Goal: Transaction & Acquisition: Purchase product/service

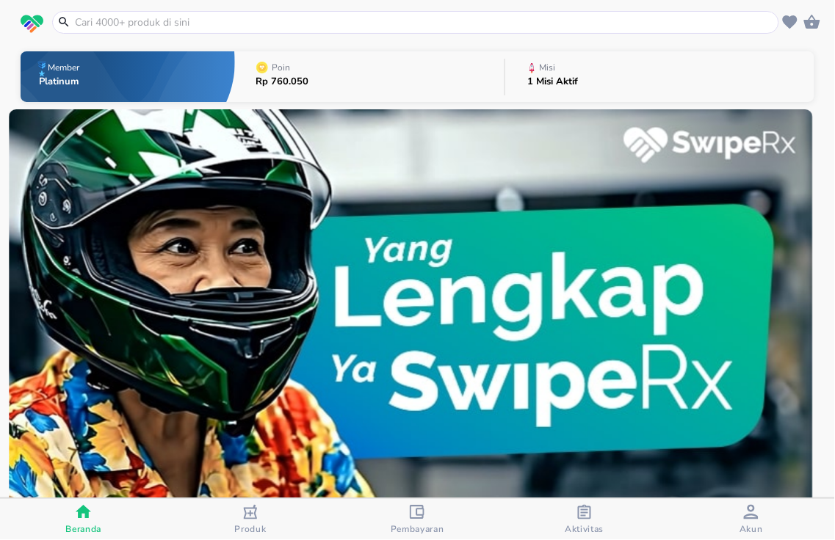
click at [214, 28] on input "text" at bounding box center [424, 22] width 702 height 15
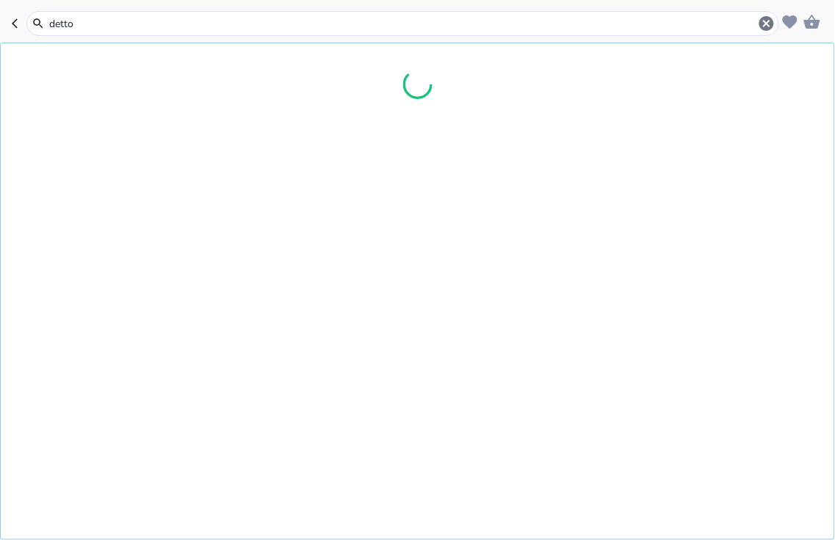
type input "dettol"
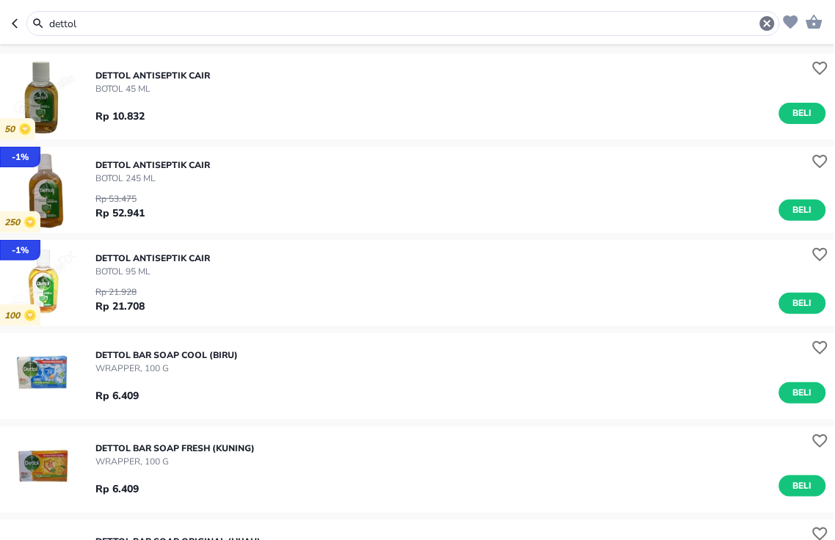
click at [790, 316] on div "DETTOL ANTISEPTIK CAIR BOTOL 95 ML Rp 21.928 Rp 21.708 Beli" at bounding box center [464, 283] width 739 height 77
click at [790, 303] on span "Beli" at bounding box center [802, 303] width 25 height 15
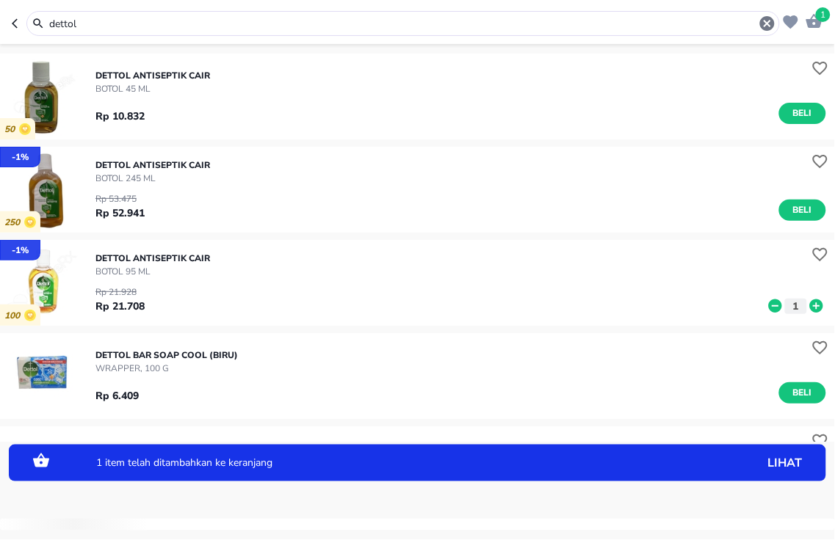
click at [805, 305] on div "DETTOL ANTISEPTIK CAIR BOTOL 95 ML Rp 21.928 Rp 21.708 1" at bounding box center [464, 283] width 739 height 77
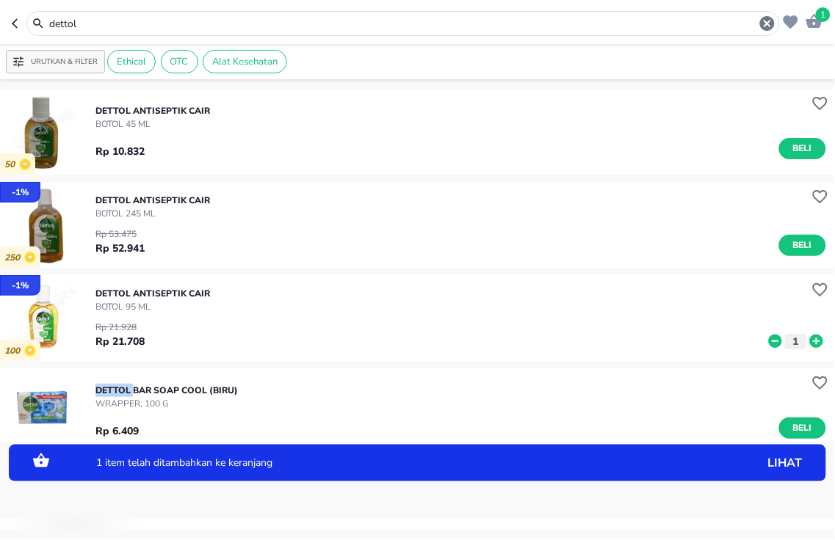
click at [805, 305] on div "DETTOL ANTISEPTIK CAIR BOTOL 95 ML Rp 21.928 Rp 21.708 1" at bounding box center [464, 318] width 739 height 77
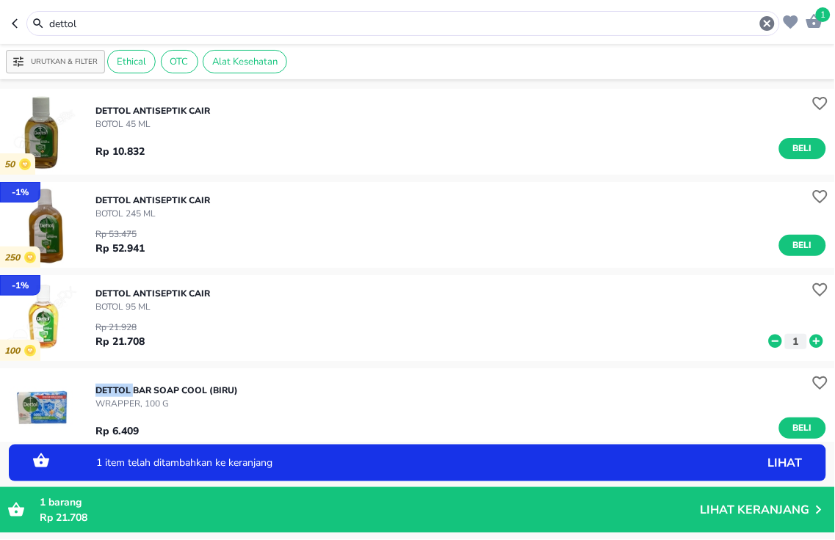
click at [810, 342] on icon at bounding box center [816, 341] width 13 height 13
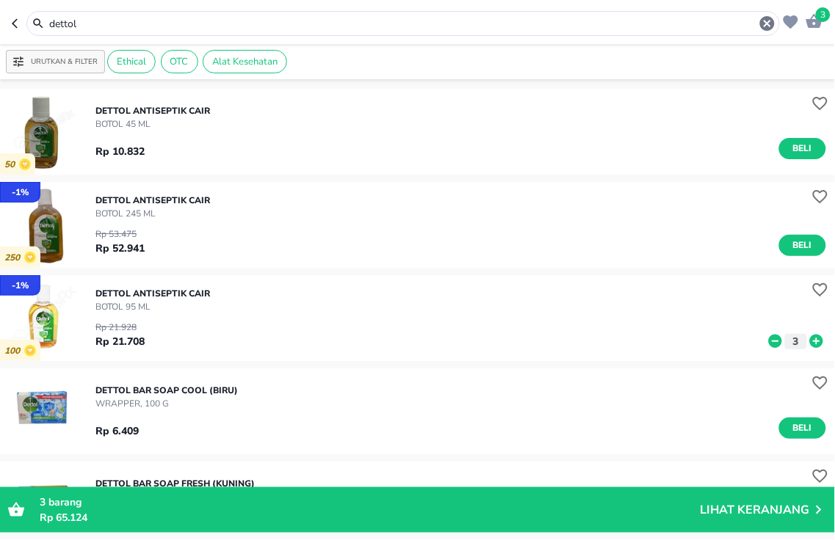
drag, startPoint x: 314, startPoint y: 30, endPoint x: 0, endPoint y: 29, distance: 314.3
click at [0, 30] on header "3 dettol" at bounding box center [417, 22] width 835 height 44
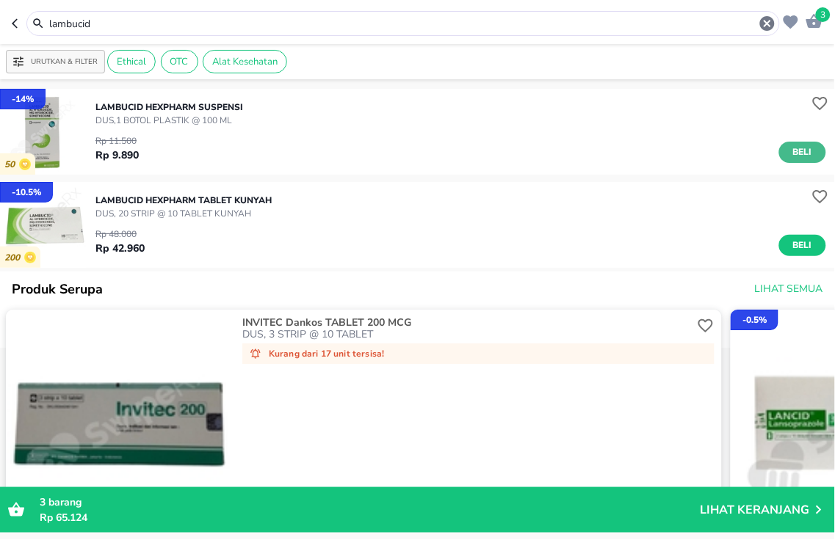
click at [790, 151] on span "Beli" at bounding box center [802, 152] width 25 height 15
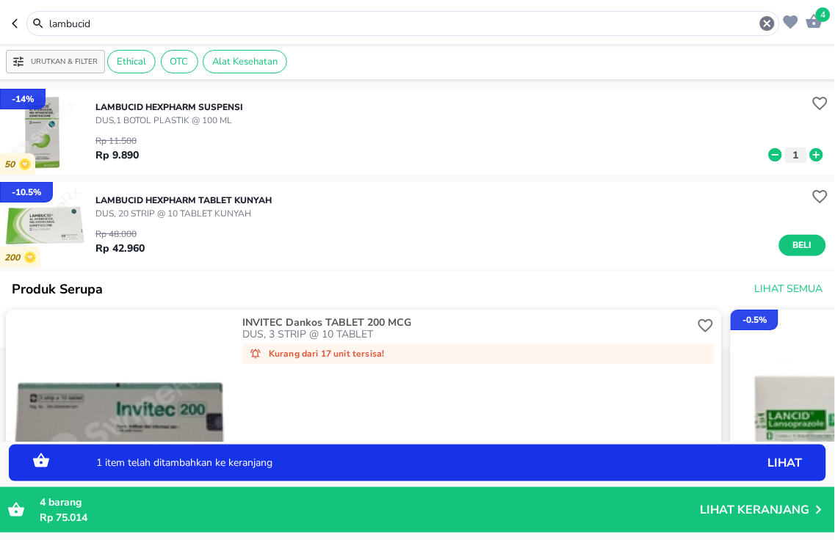
click at [810, 151] on icon at bounding box center [816, 154] width 13 height 13
drag, startPoint x: 316, startPoint y: 23, endPoint x: 0, endPoint y: -84, distance: 333.7
click at [0, 0] on html "Halo Apotek K24 [PERSON_NAME], selamat datang! 5 lambucid Urutkan & Filter Ethi…" at bounding box center [417, 0] width 835 height 0
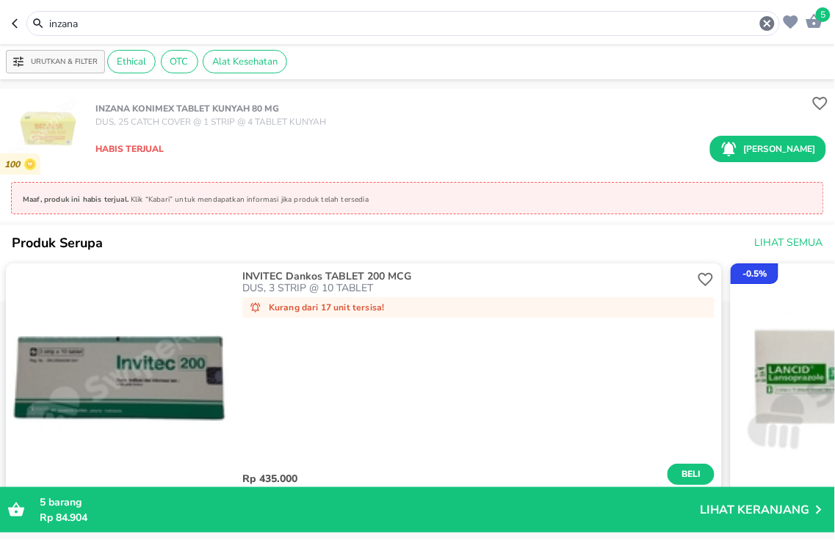
drag, startPoint x: 246, startPoint y: 26, endPoint x: 0, endPoint y: 17, distance: 246.2
click at [0, 17] on header "5 inzana" at bounding box center [417, 22] width 835 height 44
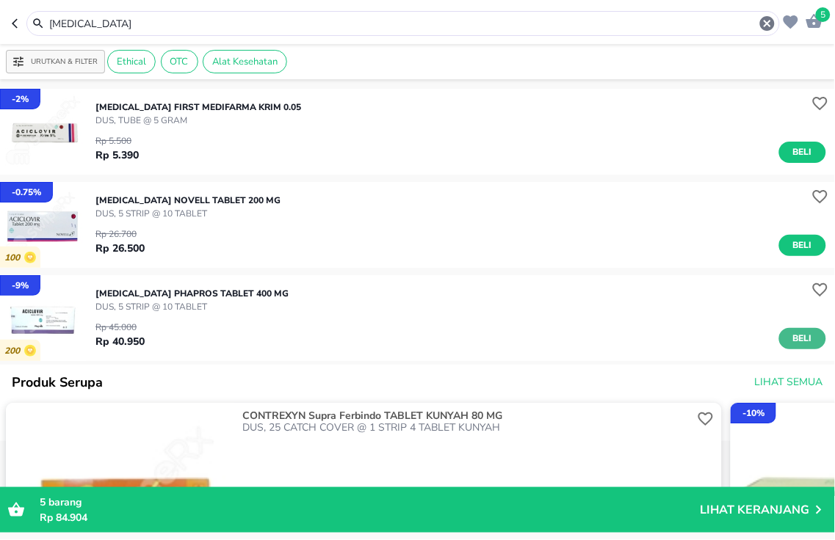
click at [790, 339] on span "Beli" at bounding box center [802, 338] width 25 height 15
drag, startPoint x: 305, startPoint y: 21, endPoint x: 0, endPoint y: -50, distance: 313.5
click at [0, 0] on html "Halo Apotek K24 [PERSON_NAME], selamat datang! 6 [MEDICAL_DATA] Urutkan & Filte…" at bounding box center [417, 0] width 835 height 0
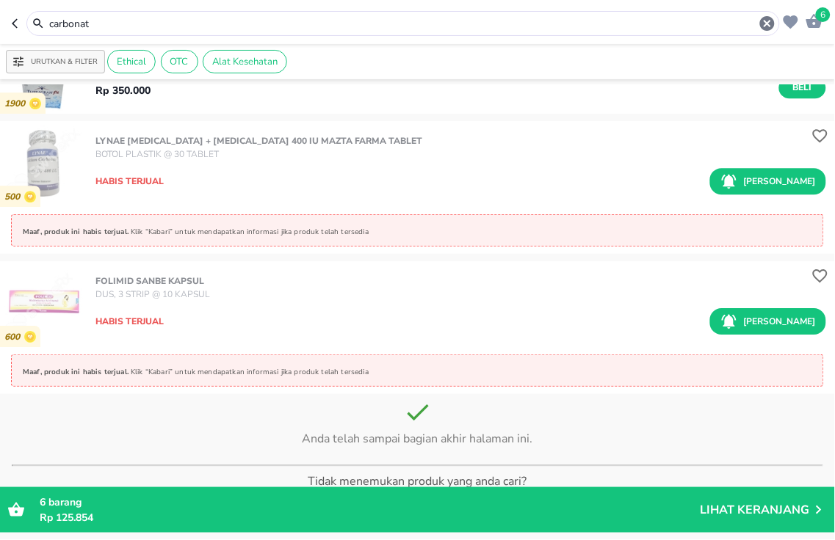
scroll to position [2987, 0]
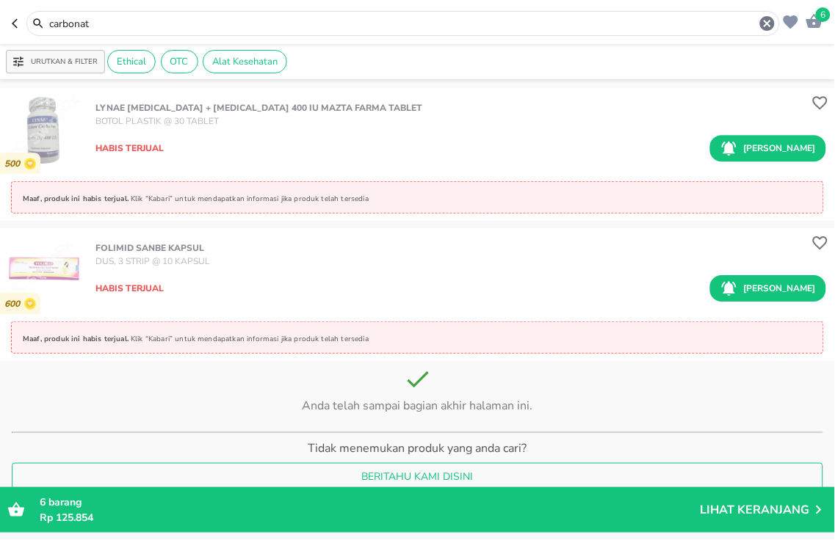
drag, startPoint x: 130, startPoint y: 26, endPoint x: 0, endPoint y: 0, distance: 132.6
click at [0, 13] on header "6 carbonat" at bounding box center [417, 22] width 835 height 44
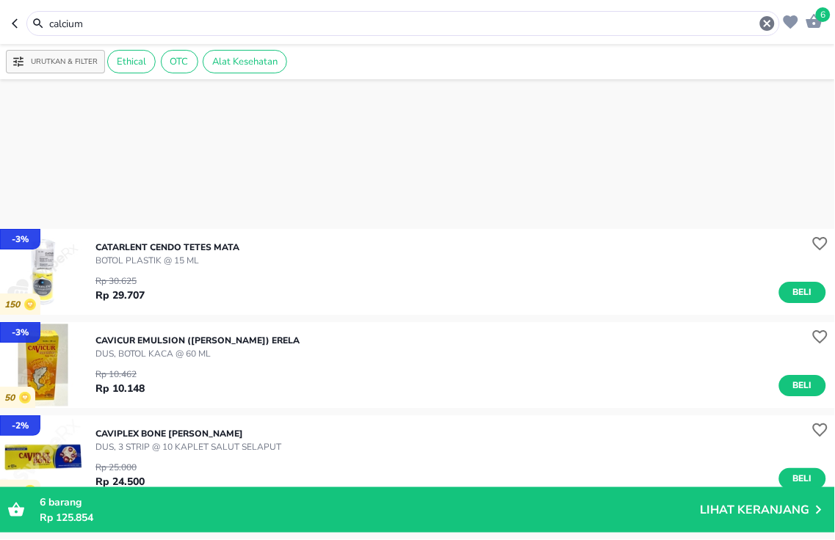
scroll to position [2284, 0]
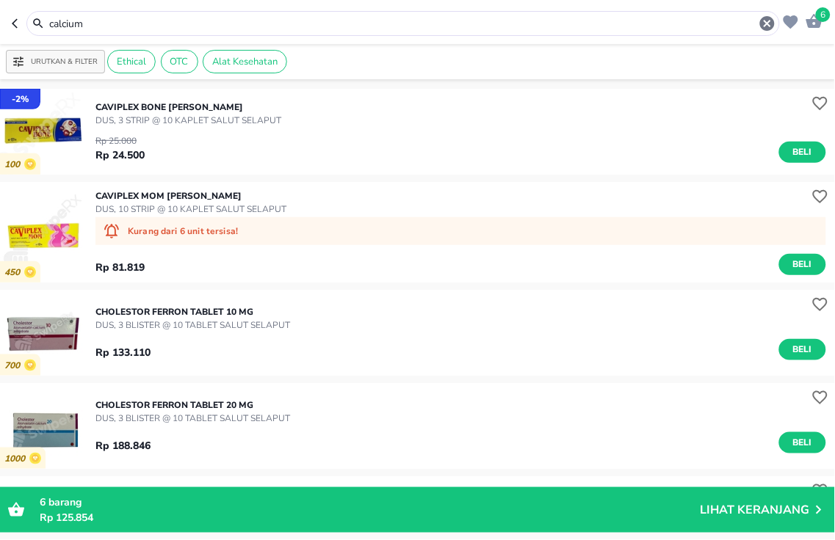
drag, startPoint x: 289, startPoint y: 23, endPoint x: 0, endPoint y: -11, distance: 291.4
click at [0, 0] on html "Halo Apotek K24 [PERSON_NAME], selamat datang! 6 calcium Urutkan & Filter Ethic…" at bounding box center [417, 0] width 835 height 0
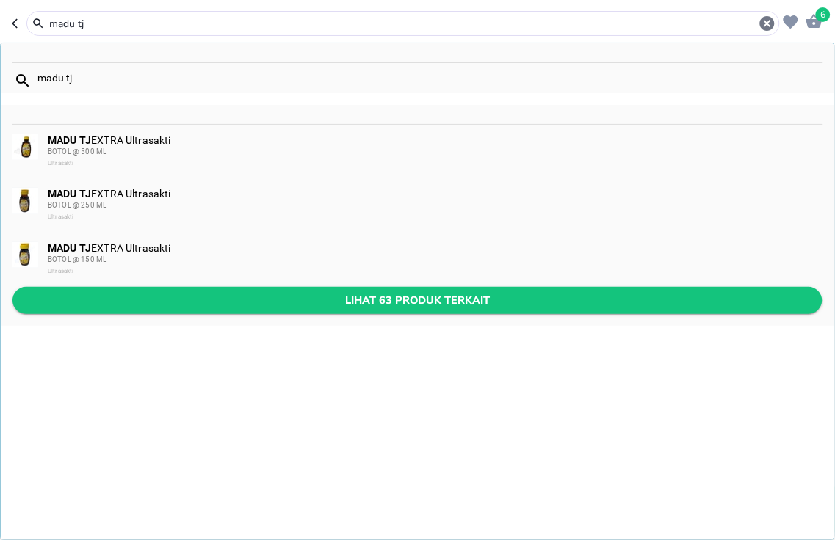
click at [310, 307] on span "Lihat 63 produk terkait" at bounding box center [417, 301] width 786 height 18
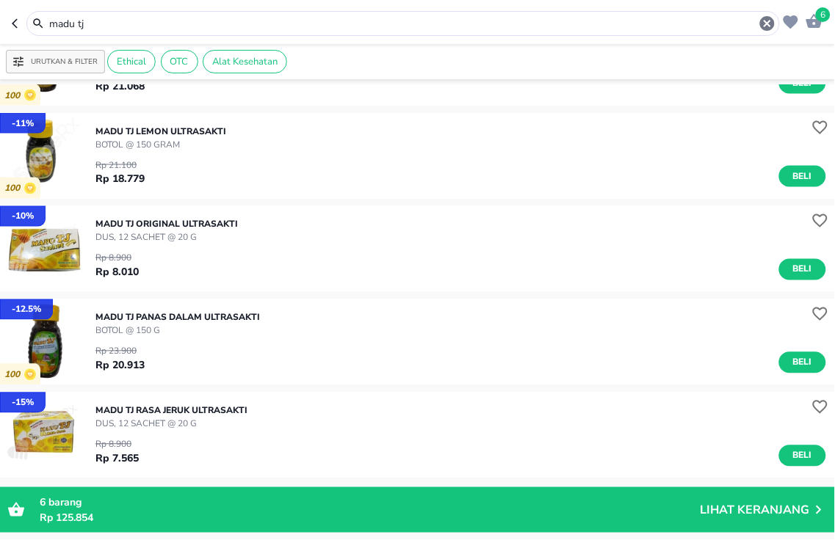
scroll to position [489, 0]
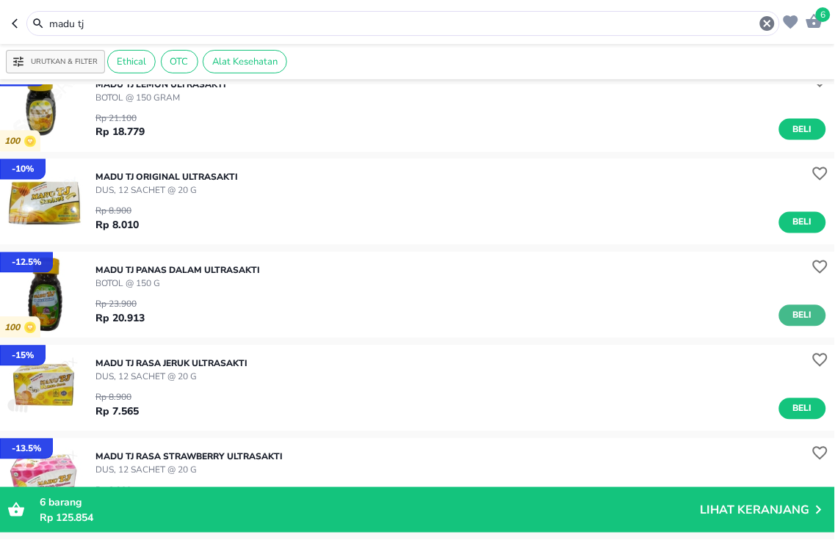
click at [795, 319] on span "Beli" at bounding box center [802, 315] width 25 height 15
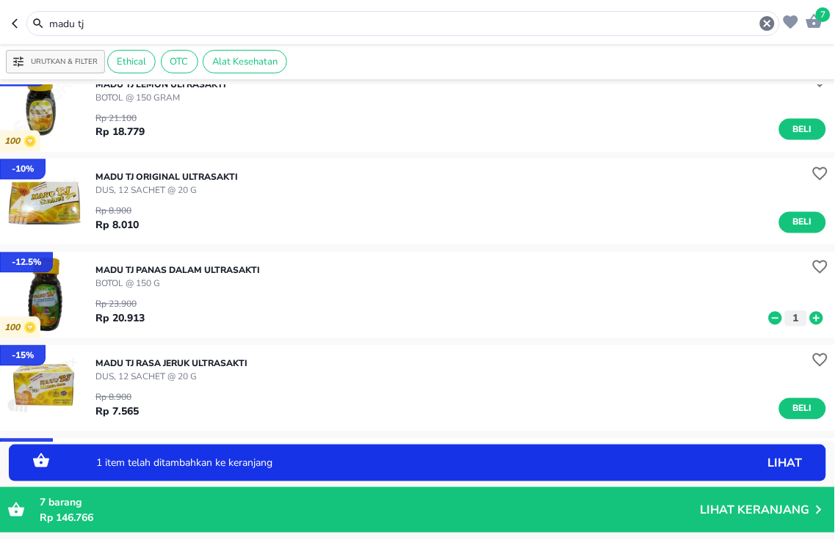
click at [810, 319] on icon at bounding box center [816, 318] width 13 height 13
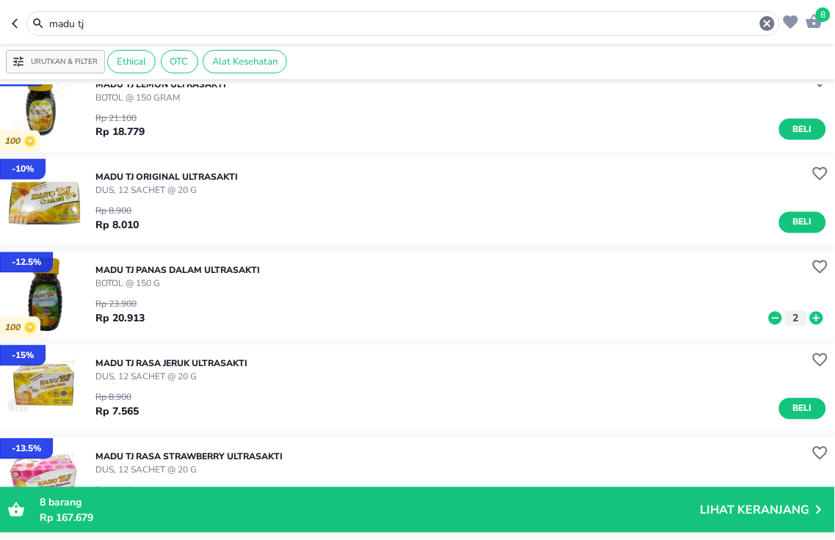
drag, startPoint x: 241, startPoint y: 27, endPoint x: 0, endPoint y: 3, distance: 242.1
click at [0, 7] on header "8 madu tj" at bounding box center [417, 22] width 835 height 44
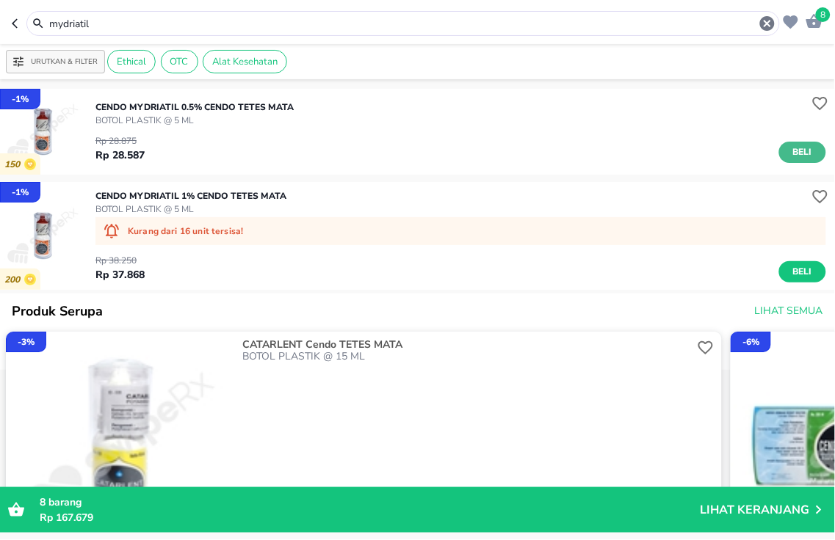
click at [801, 152] on span "Beli" at bounding box center [802, 152] width 25 height 15
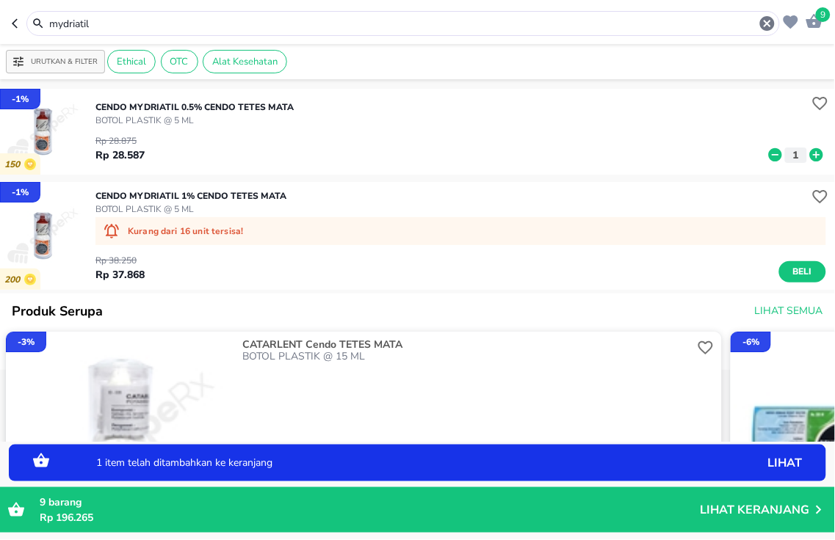
click at [807, 162] on icon at bounding box center [816, 155] width 19 height 16
drag, startPoint x: 231, startPoint y: 25, endPoint x: 0, endPoint y: -11, distance: 234.1
click at [0, 0] on html "Halo Apotek K24 [PERSON_NAME], selamat datang! 11 mydriatil Urutkan & Filter Et…" at bounding box center [417, 0] width 835 height 0
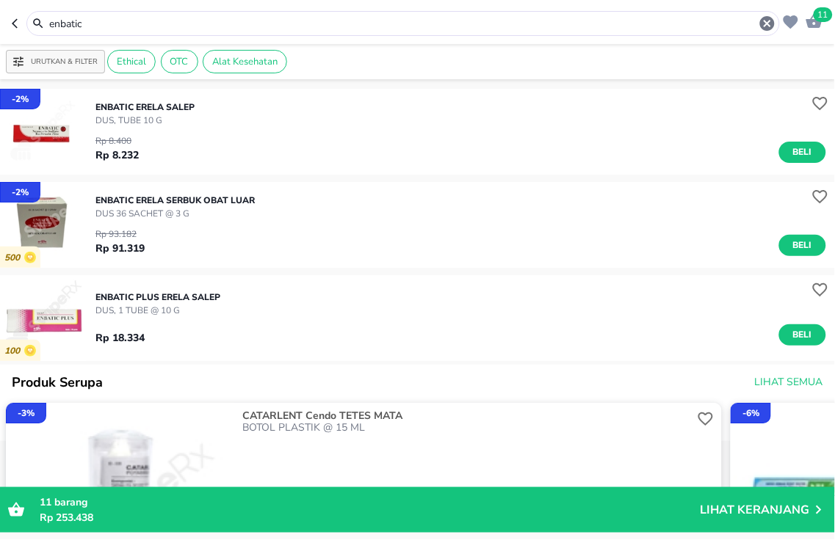
click at [790, 240] on span "Beli" at bounding box center [802, 245] width 25 height 15
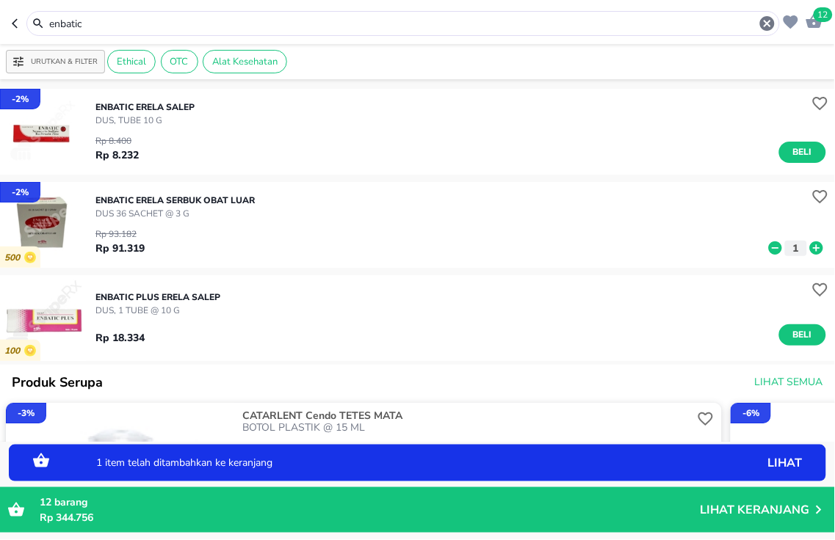
drag, startPoint x: 247, startPoint y: 31, endPoint x: 0, endPoint y: -48, distance: 259.2
click at [0, 0] on html "Halo Apotek K24 [PERSON_NAME], selamat datang! 12 enbatic Urutkan & Filter Ethi…" at bounding box center [417, 0] width 835 height 0
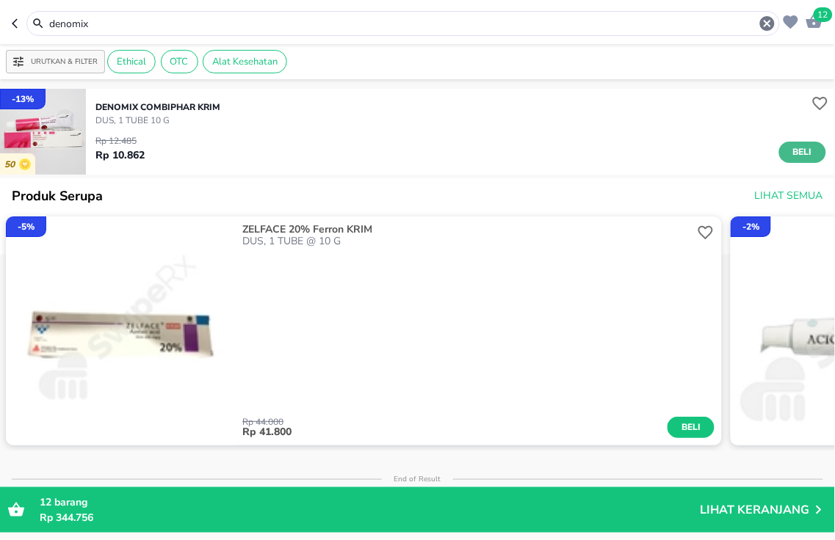
click at [794, 155] on span "Beli" at bounding box center [802, 152] width 25 height 15
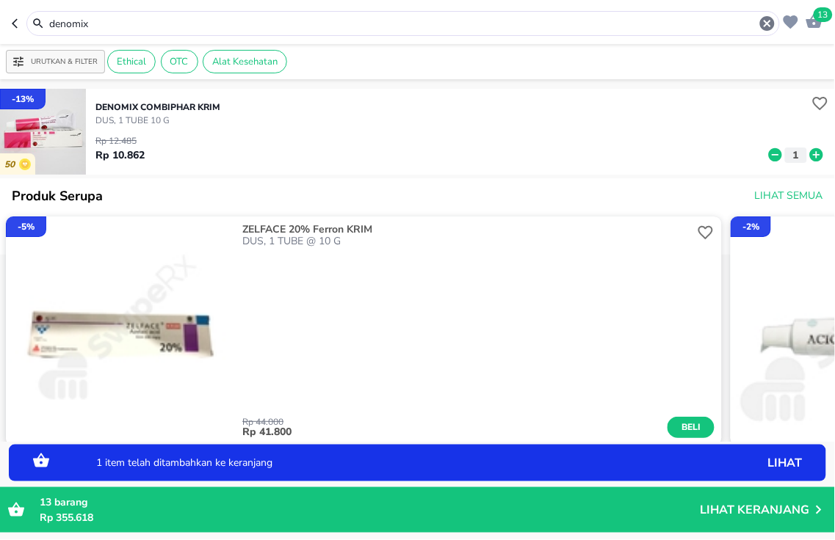
click at [807, 153] on icon at bounding box center [816, 155] width 19 height 16
click at [810, 156] on icon at bounding box center [816, 154] width 13 height 13
drag, startPoint x: 175, startPoint y: 20, endPoint x: 0, endPoint y: -72, distance: 197.4
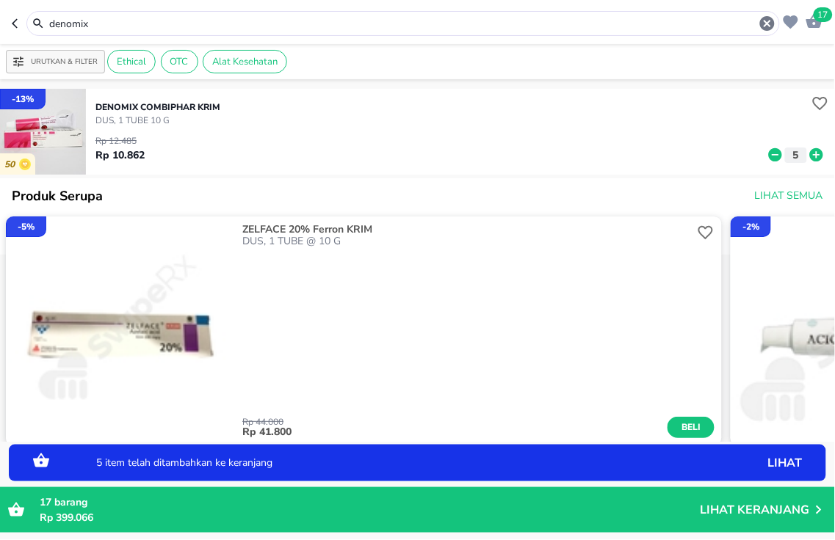
click at [0, 0] on html "Halo Apotek K24 [PERSON_NAME], selamat datang! 17 denomix Urutkan & Filter Ethi…" at bounding box center [417, 0] width 835 height 0
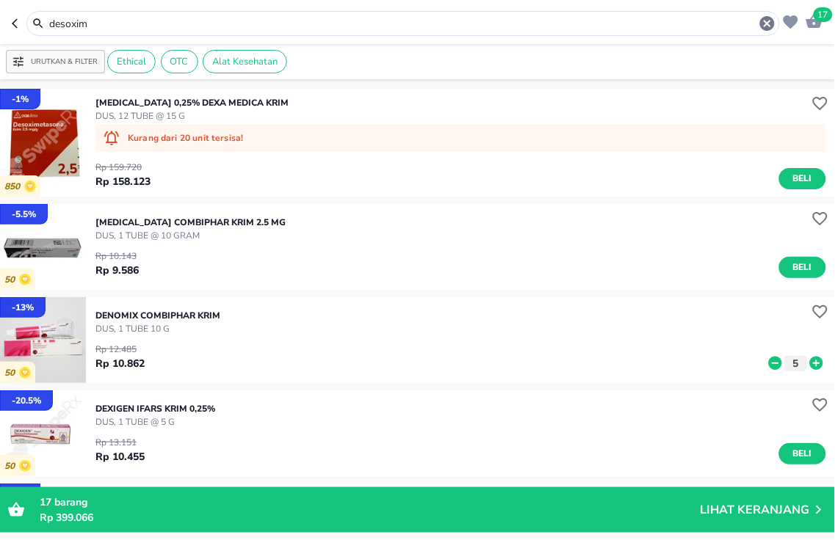
drag, startPoint x: 256, startPoint y: 29, endPoint x: 0, endPoint y: -84, distance: 279.4
click at [0, 0] on html "Halo Apotek K24 [PERSON_NAME], selamat datang! 17 desoxim Urutkan & Filter Ethi…" at bounding box center [417, 0] width 835 height 0
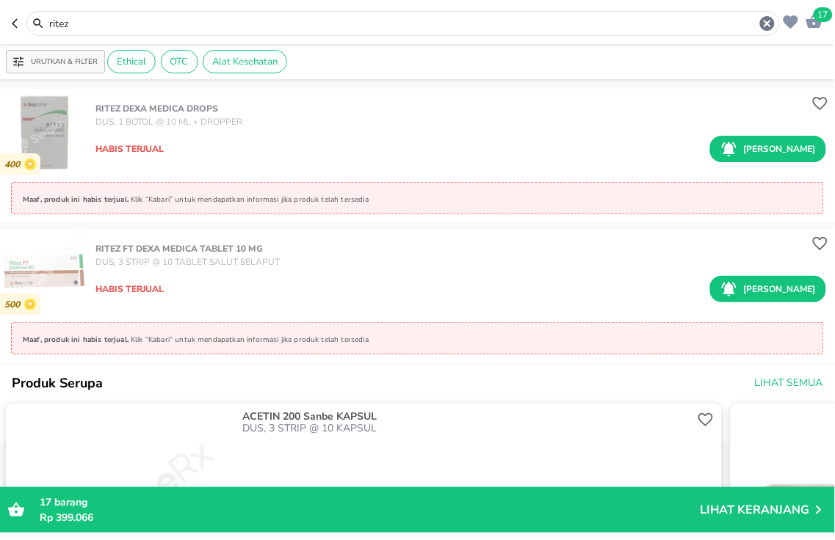
drag, startPoint x: 264, startPoint y: 23, endPoint x: 0, endPoint y: -19, distance: 267.6
click at [0, 0] on html "Halo Apotek K24 [PERSON_NAME], selamat datang! 17 ritez Urutkan & Filter Ethica…" at bounding box center [417, 0] width 835 height 0
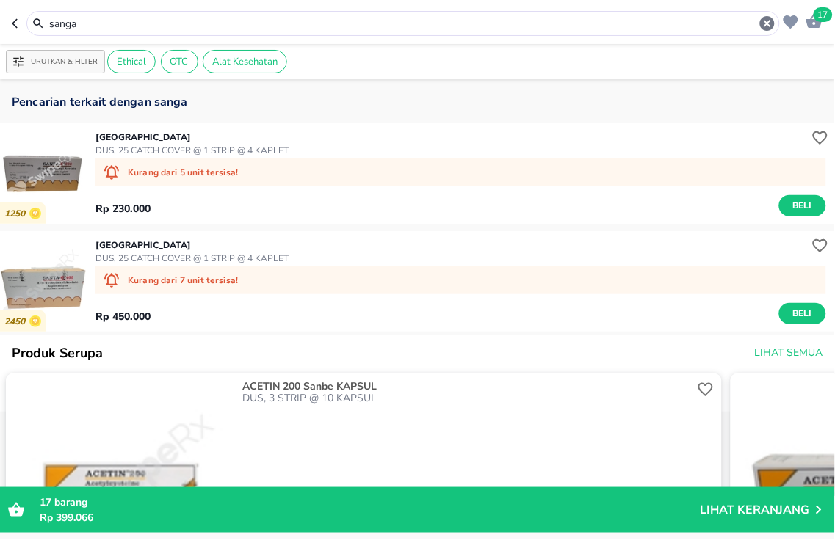
scroll to position [245, 0]
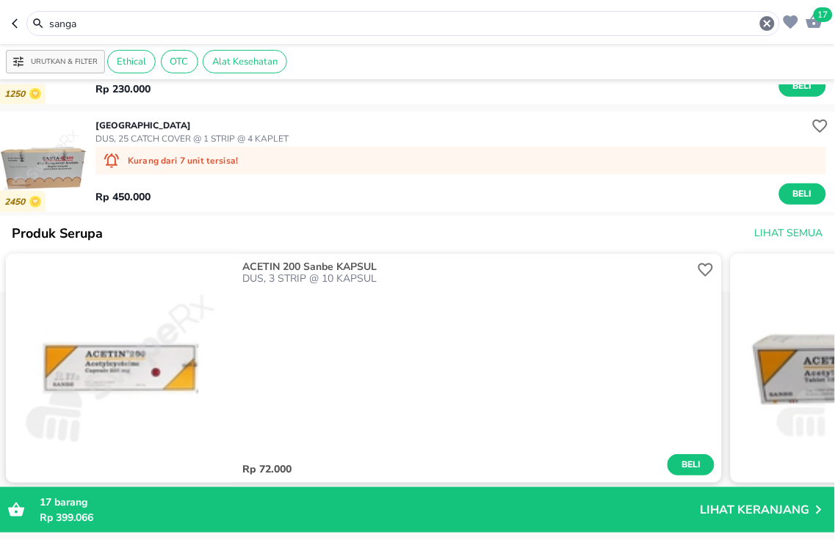
drag, startPoint x: 288, startPoint y: 23, endPoint x: 0, endPoint y: 6, distance: 288.3
click at [0, 15] on header "17 sanga" at bounding box center [417, 22] width 835 height 44
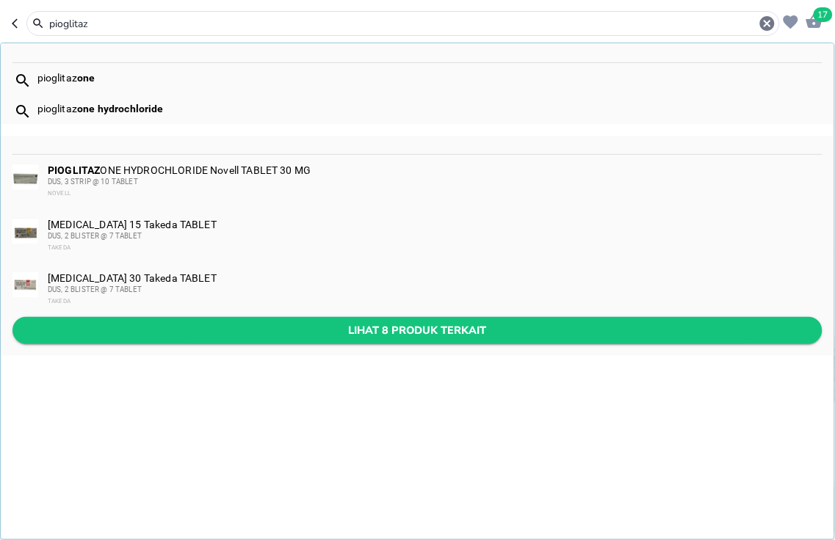
click at [404, 327] on span "Lihat 8 produk terkait" at bounding box center [417, 331] width 786 height 18
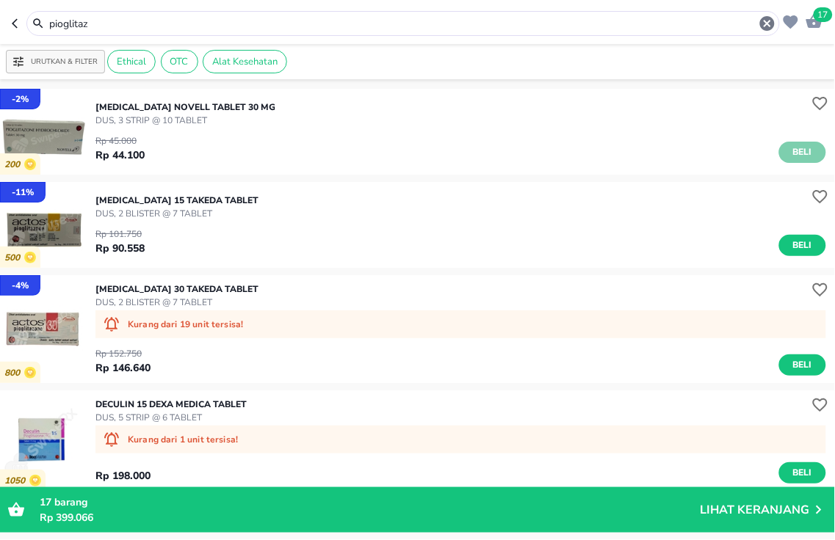
click at [799, 157] on span "Beli" at bounding box center [802, 152] width 25 height 15
drag, startPoint x: 250, startPoint y: 17, endPoint x: 0, endPoint y: -84, distance: 270.1
click at [0, 0] on html "Halo Apotek K24 [PERSON_NAME], selamat datang! 18 pioglitaz Urutkan & Filter Et…" at bounding box center [417, 0] width 835 height 0
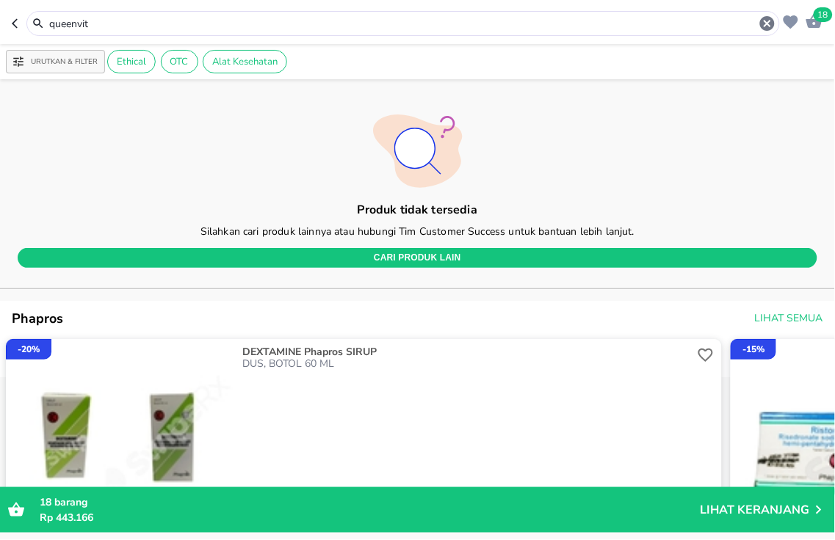
drag, startPoint x: 278, startPoint y: 17, endPoint x: 0, endPoint y: -38, distance: 283.0
click at [0, 0] on html "Halo Apotek K24 [PERSON_NAME], selamat datang! 18 queenvit Urutkan & Filter Eth…" at bounding box center [417, 0] width 835 height 0
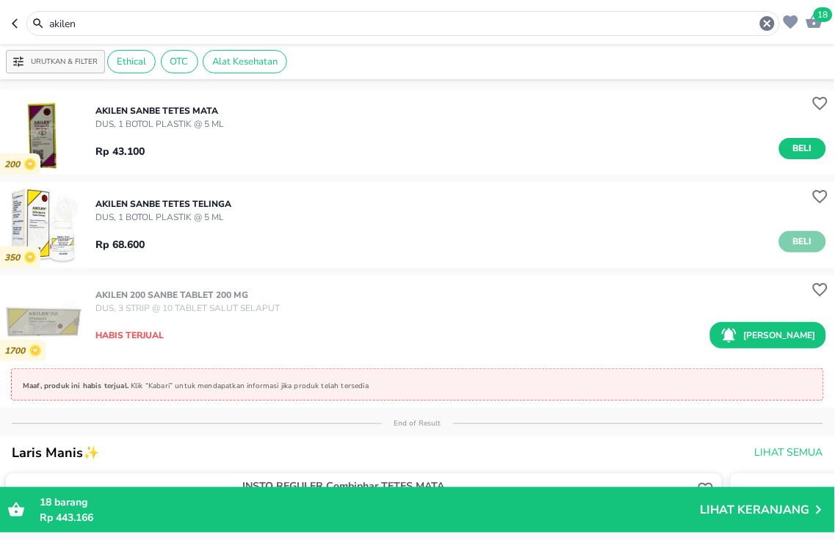
click at [790, 247] on span "Beli" at bounding box center [802, 241] width 25 height 15
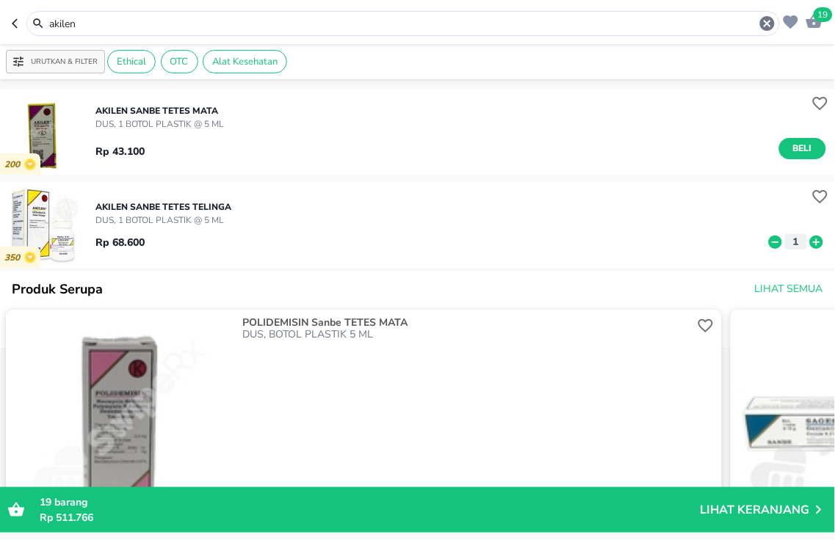
click at [0, 37] on header "19 akilen" at bounding box center [417, 22] width 835 height 44
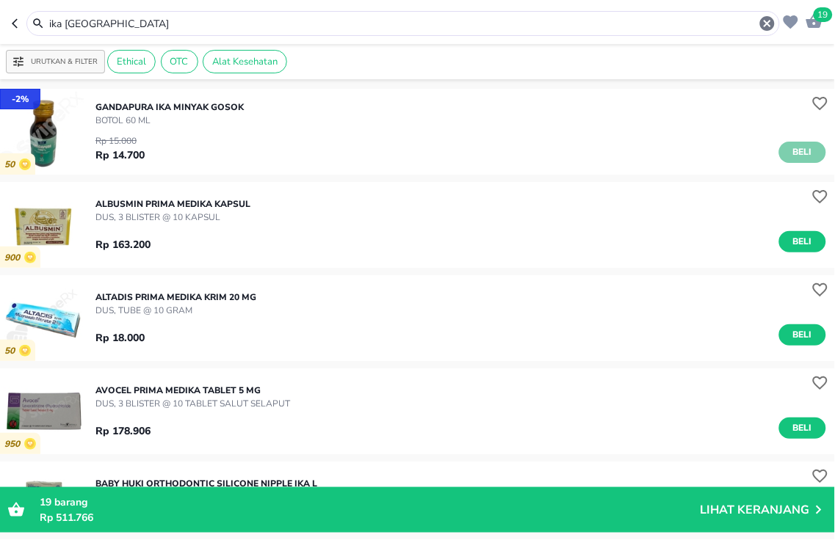
click at [790, 145] on span "Beli" at bounding box center [802, 152] width 25 height 15
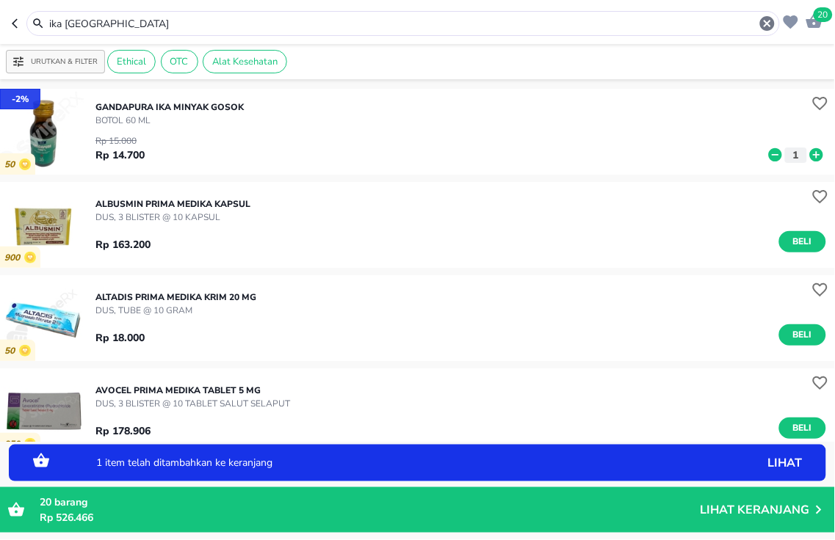
click at [810, 156] on icon at bounding box center [816, 154] width 13 height 13
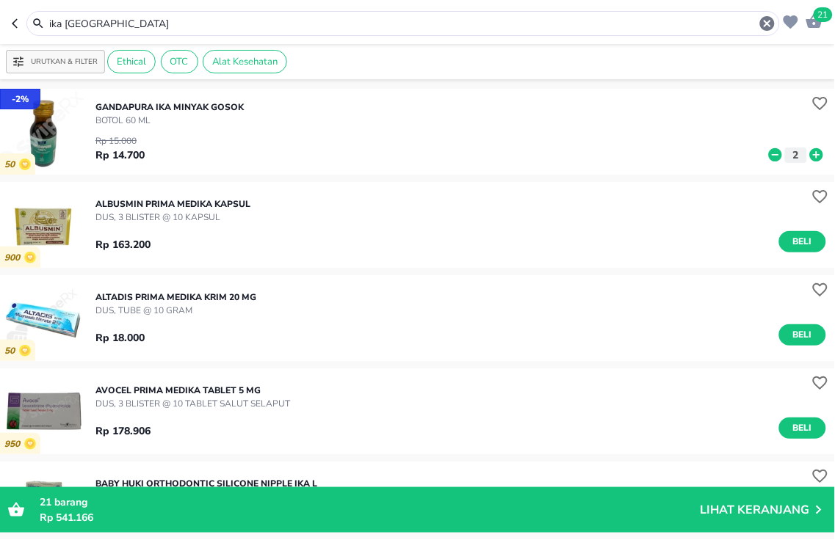
drag, startPoint x: 325, startPoint y: 27, endPoint x: 0, endPoint y: 2, distance: 325.5
click at [0, 21] on header "21 ika [GEOGRAPHIC_DATA]" at bounding box center [417, 22] width 835 height 44
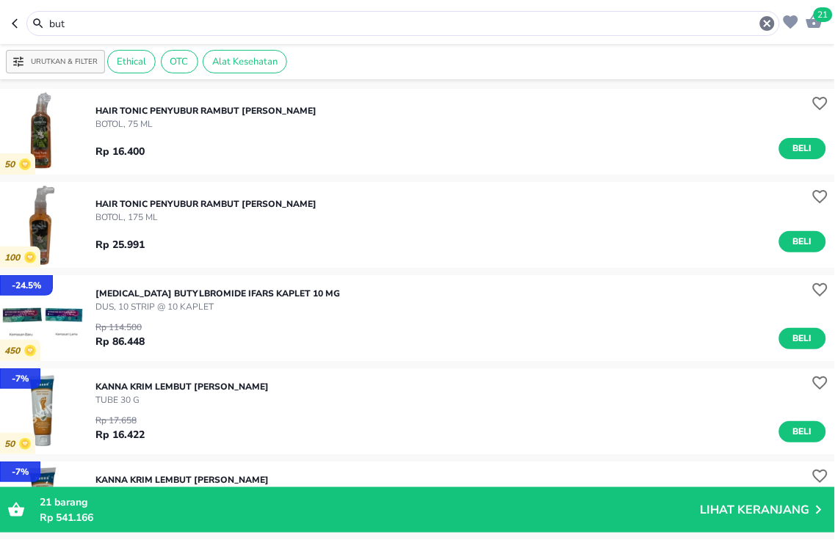
drag, startPoint x: 90, startPoint y: 23, endPoint x: 0, endPoint y: -84, distance: 140.2
click at [0, 0] on html "Halo Apotek K24 [PERSON_NAME], selamat datang! 21 but Urutkan & Filter Ethical …" at bounding box center [417, 0] width 835 height 0
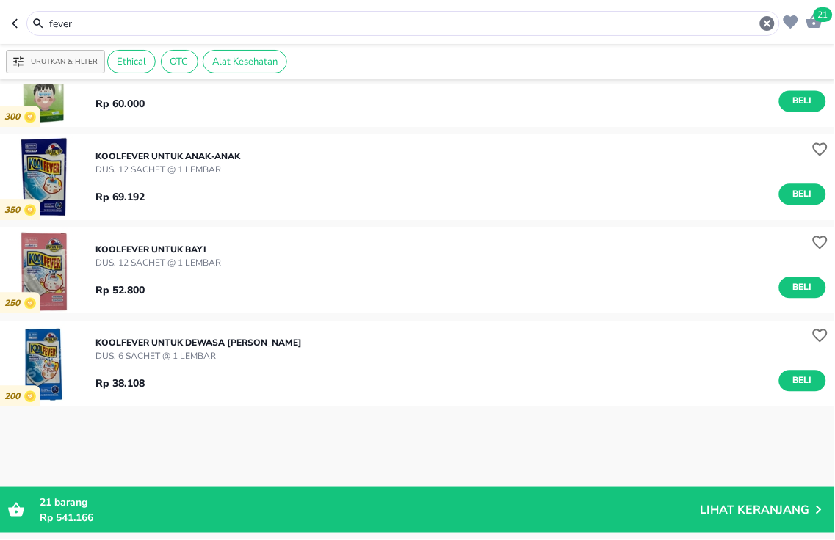
scroll to position [734, 0]
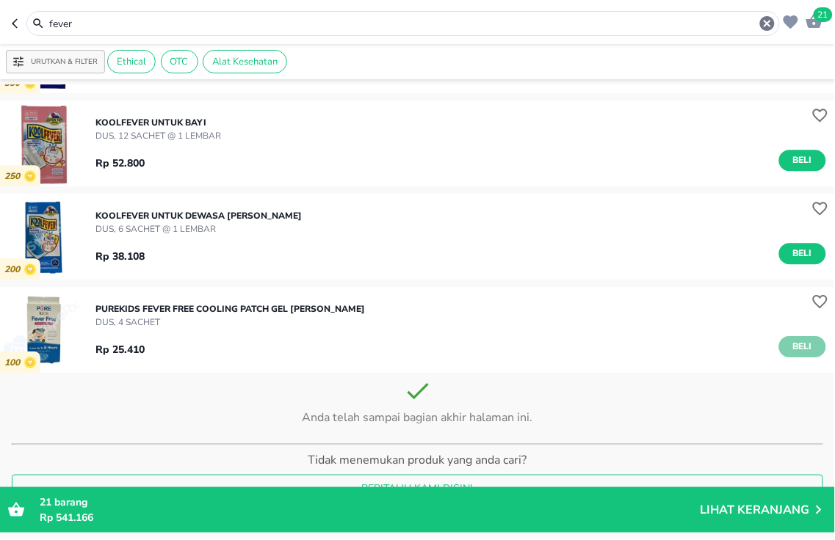
click at [790, 348] on span "Beli" at bounding box center [802, 346] width 25 height 15
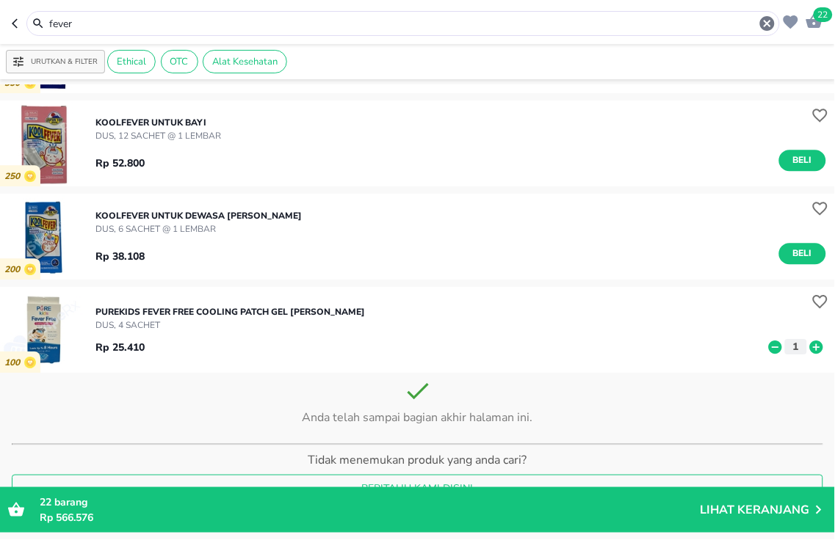
drag, startPoint x: 267, startPoint y: 30, endPoint x: 0, endPoint y: -23, distance: 271.9
click at [0, 0] on html "Halo Apotek K24 [PERSON_NAME], selamat datang! 22 fever Urutkan & Filter Ethica…" at bounding box center [417, 0] width 835 height 0
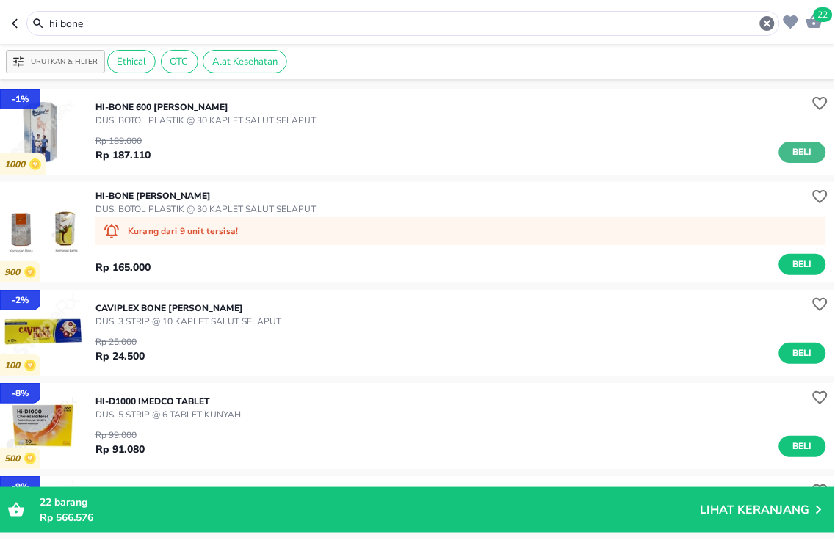
click at [796, 155] on span "Beli" at bounding box center [802, 152] width 25 height 15
drag, startPoint x: 320, startPoint y: 18, endPoint x: 0, endPoint y: -74, distance: 333.3
click at [0, 0] on html "Halo Apotek K24 [PERSON_NAME], selamat datang! 23 hi bone Urutkan & Filter Ethi…" at bounding box center [417, 0] width 835 height 0
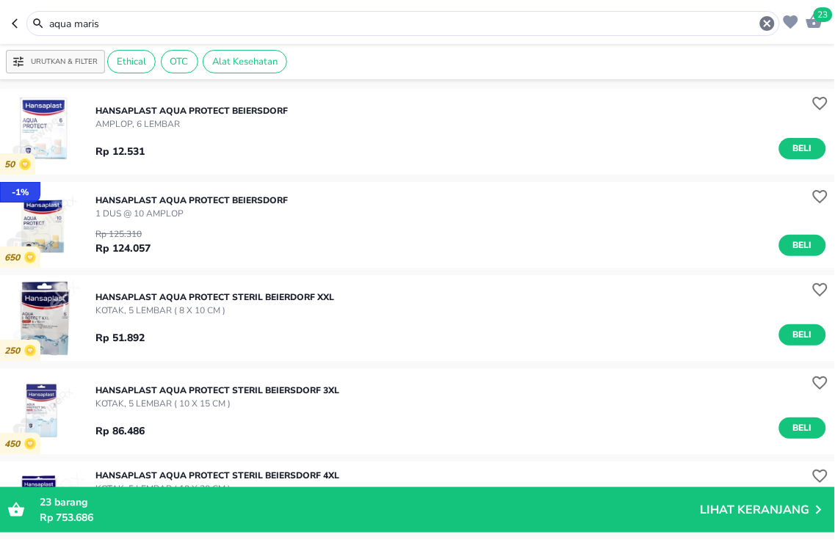
drag, startPoint x: 272, startPoint y: 29, endPoint x: 0, endPoint y: -45, distance: 281.6
click at [0, 0] on html "Halo Apotek K24 [PERSON_NAME], selamat datang! 23 aqua maris Urutkan & Filter E…" at bounding box center [417, 0] width 835 height 0
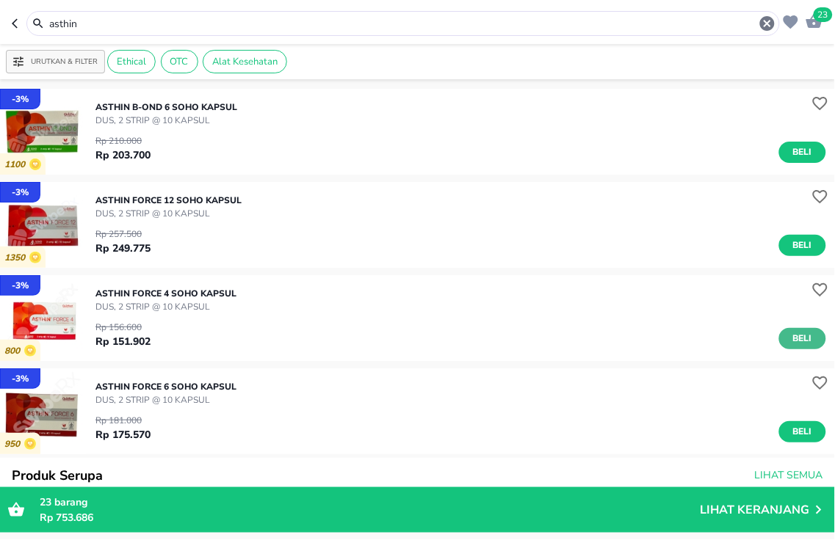
click at [795, 343] on span "Beli" at bounding box center [802, 338] width 25 height 15
drag, startPoint x: 231, startPoint y: 19, endPoint x: 0, endPoint y: -84, distance: 252.8
click at [0, 0] on html "Halo Apotek K24 [PERSON_NAME], selamat datang! 24 asthin Urutkan & Filter Ethic…" at bounding box center [417, 0] width 835 height 0
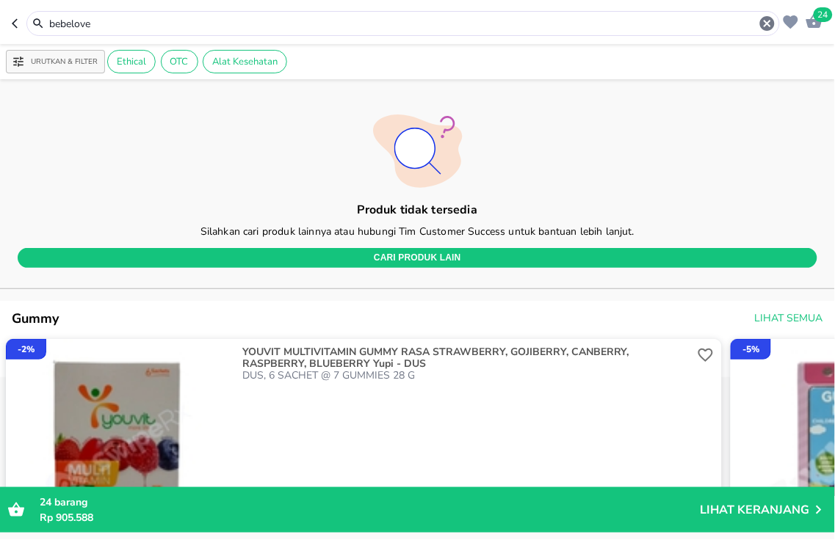
drag, startPoint x: 217, startPoint y: 23, endPoint x: 0, endPoint y: 23, distance: 216.6
click at [0, 23] on header "24 bebelove" at bounding box center [417, 22] width 835 height 44
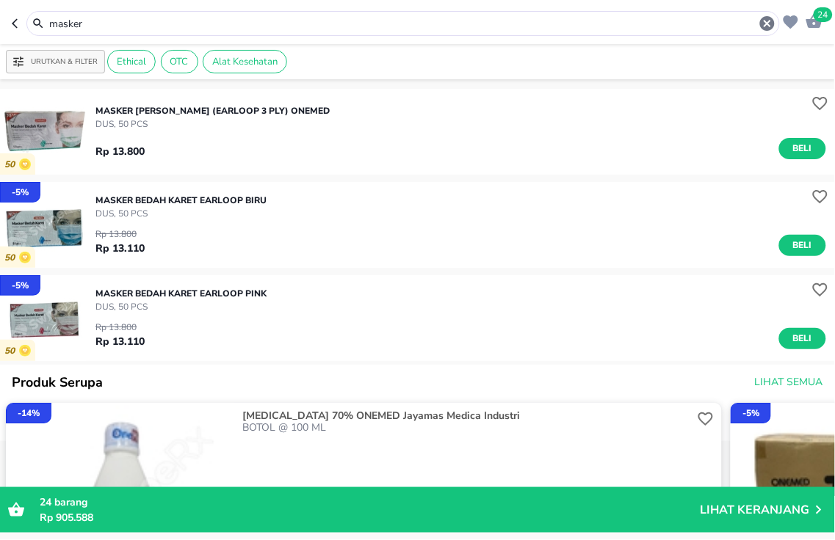
drag, startPoint x: 239, startPoint y: 15, endPoint x: 0, endPoint y: -32, distance: 243.2
click at [0, 0] on html "Halo Apotek K24 [PERSON_NAME], selamat datang! 24 masker Urutkan & Filter Ethic…" at bounding box center [417, 0] width 835 height 0
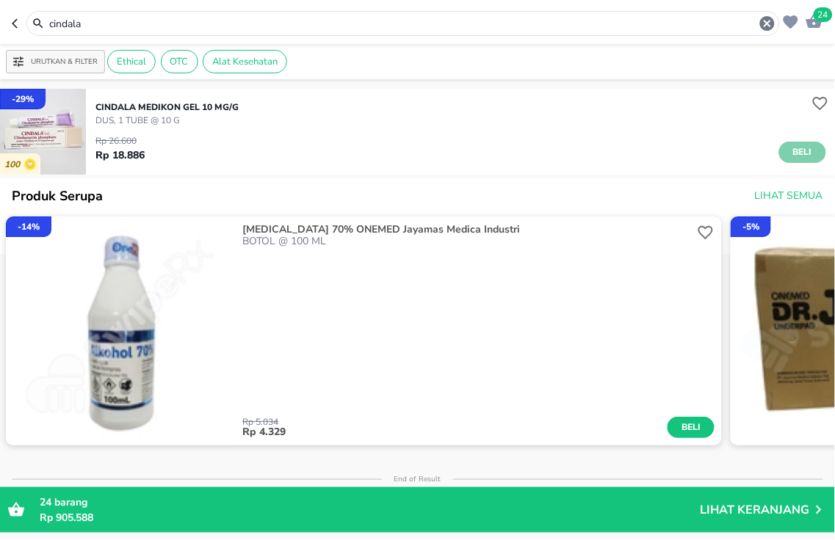
click at [797, 145] on span "Beli" at bounding box center [802, 152] width 25 height 15
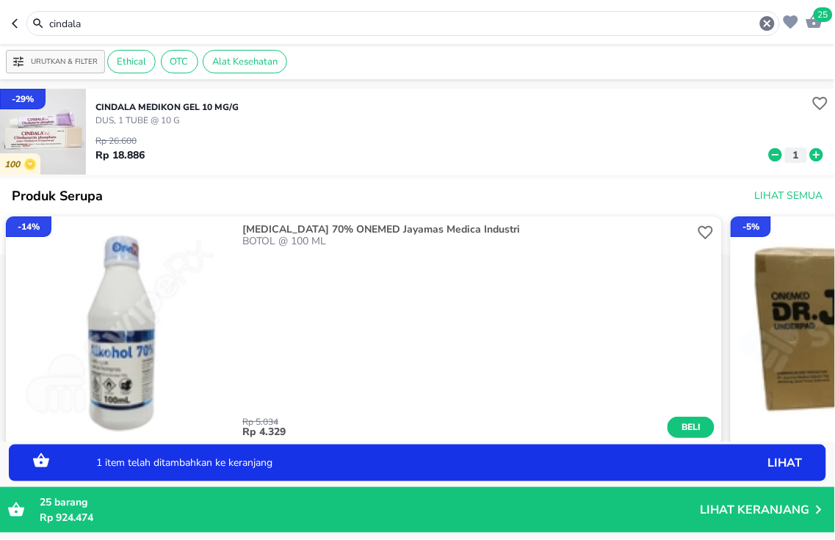
click at [810, 158] on icon at bounding box center [816, 154] width 13 height 13
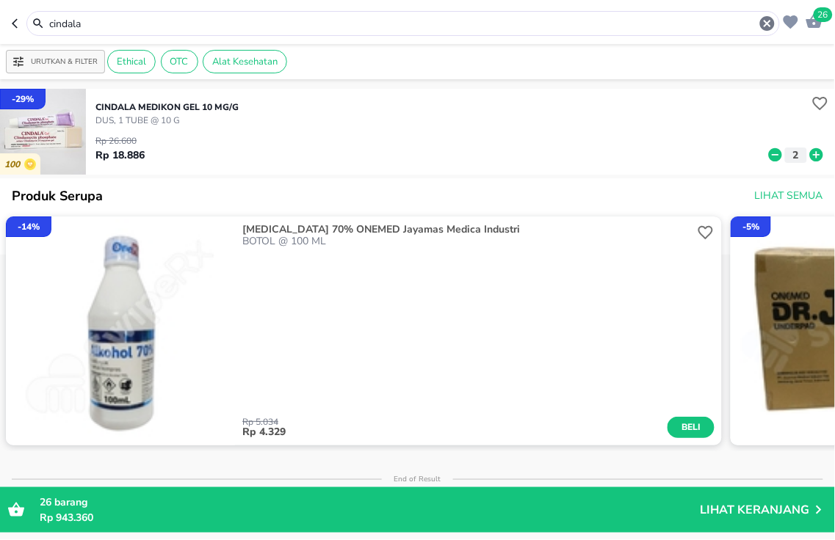
drag, startPoint x: 274, startPoint y: 24, endPoint x: 0, endPoint y: -72, distance: 290.3
click at [0, 0] on html "Halo Apotek K24 [PERSON_NAME], selamat datang! 26 cindala Urutkan & Filter Ethi…" at bounding box center [417, 0] width 835 height 0
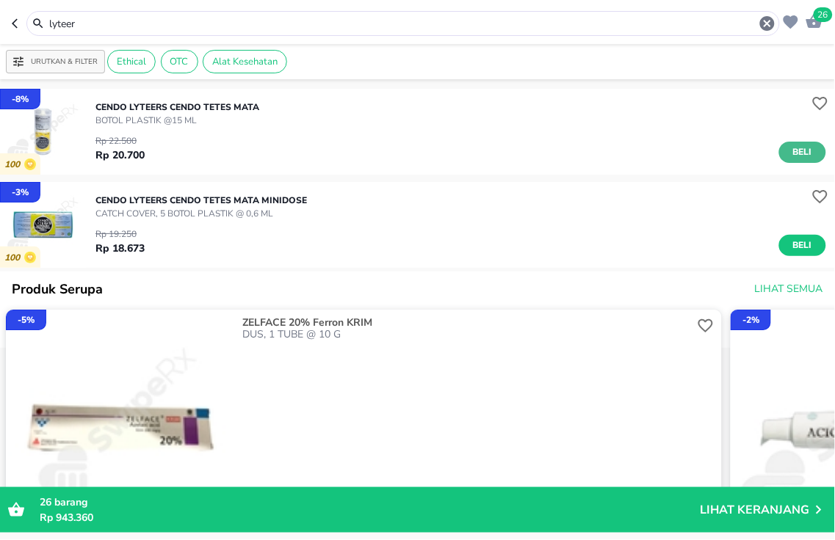
click at [790, 155] on span "Beli" at bounding box center [802, 152] width 25 height 15
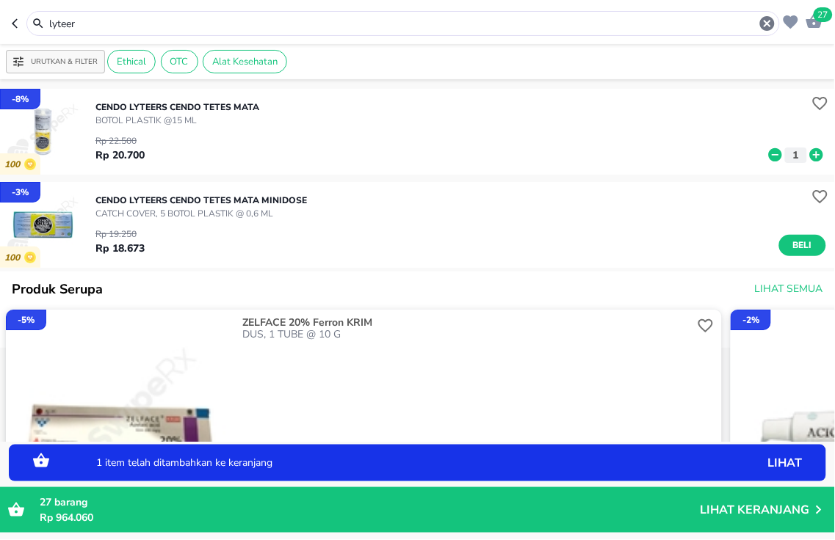
click at [810, 158] on icon at bounding box center [816, 154] width 13 height 13
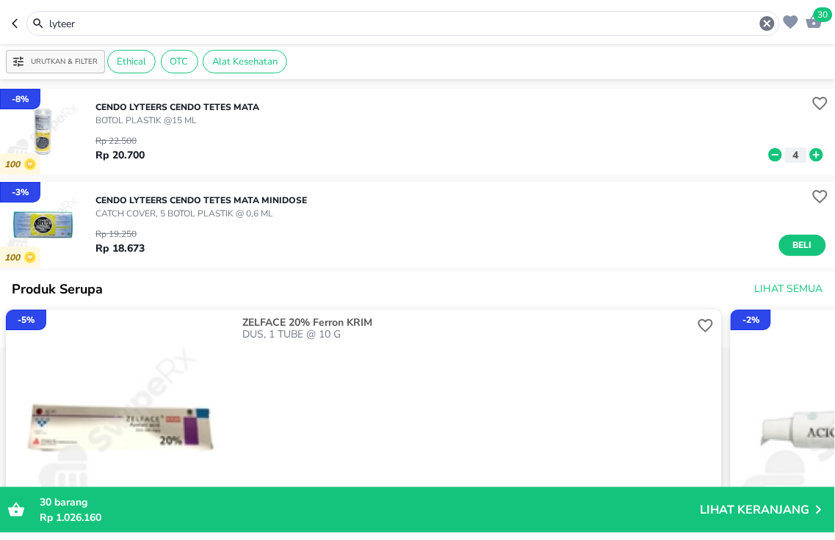
drag, startPoint x: 251, startPoint y: 28, endPoint x: 0, endPoint y: -69, distance: 269.2
click at [0, 0] on html "Halo Apotek K24 [PERSON_NAME], selamat datang! 30 lyteer Urutkan & Filter Ethic…" at bounding box center [417, 0] width 835 height 0
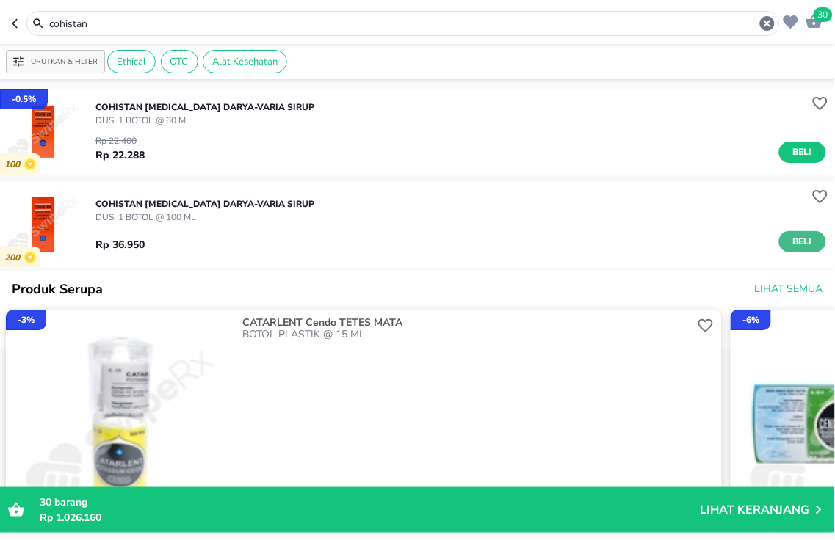
click at [790, 241] on span "Beli" at bounding box center [802, 241] width 25 height 15
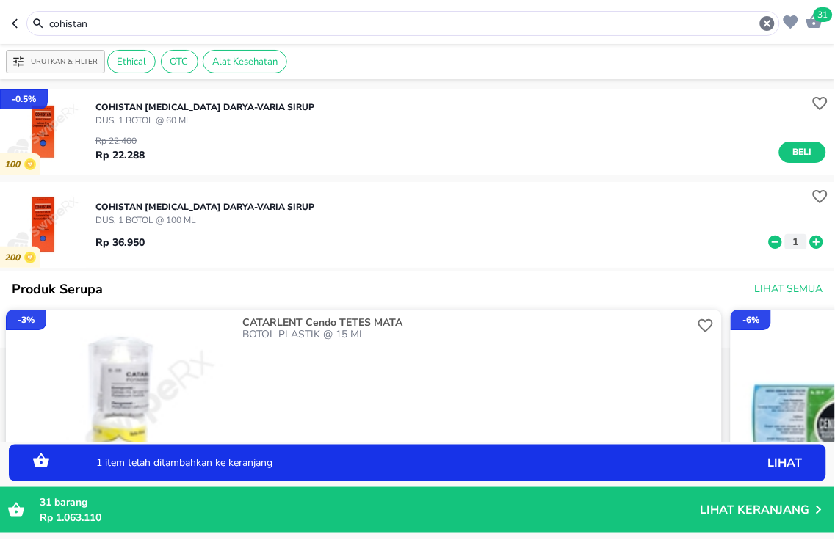
click at [810, 246] on icon at bounding box center [816, 241] width 13 height 13
drag, startPoint x: 237, startPoint y: 32, endPoint x: 0, endPoint y: -84, distance: 264.0
click at [0, 0] on html "Halo Apotek K24 [PERSON_NAME], selamat datang! 33 cohistan Urutkan & Filter Eth…" at bounding box center [417, 0] width 835 height 0
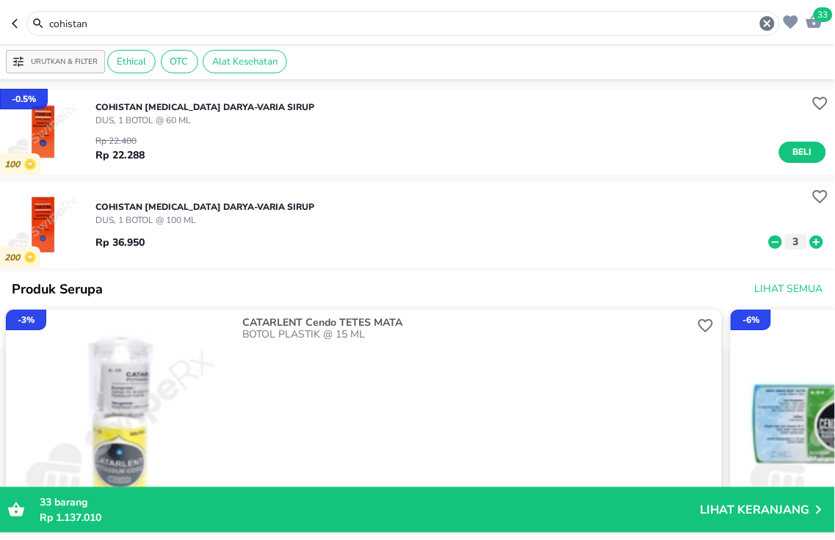
drag, startPoint x: 242, startPoint y: 32, endPoint x: 0, endPoint y: -23, distance: 248.5
click at [234, 26] on div "cohistan" at bounding box center [412, 24] width 728 height 18
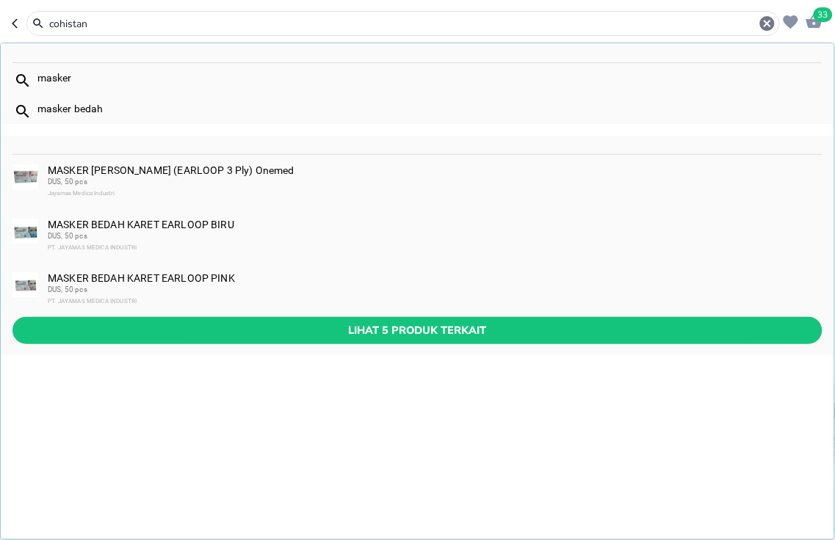
drag, startPoint x: 0, startPoint y: -23, endPoint x: 0, endPoint y: -50, distance: 26.4
click at [0, 0] on html "Halo Apotek K24 [PERSON_NAME], selamat datang! 33 cohistan masker masker bedah …" at bounding box center [417, 0] width 835 height 0
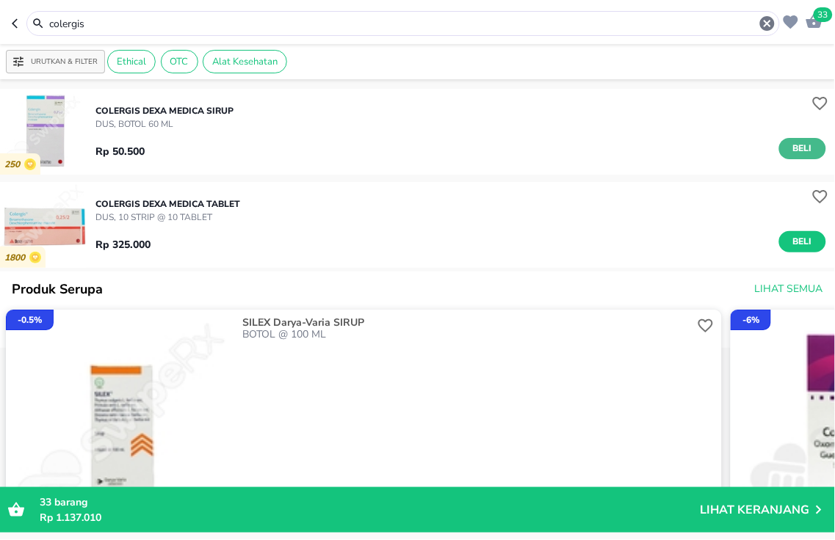
click at [790, 142] on span "Beli" at bounding box center [802, 148] width 25 height 15
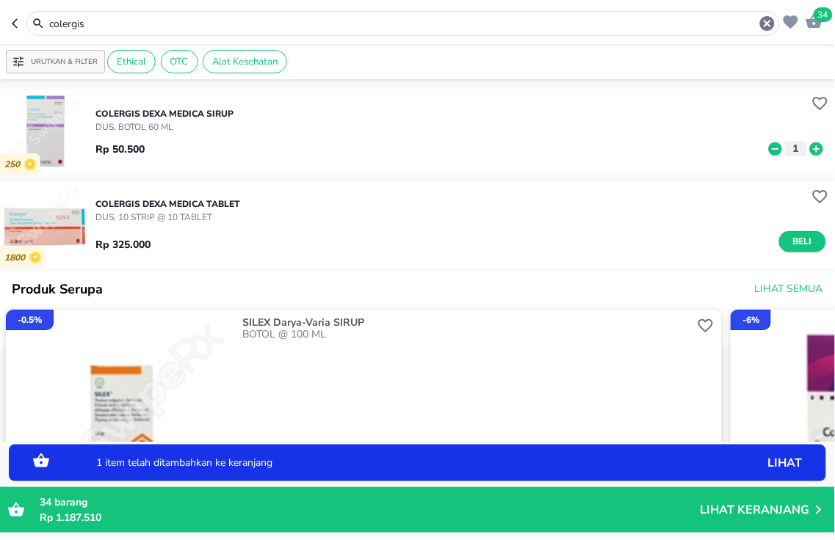
click at [810, 152] on icon at bounding box center [816, 148] width 13 height 13
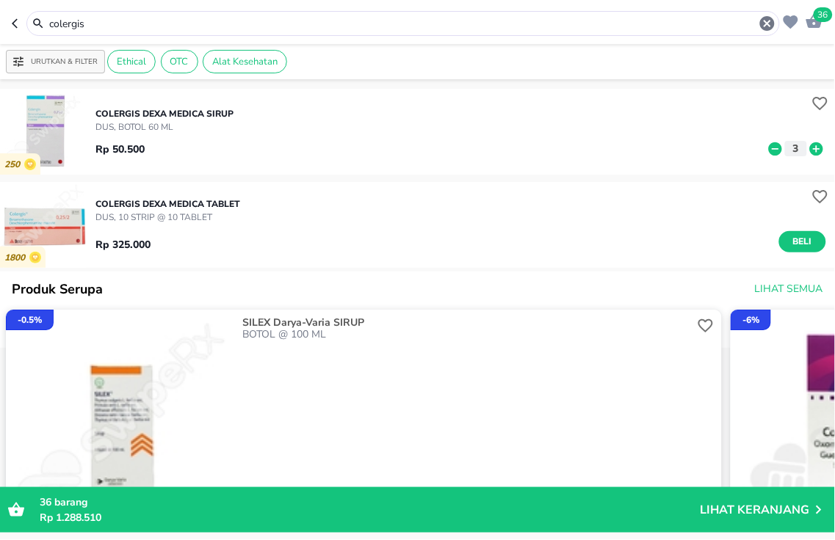
drag, startPoint x: 265, startPoint y: 23, endPoint x: 0, endPoint y: 1, distance: 266.0
click at [0, 1] on header "36 colergis" at bounding box center [417, 22] width 835 height 44
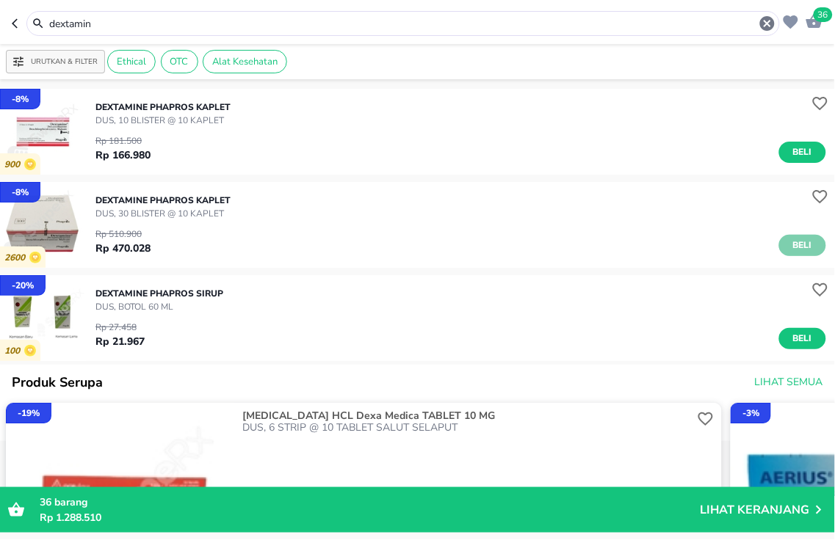
click at [790, 238] on span "Beli" at bounding box center [802, 245] width 25 height 15
drag, startPoint x: 251, startPoint y: 30, endPoint x: 0, endPoint y: -84, distance: 276.0
click at [0, 0] on html "Halo Apotek K24 [PERSON_NAME], selamat datang! 37 dextamin Urutkan & Filter Eth…" at bounding box center [417, 0] width 835 height 0
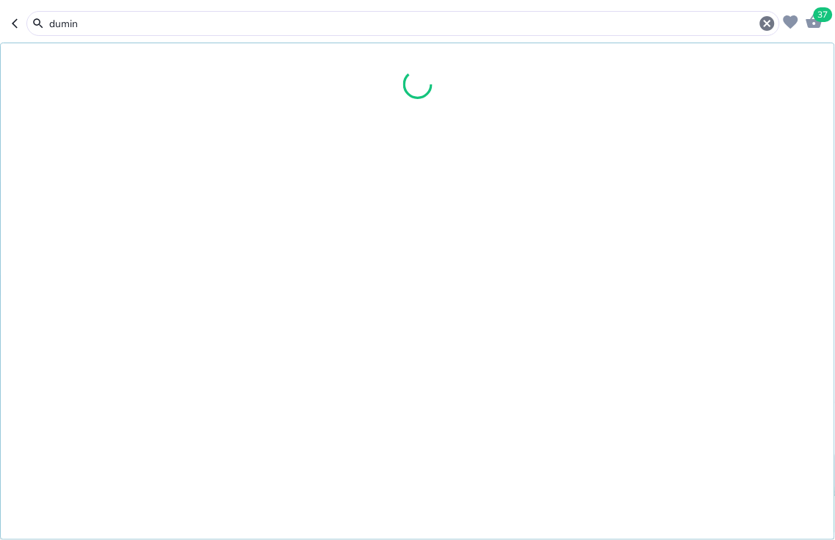
type input "dumin"
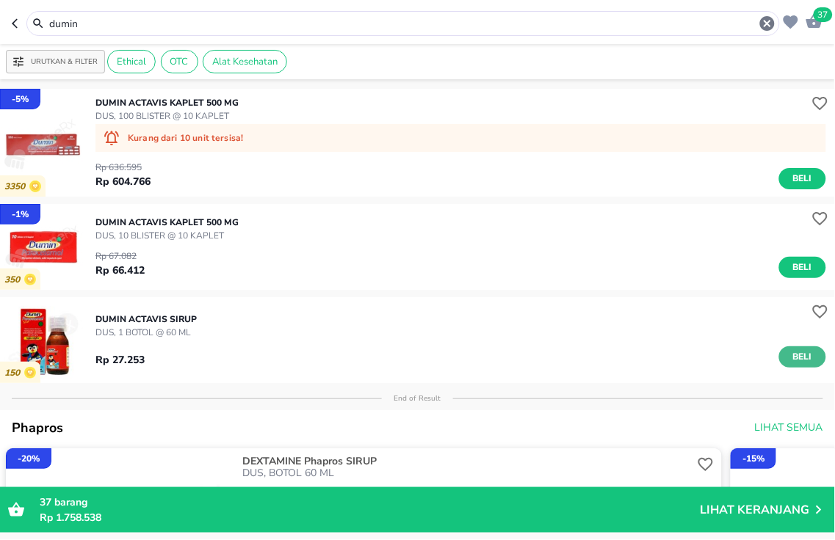
click at [795, 363] on span "Beli" at bounding box center [802, 357] width 25 height 15
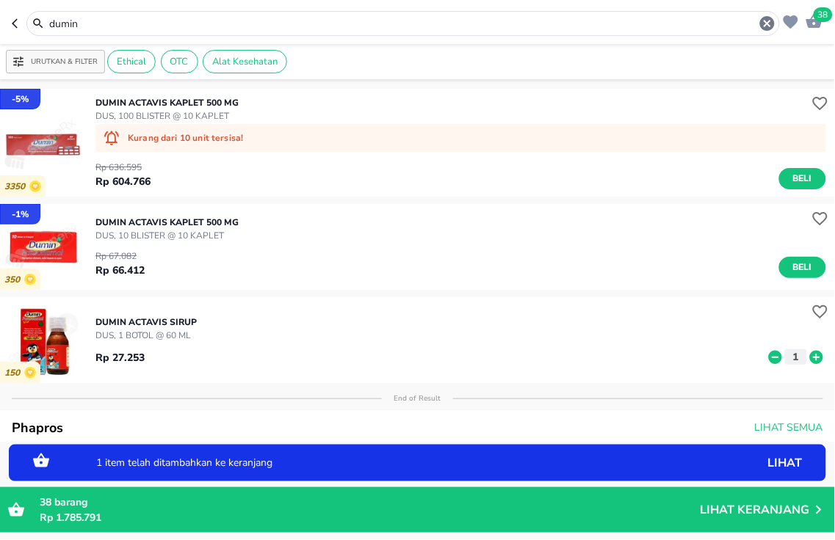
click at [810, 361] on icon at bounding box center [816, 356] width 13 height 13
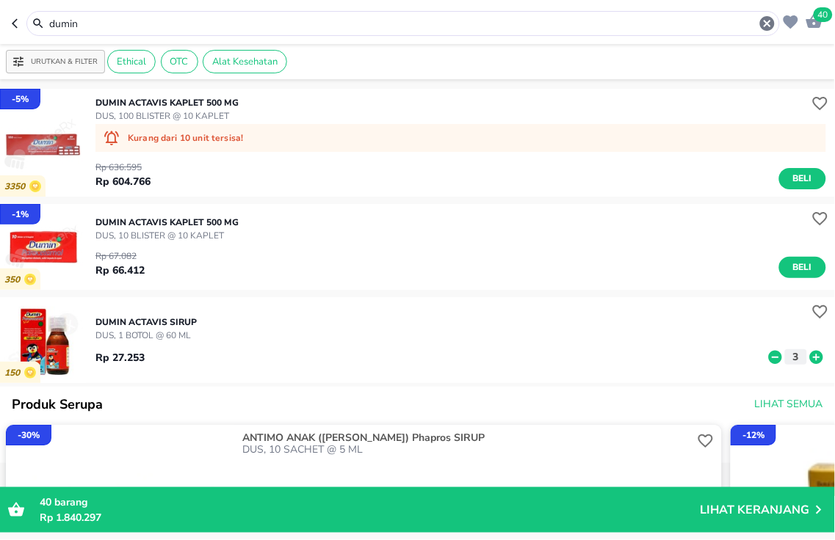
click at [819, 18] on span "40" at bounding box center [823, 14] width 19 height 15
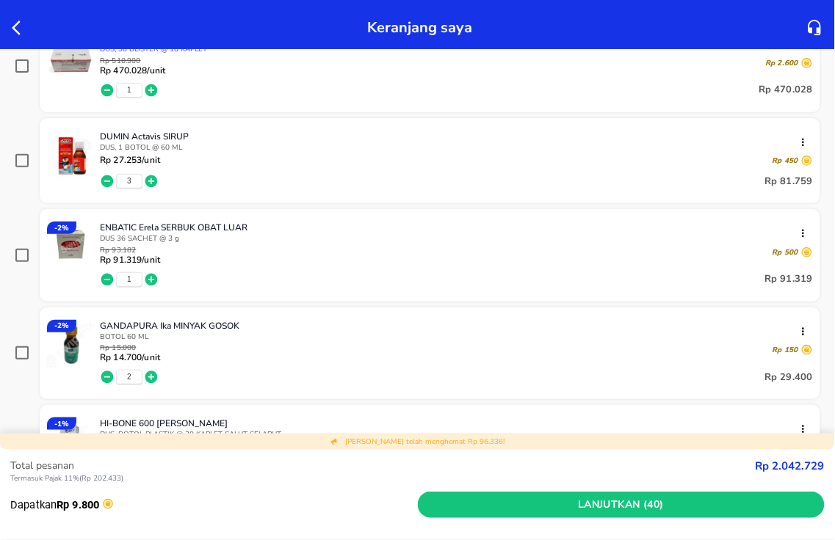
scroll to position [1223, 0]
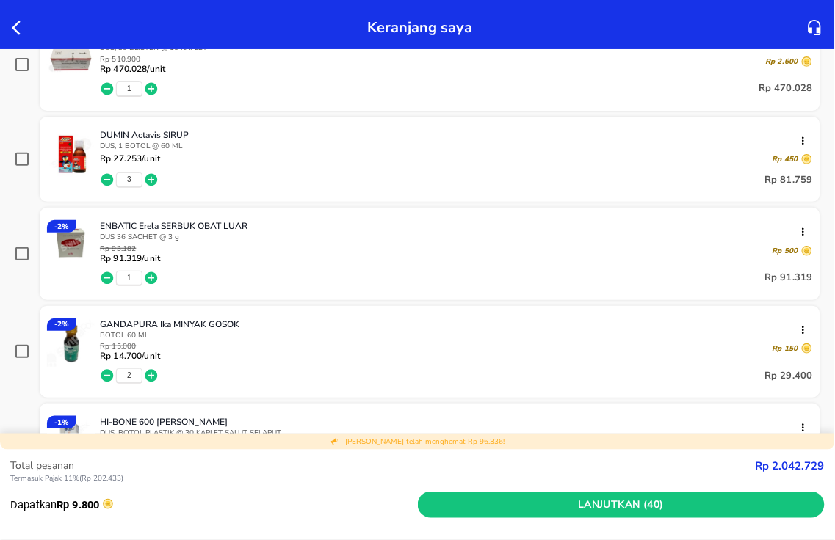
click at [22, 29] on icon "button" at bounding box center [21, 28] width 18 height 18
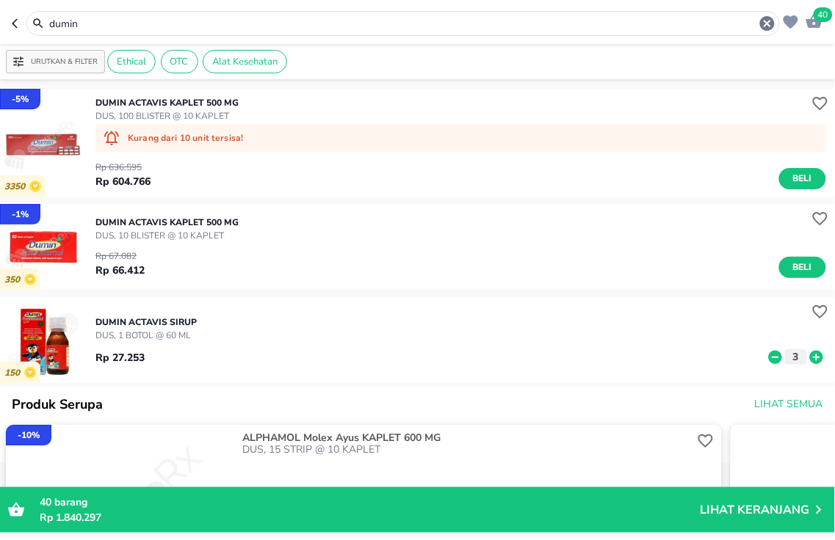
drag, startPoint x: 175, startPoint y: 24, endPoint x: 0, endPoint y: 0, distance: 176.4
click at [0, 18] on header "40 dumin" at bounding box center [417, 22] width 835 height 44
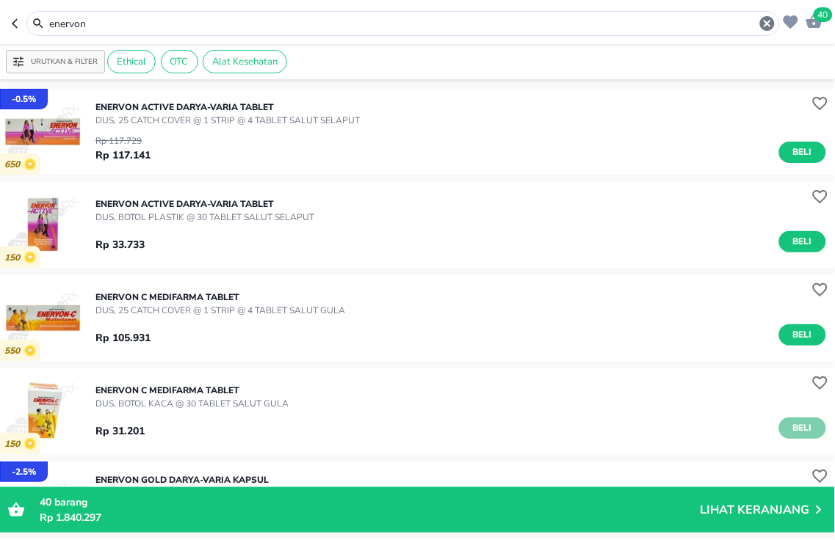
click at [790, 433] on span "Beli" at bounding box center [802, 428] width 25 height 15
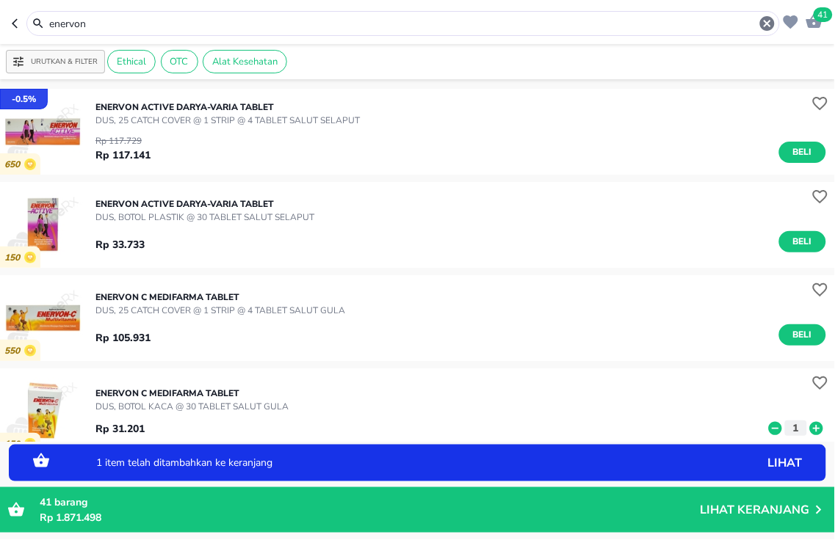
click at [810, 433] on icon at bounding box center [816, 427] width 13 height 13
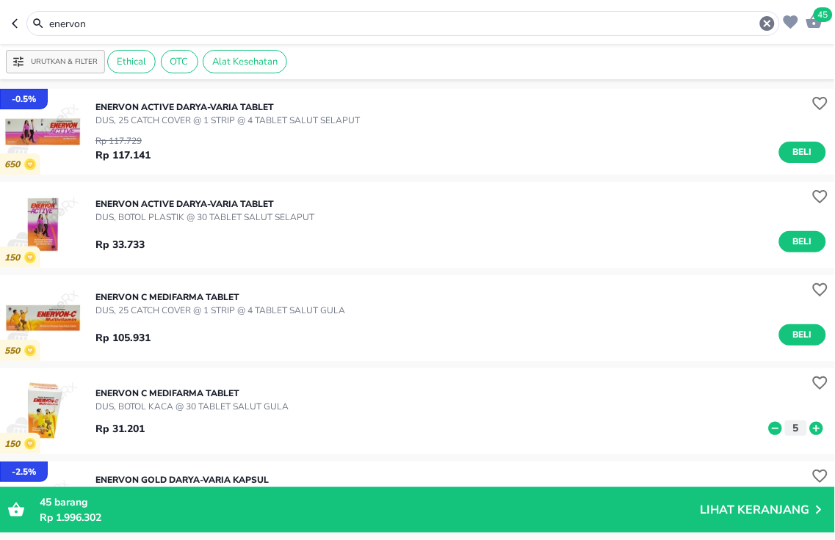
drag, startPoint x: 0, startPoint y: 18, endPoint x: 0, endPoint y: -51, distance: 69.8
click at [0, 0] on html "Halo Apotek K24 [PERSON_NAME], selamat datang! 45 enervon Urutkan & Filter Ethi…" at bounding box center [417, 0] width 835 height 0
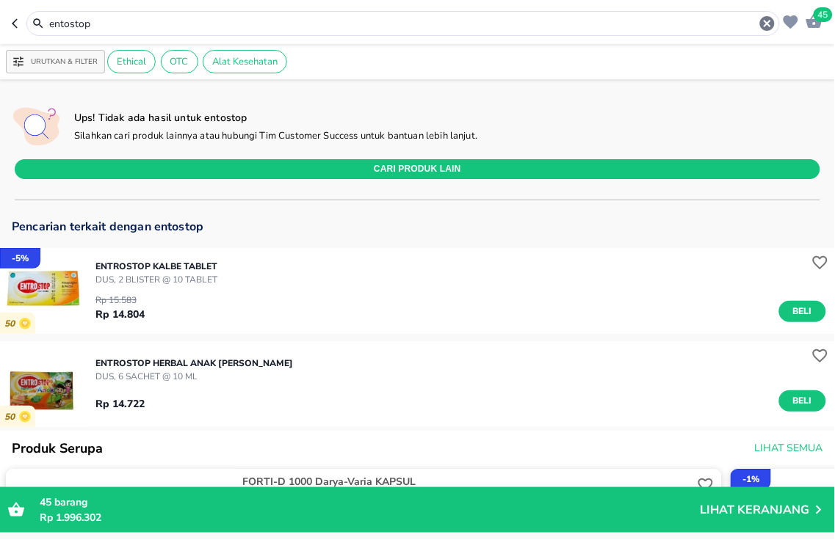
scroll to position [82, 0]
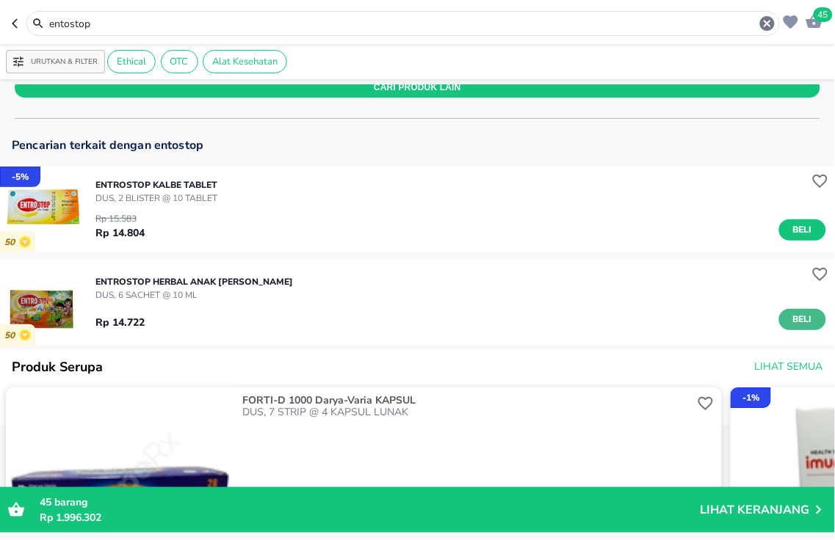
click at [790, 318] on span "Beli" at bounding box center [802, 319] width 25 height 15
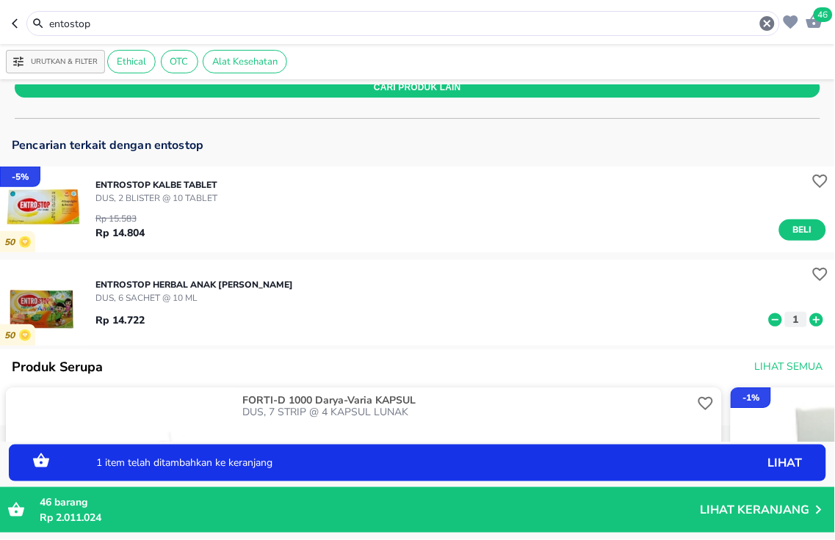
click at [807, 320] on icon at bounding box center [816, 320] width 19 height 16
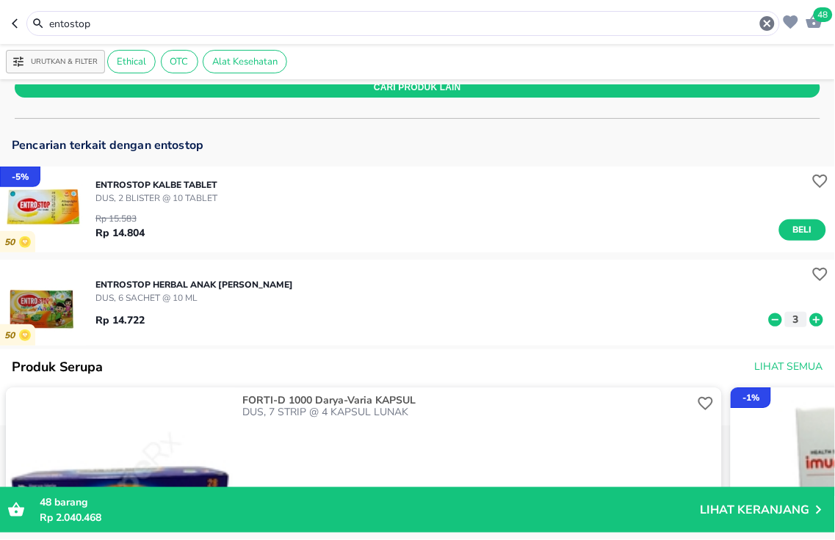
drag, startPoint x: 187, startPoint y: 28, endPoint x: 0, endPoint y: 4, distance: 188.0
click at [0, 6] on header "48 entostop" at bounding box center [417, 22] width 835 height 44
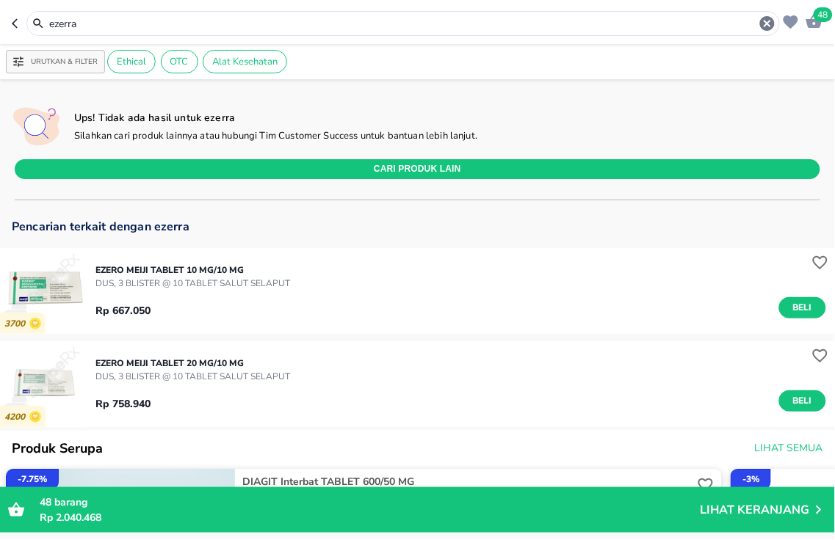
drag, startPoint x: 325, startPoint y: 15, endPoint x: 0, endPoint y: -42, distance: 329.6
click at [0, 0] on html "Halo Apotek K24 [PERSON_NAME], selamat datang! 48 ezerra Urutkan & Filter Ethic…" at bounding box center [417, 0] width 835 height 0
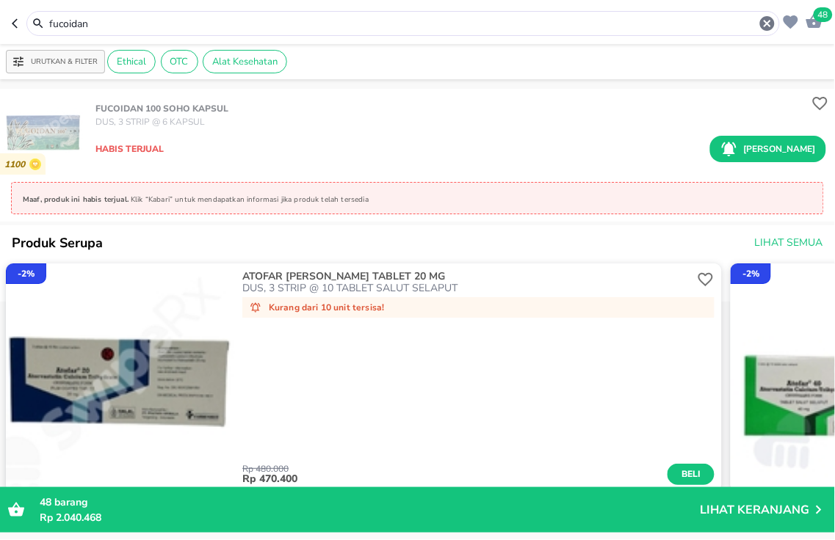
drag, startPoint x: 319, startPoint y: 23, endPoint x: 0, endPoint y: -16, distance: 321.1
click at [0, 0] on html "Halo Apotek K24 [PERSON_NAME], selamat datang! 48 fucoidan Urutkan & Filter Eth…" at bounding box center [417, 0] width 835 height 0
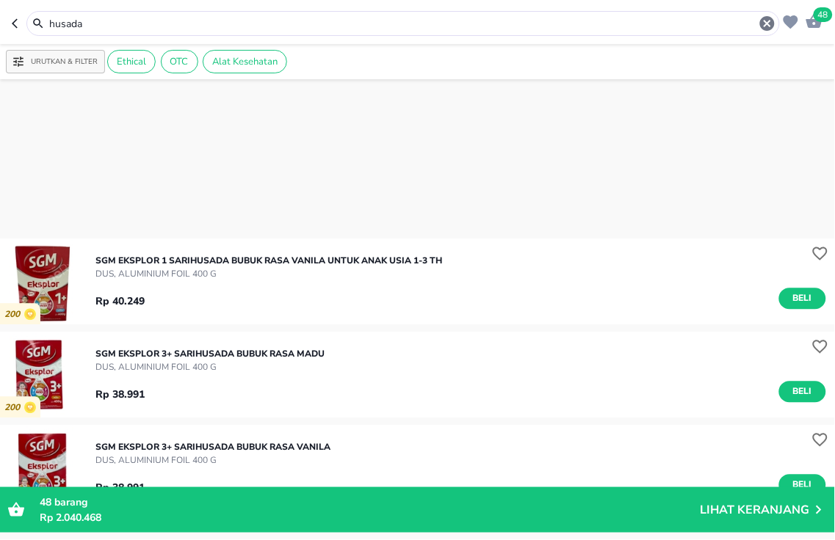
scroll to position [816, 0]
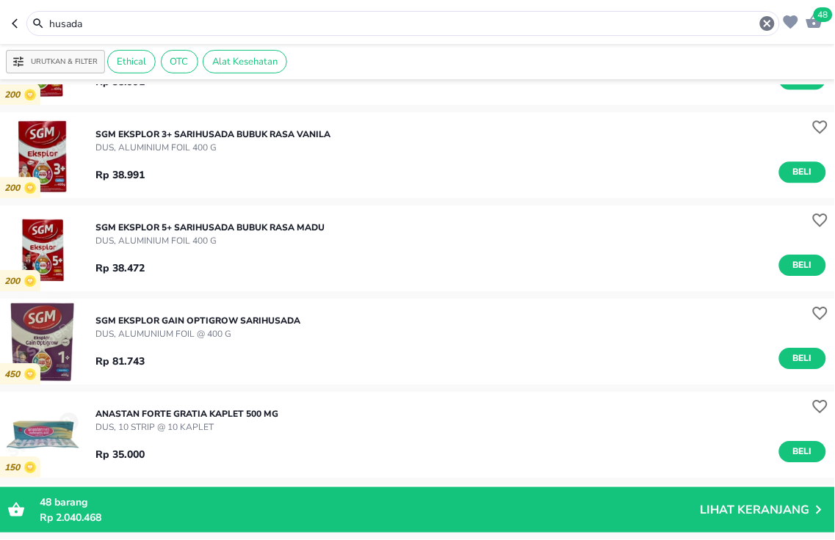
drag, startPoint x: 247, startPoint y: 26, endPoint x: 0, endPoint y: 8, distance: 247.4
click at [0, 8] on header "48 husada" at bounding box center [417, 22] width 835 height 44
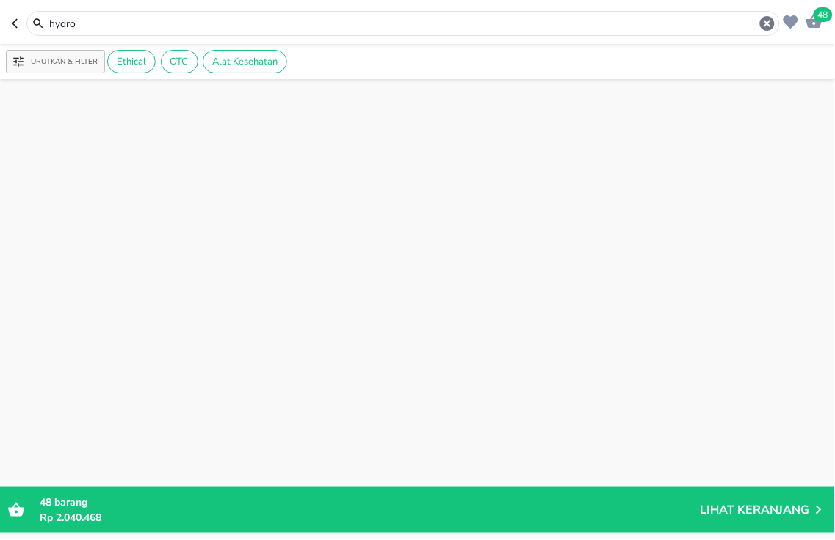
scroll to position [2706, 0]
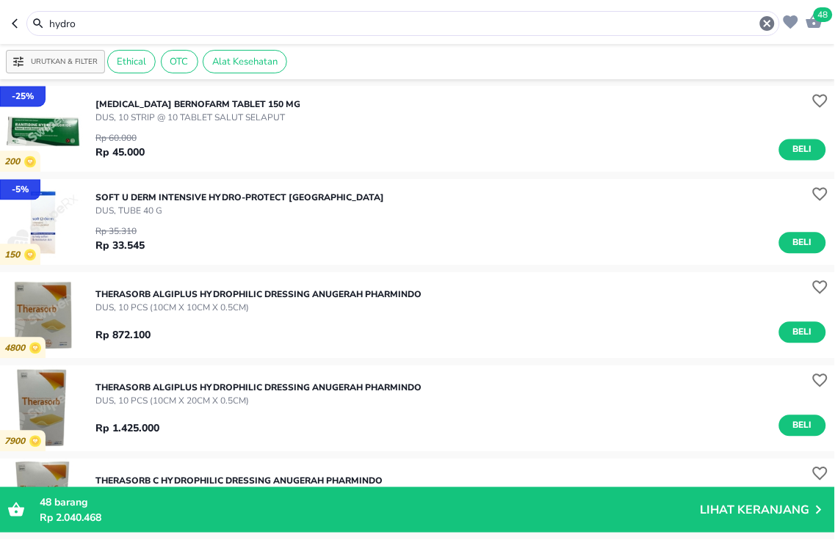
drag, startPoint x: 225, startPoint y: 26, endPoint x: 0, endPoint y: -84, distance: 251.2
click at [0, 0] on html "Halo Apotek K24 [PERSON_NAME], selamat datang! 48 hydro Urutkan & Filter Ethica…" at bounding box center [417, 0] width 835 height 0
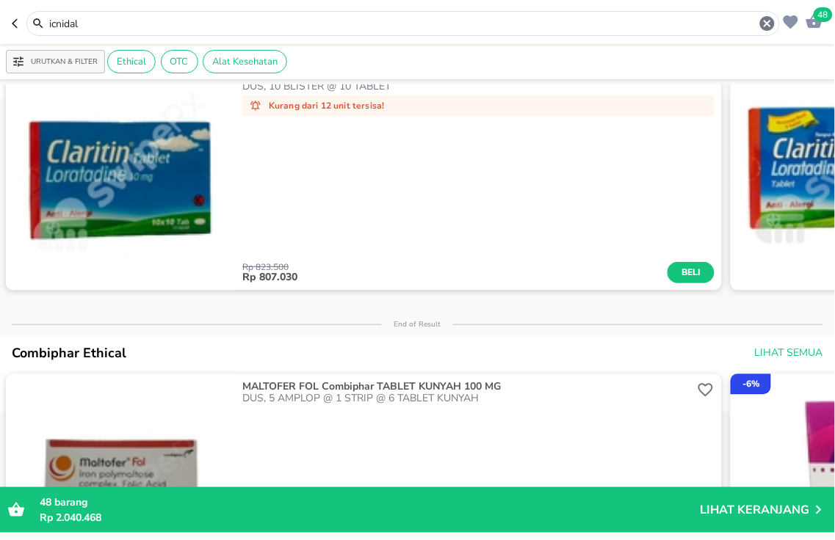
scroll to position [10, 0]
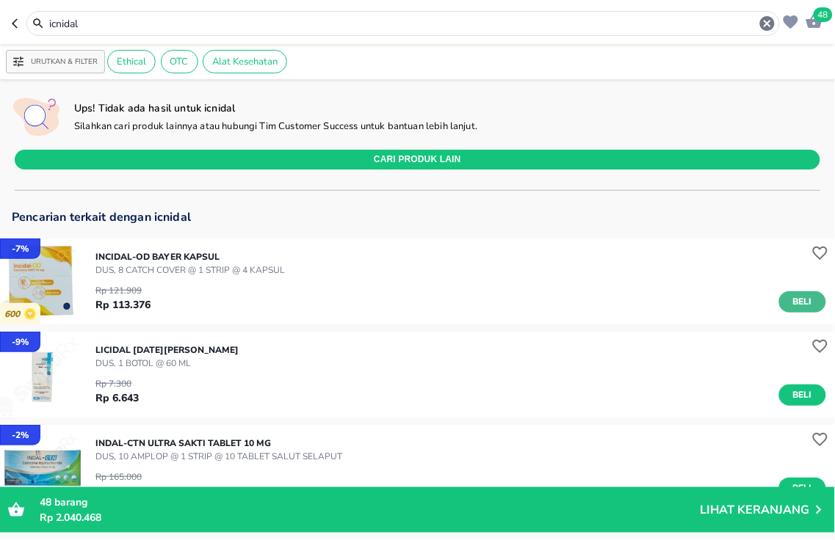
click at [793, 301] on span "Beli" at bounding box center [802, 301] width 25 height 15
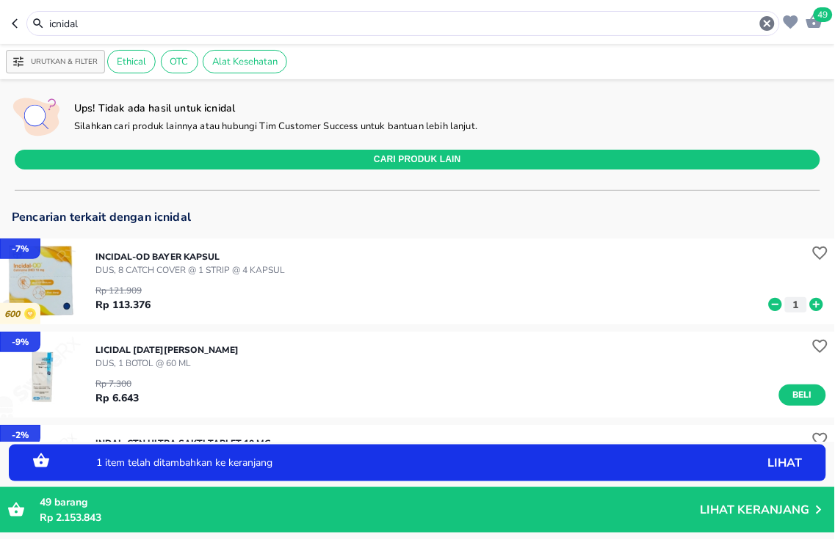
click at [810, 306] on icon at bounding box center [816, 304] width 13 height 13
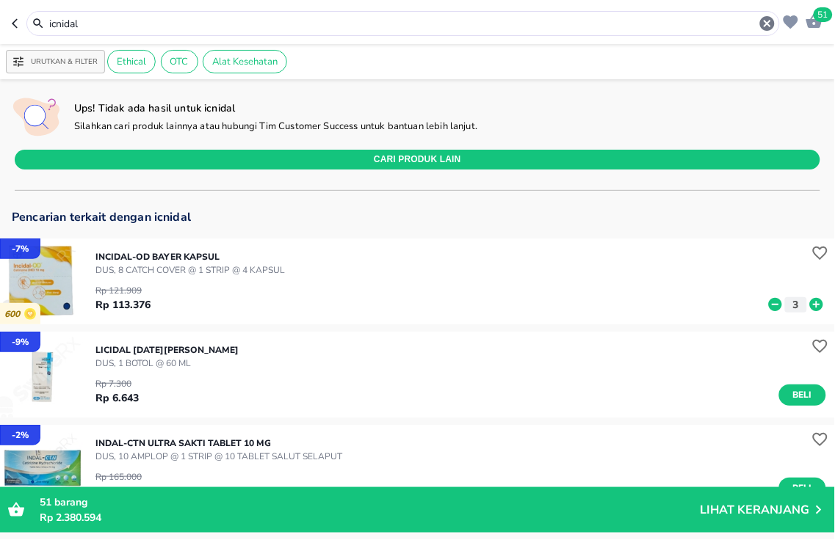
drag, startPoint x: 0, startPoint y: 19, endPoint x: 0, endPoint y: 3, distance: 16.2
click at [0, 3] on header "51 icnidal" at bounding box center [417, 22] width 835 height 44
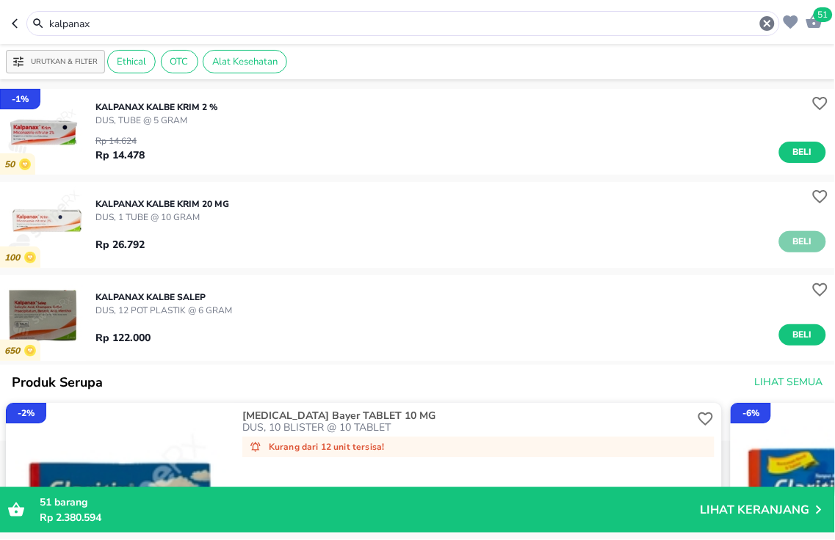
click at [790, 239] on span "Beli" at bounding box center [802, 241] width 25 height 15
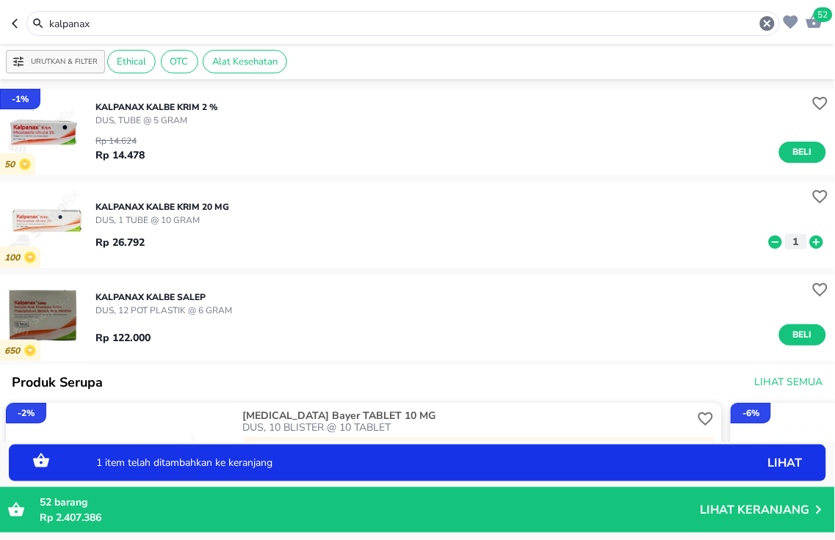
click at [810, 243] on icon at bounding box center [816, 241] width 13 height 13
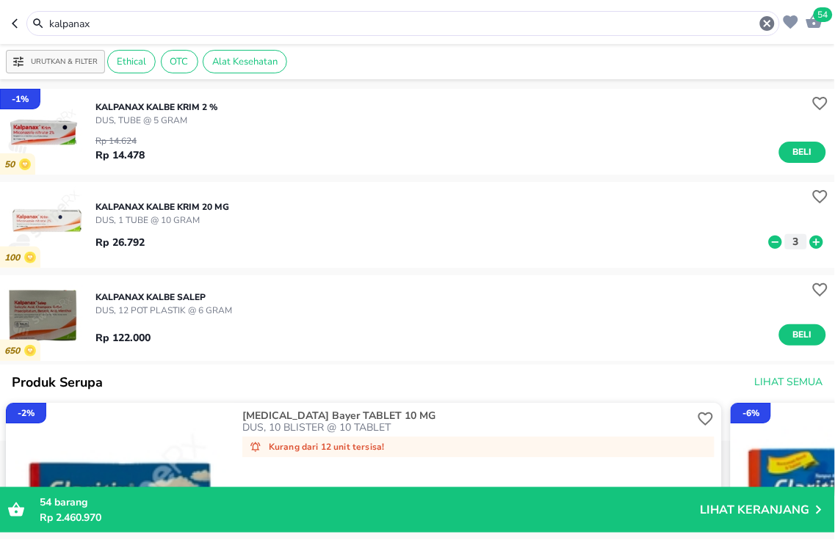
drag, startPoint x: 357, startPoint y: 15, endPoint x: 0, endPoint y: 1, distance: 357.1
click at [0, 15] on header "54 kalpanax" at bounding box center [417, 22] width 835 height 44
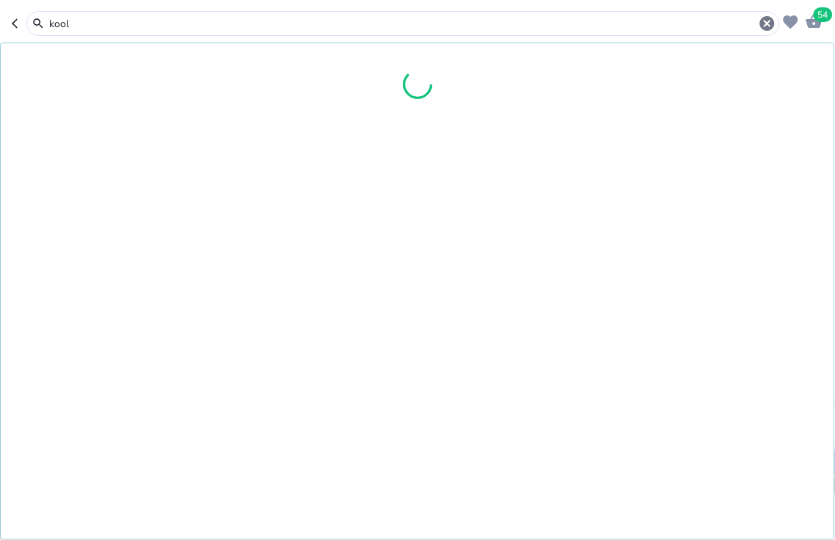
type input "kool"
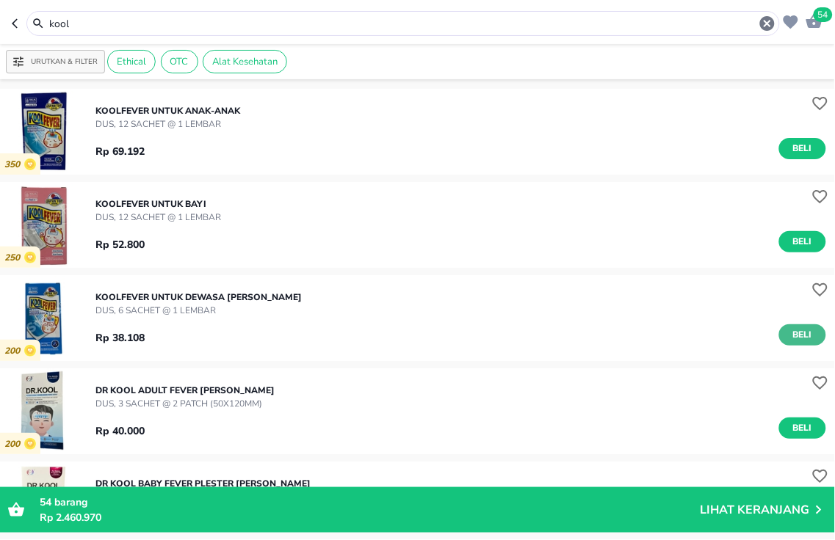
click at [790, 333] on span "Beli" at bounding box center [802, 334] width 25 height 15
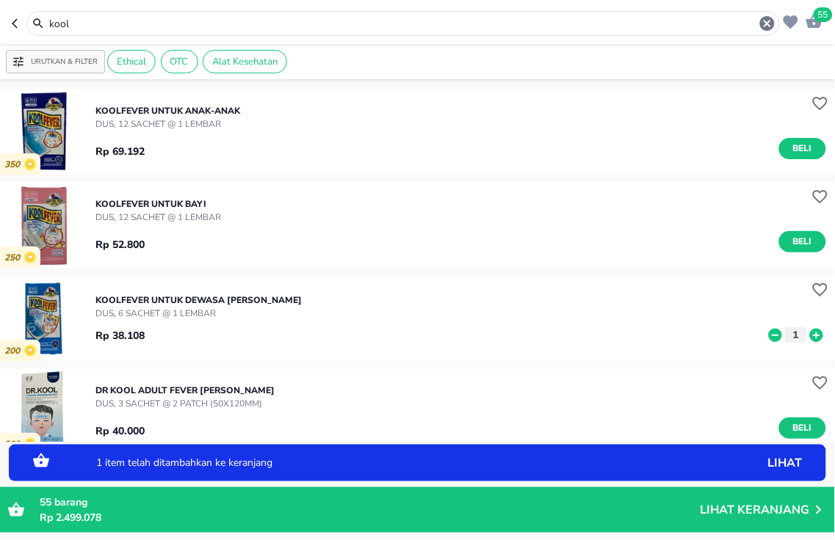
click at [807, 332] on icon at bounding box center [816, 335] width 19 height 16
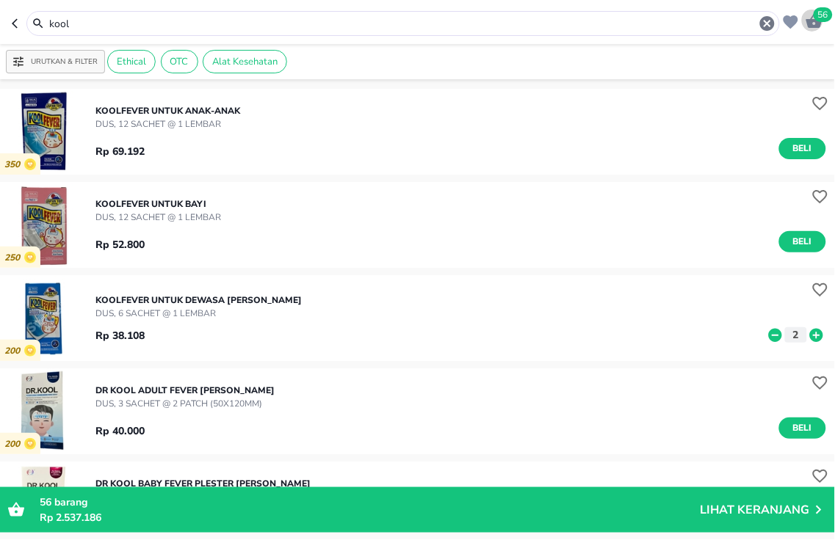
click at [818, 23] on icon "button" at bounding box center [814, 21] width 16 height 14
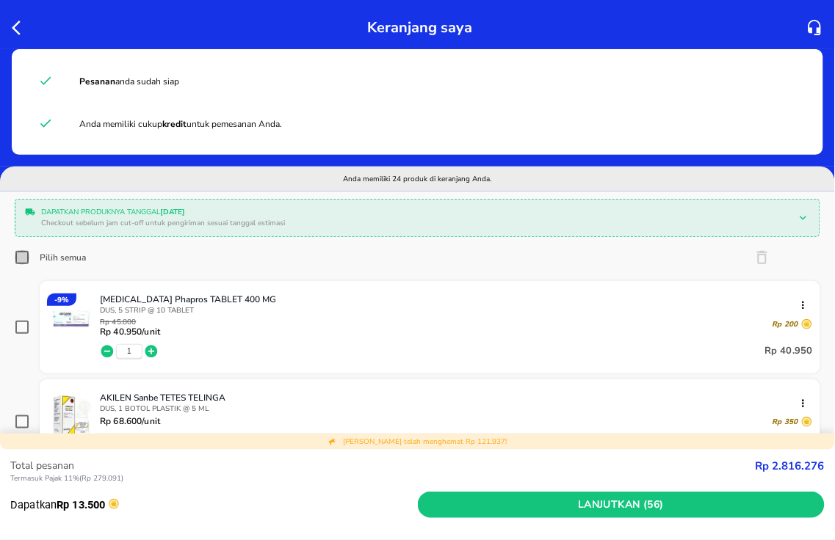
click at [17, 255] on input "Pilih semua" at bounding box center [22, 257] width 15 height 15
checkbox input "true"
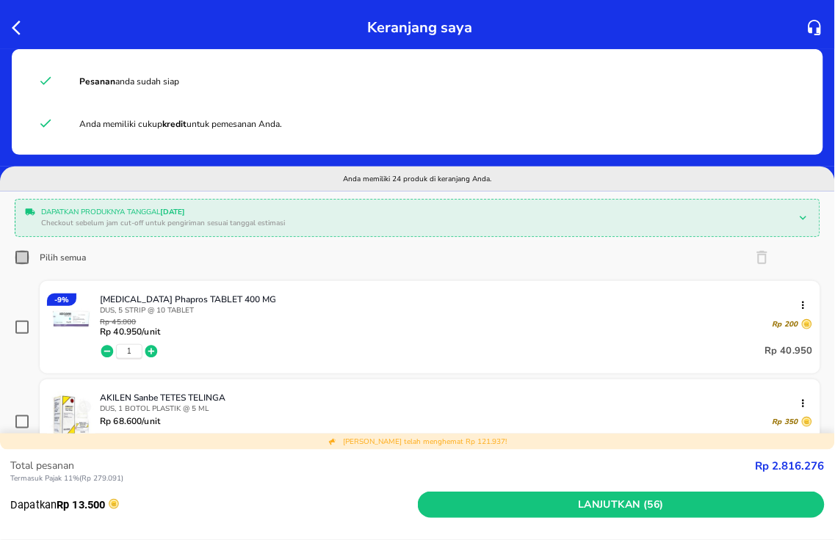
checkbox input "true"
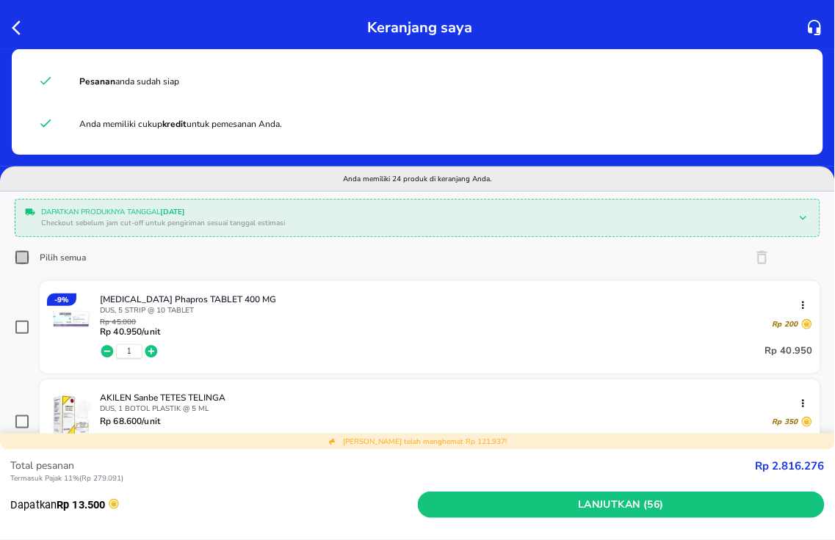
checkbox input "true"
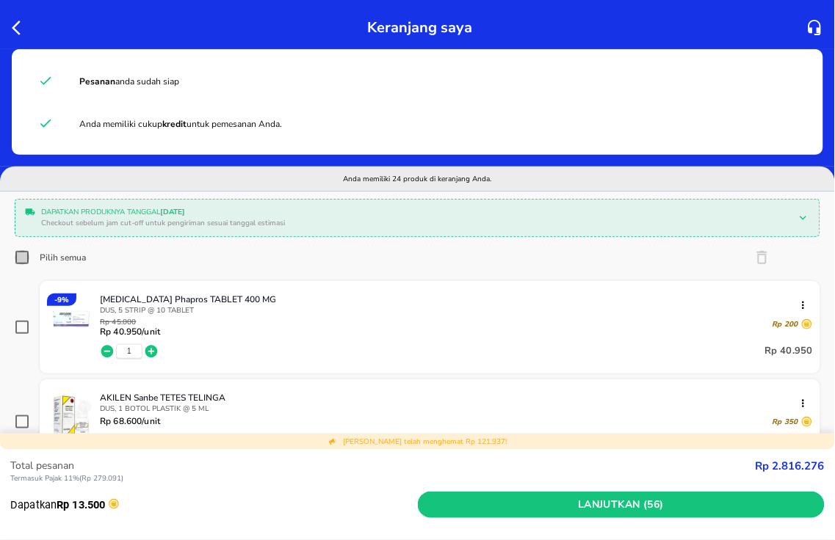
checkbox input "true"
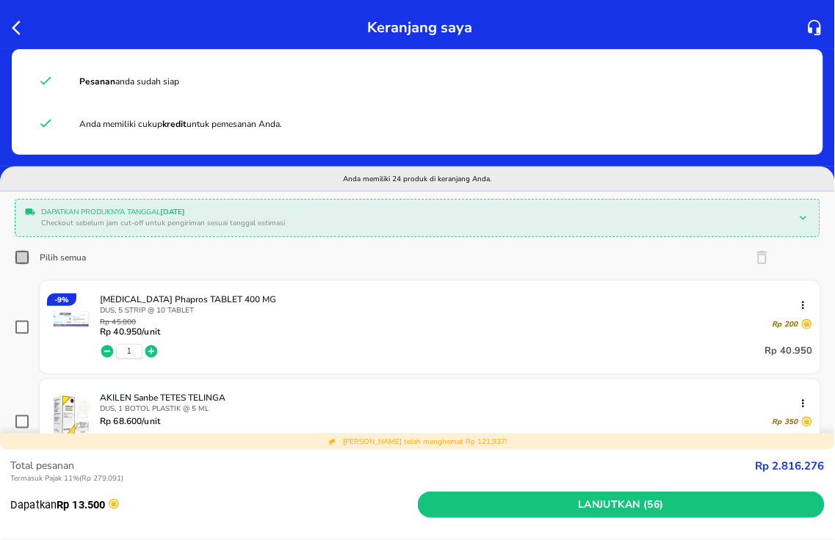
checkbox input "true"
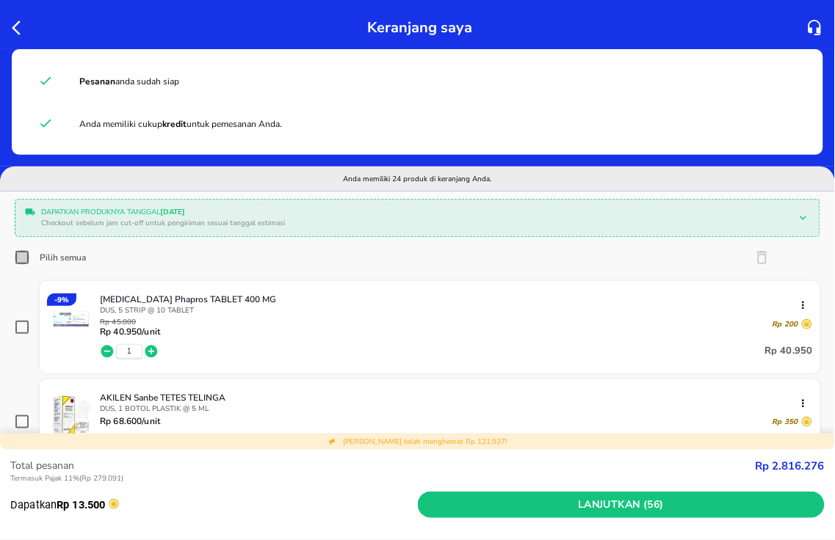
checkbox input "true"
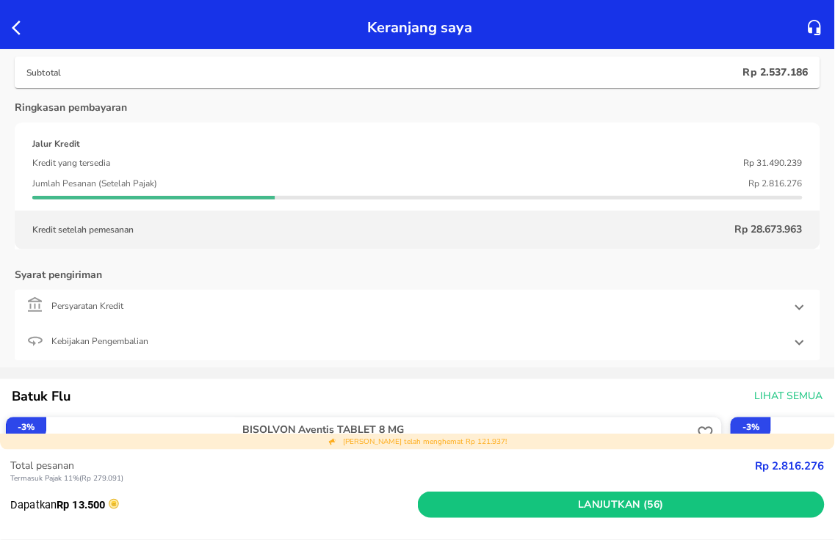
scroll to position [2692, 0]
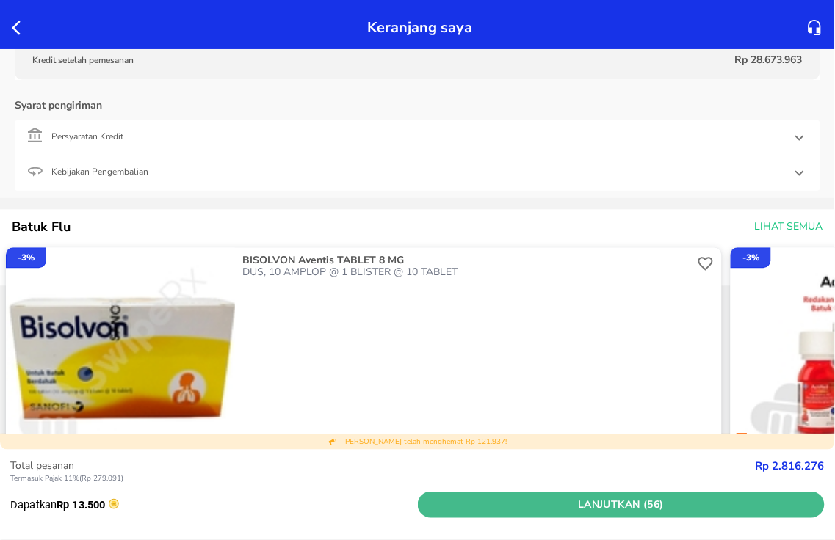
click at [705, 516] on button "Lanjutkan (56)" at bounding box center [622, 505] width 408 height 27
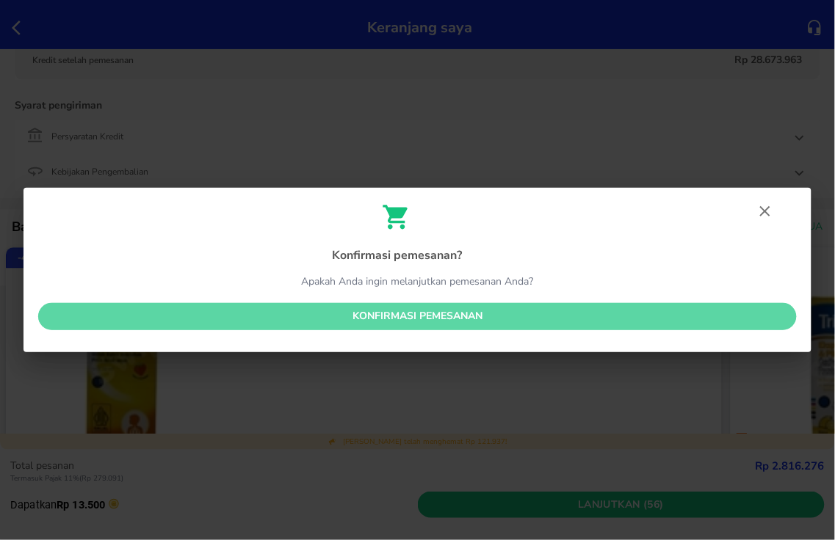
click at [366, 310] on span "Konfirmasi pemesanan" at bounding box center [417, 317] width 735 height 18
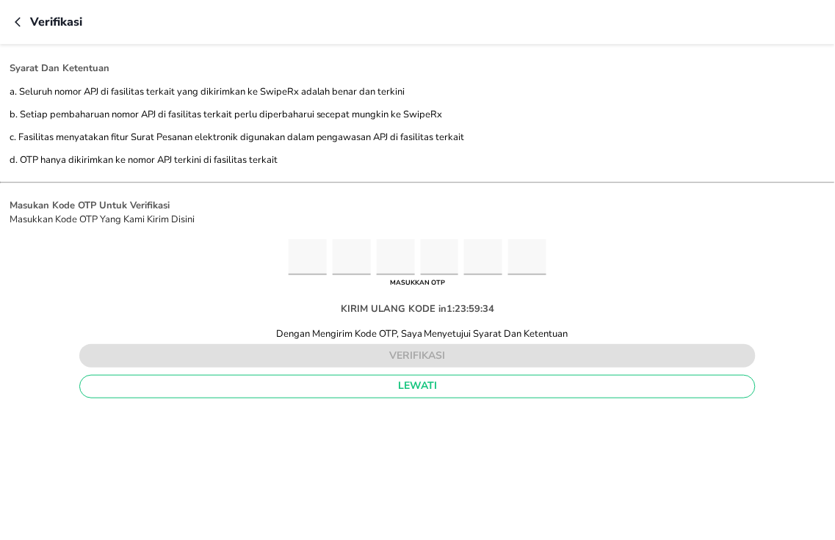
click at [308, 250] on input "Please enter OTP character 1" at bounding box center [308, 257] width 38 height 36
type input "2"
type input "6"
type input "1"
type input "2"
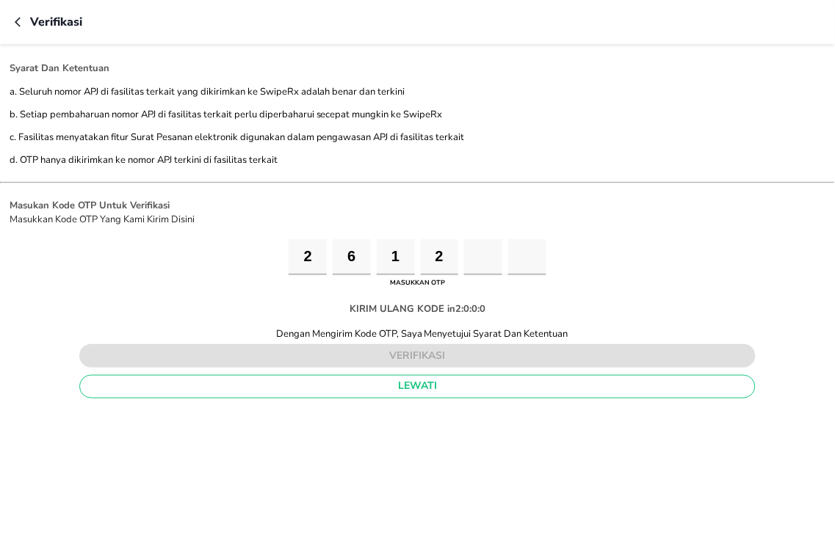
type input "1"
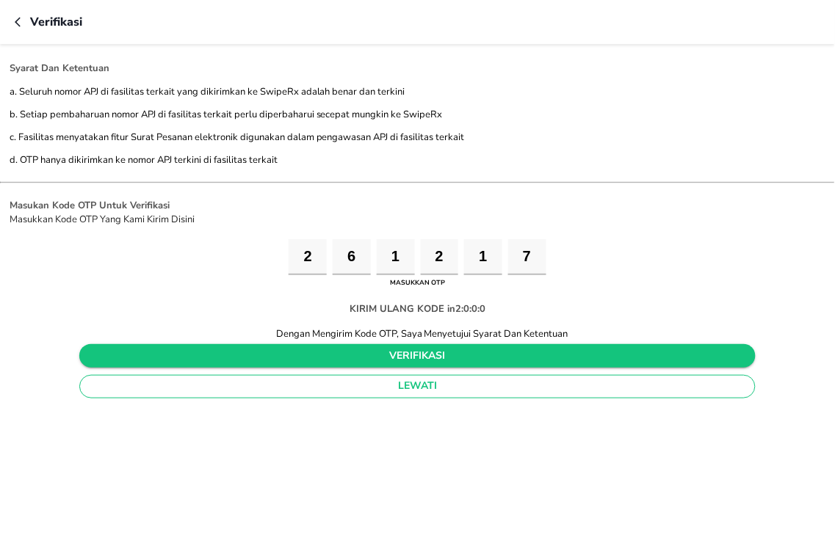
type input "7"
click at [336, 354] on span "verifikasi" at bounding box center [417, 356] width 653 height 18
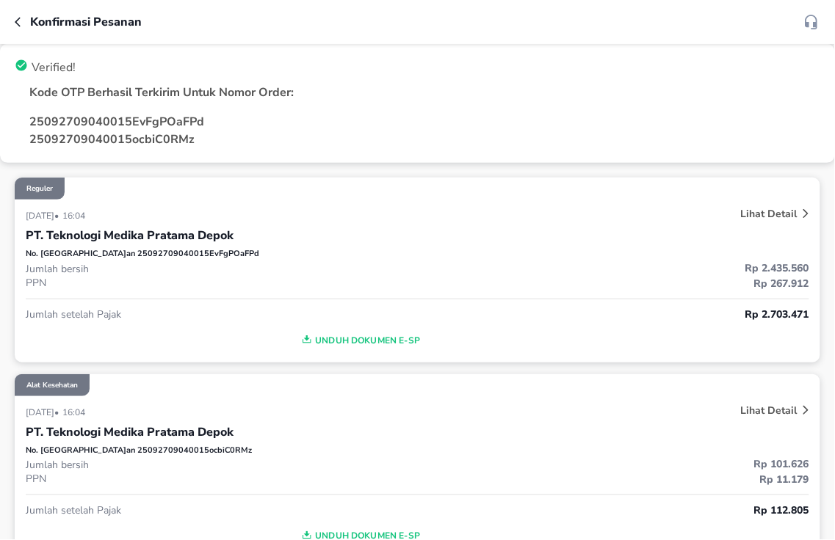
click at [20, 21] on icon "button" at bounding box center [21, 22] width 12 height 12
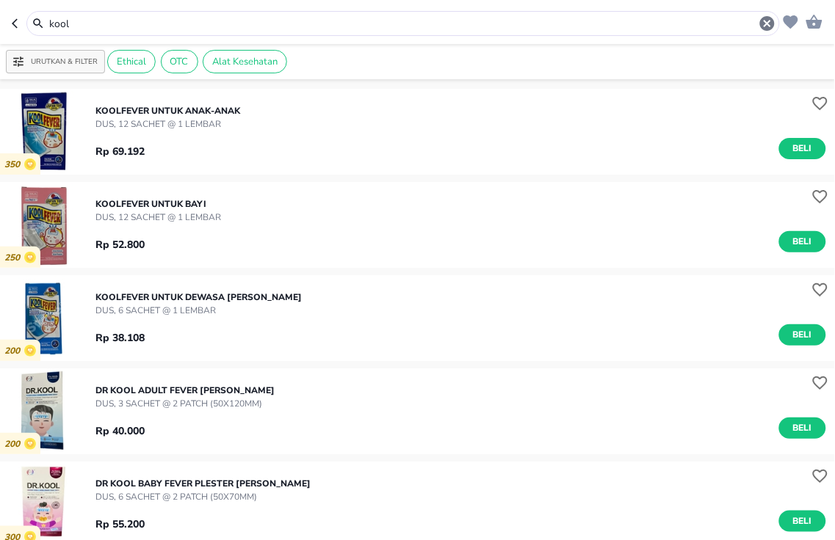
drag, startPoint x: 189, startPoint y: 23, endPoint x: 0, endPoint y: -58, distance: 205.3
click at [0, 0] on html "Halo Apotek K24 [PERSON_NAME], selamat datang! kool Urutkan & Filter Ethical OT…" at bounding box center [417, 0] width 835 height 0
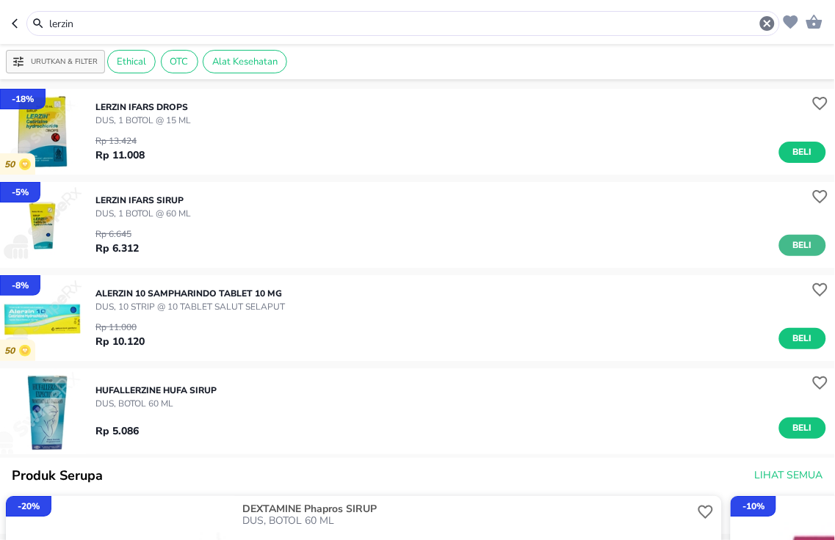
click at [798, 253] on span "Beli" at bounding box center [802, 245] width 25 height 15
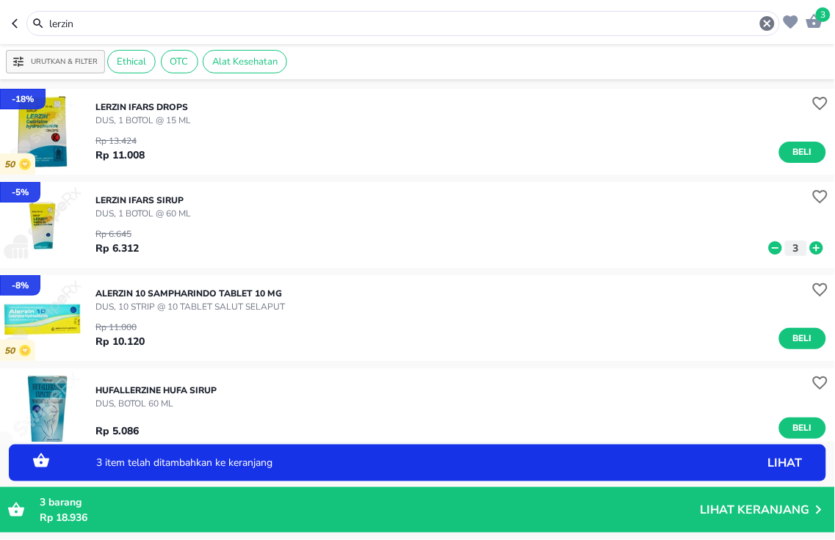
click at [810, 250] on icon at bounding box center [816, 248] width 13 height 13
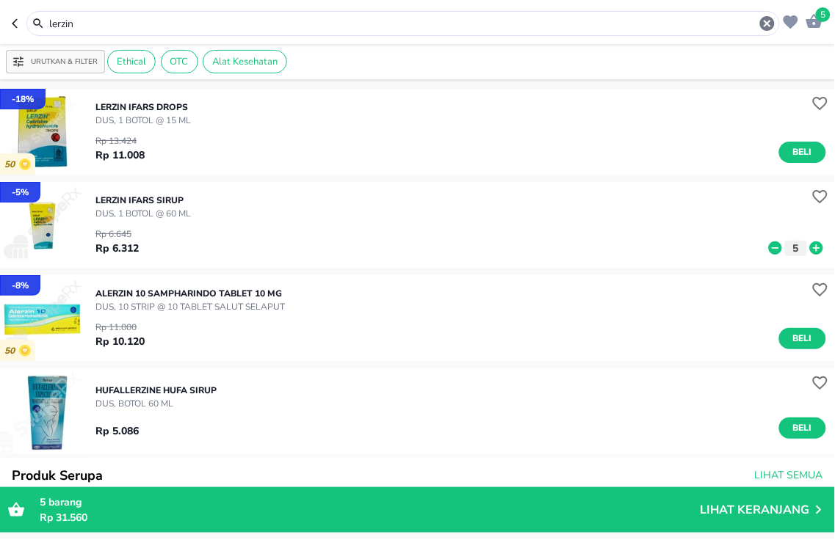
drag, startPoint x: 384, startPoint y: 25, endPoint x: 0, endPoint y: 6, distance: 384.5
click at [0, 6] on header "5 lerzin" at bounding box center [417, 22] width 835 height 44
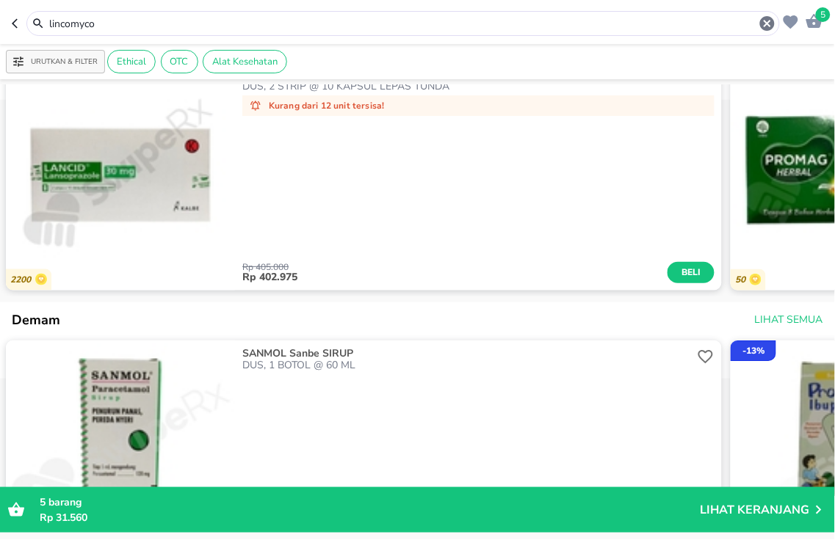
scroll to position [408, 0]
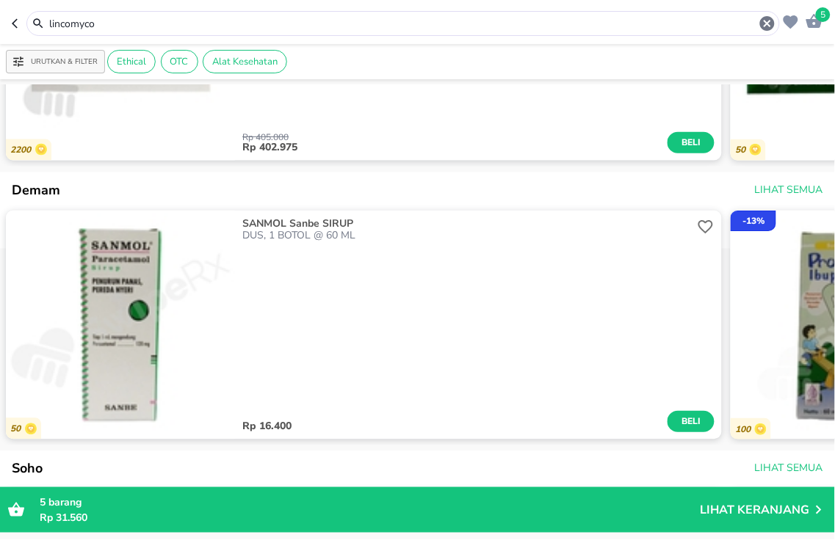
click at [107, 23] on input "lincomyco" at bounding box center [403, 23] width 711 height 15
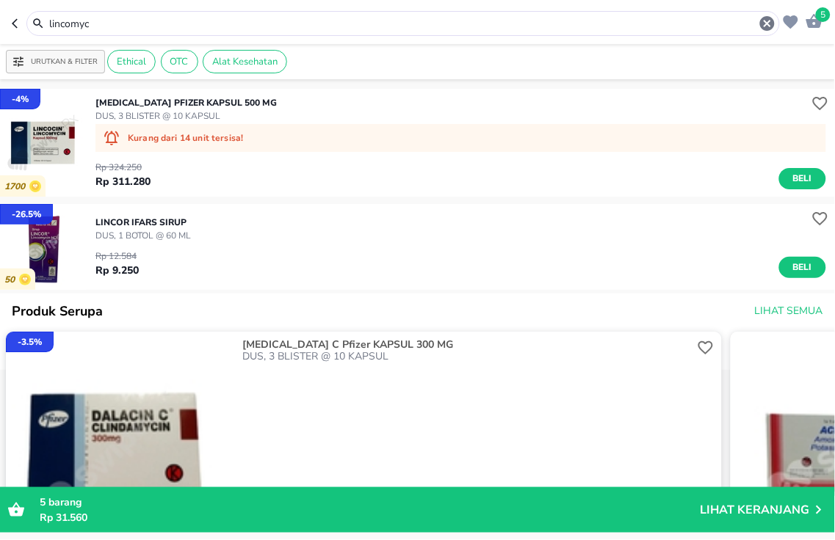
drag, startPoint x: 229, startPoint y: 23, endPoint x: 0, endPoint y: 70, distance: 233.9
click at [0, 23] on header "5 lincomyc" at bounding box center [417, 22] width 835 height 44
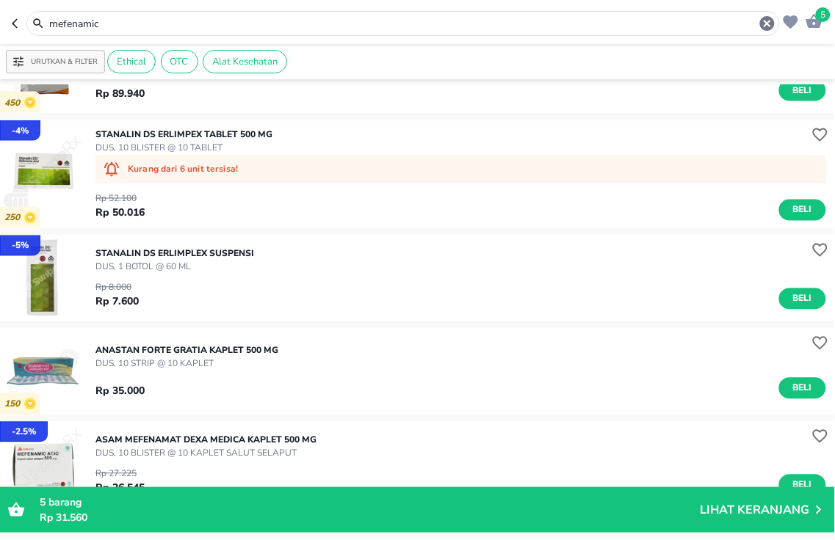
scroll to position [571, 0]
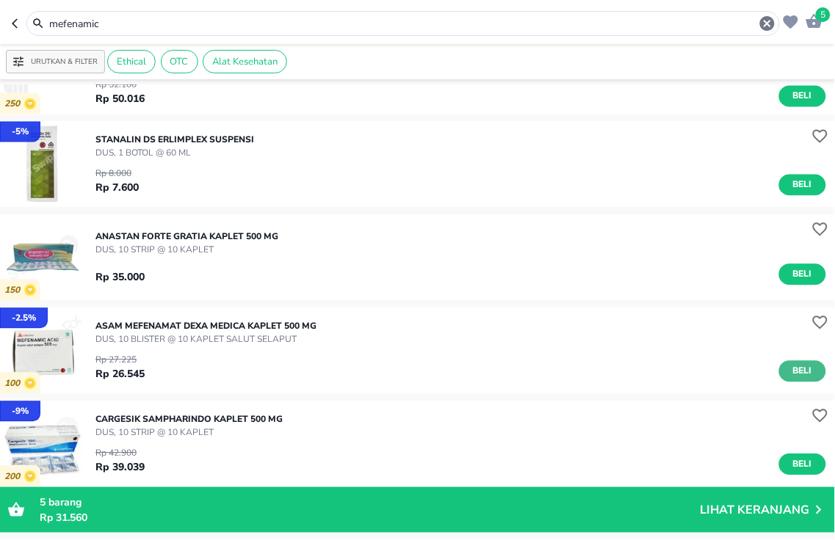
click at [791, 367] on span "Beli" at bounding box center [802, 371] width 25 height 15
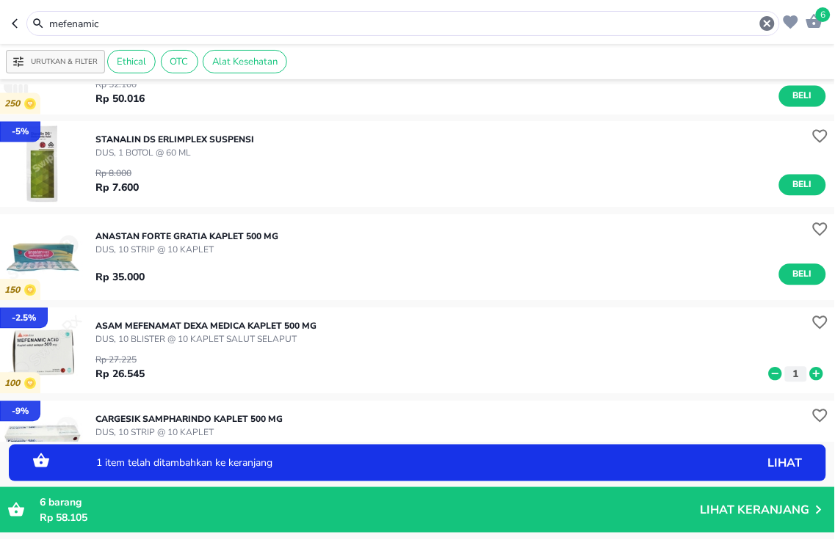
drag, startPoint x: 270, startPoint y: 23, endPoint x: 0, endPoint y: -28, distance: 274.9
click at [0, 0] on html "Halo Apotek K24 [PERSON_NAME], selamat datang! 6 mefenamic Urutkan & Filter Eth…" at bounding box center [417, 0] width 835 height 0
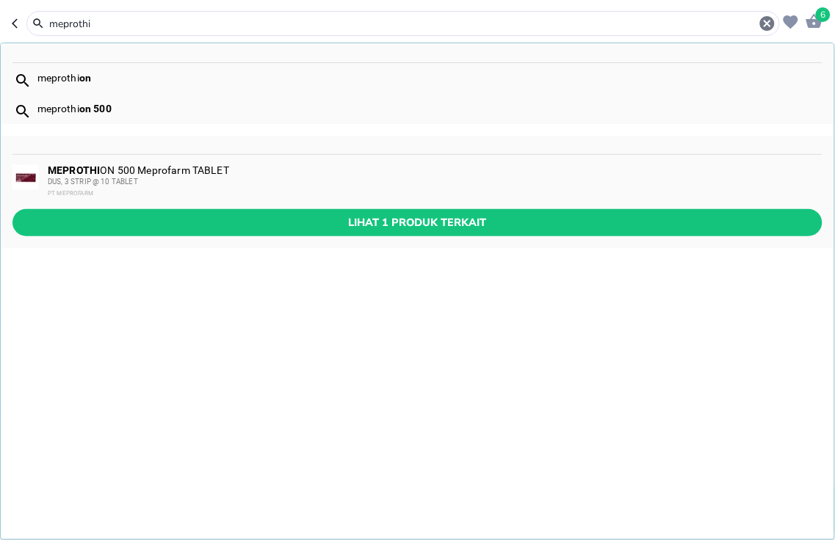
type input "meprothi"
click at [148, 166] on div "MEPROTHI ON 500 Meprofarm TABLET DUS, 3 STRIP @ 10 TABLET PT MEPROFARM" at bounding box center [434, 181] width 773 height 35
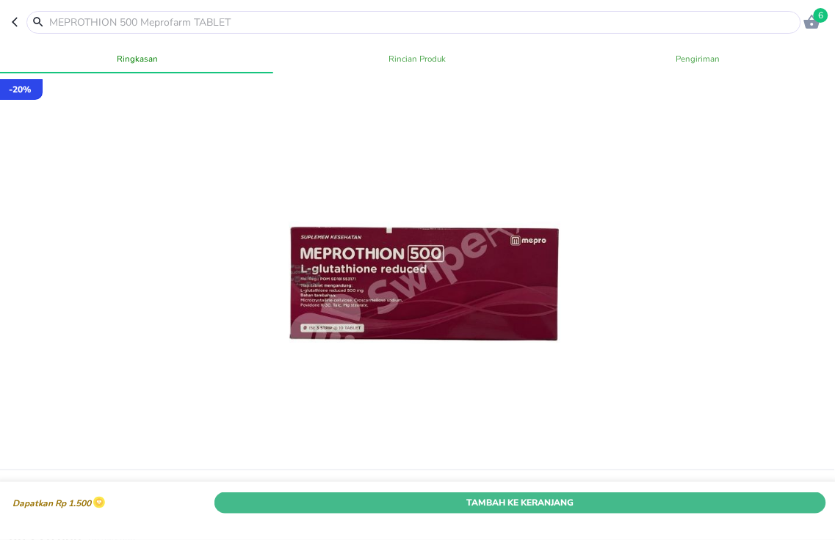
click at [576, 496] on span "Tambah Ke Keranjang" at bounding box center [520, 503] width 590 height 15
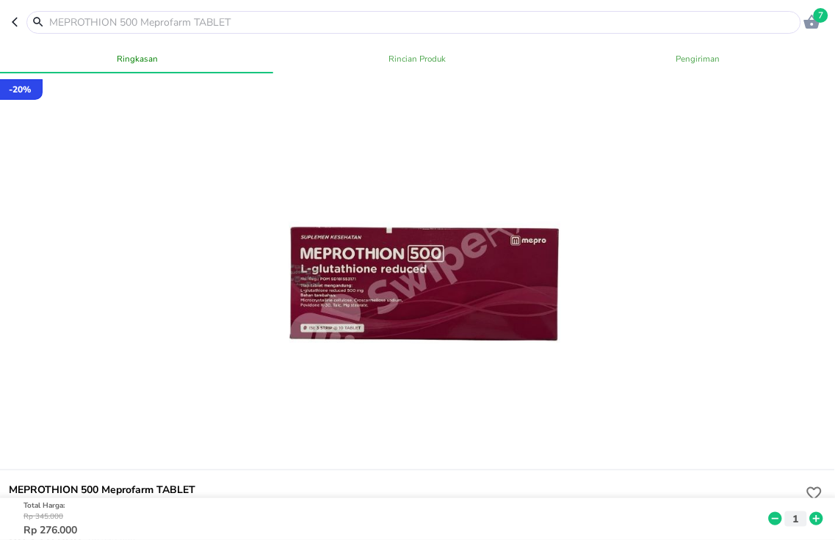
drag, startPoint x: 222, startPoint y: 18, endPoint x: 0, endPoint y: -14, distance: 224.1
click at [0, 0] on html "Halo Apotek K24 [PERSON_NAME], selamat datang! 7 Ringkasan Rincian Produk Pengi…" at bounding box center [417, 0] width 835 height 0
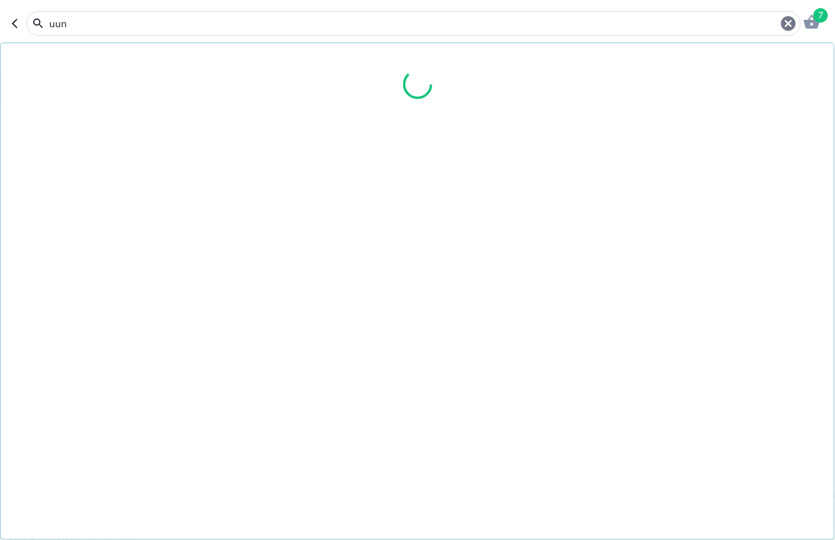
type input "uung"
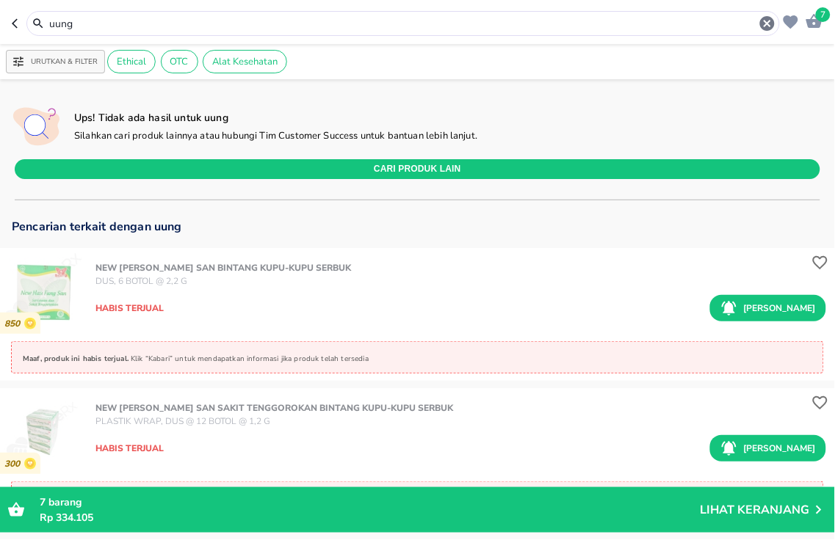
drag, startPoint x: 247, startPoint y: 21, endPoint x: 0, endPoint y: -46, distance: 256.1
click at [0, 0] on html "Halo Apotek K24 [PERSON_NAME], selamat datang! 7 uung Urutkan & Filter Ethical …" at bounding box center [417, 0] width 835 height 0
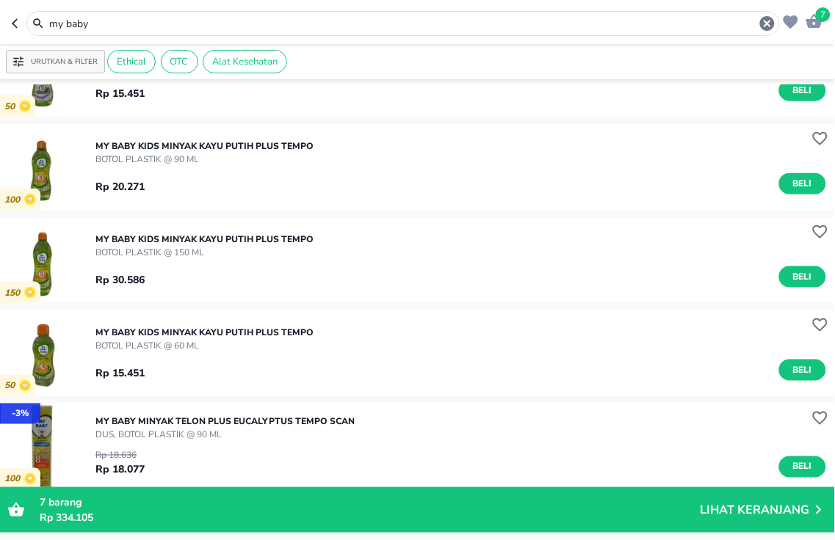
scroll to position [489, 0]
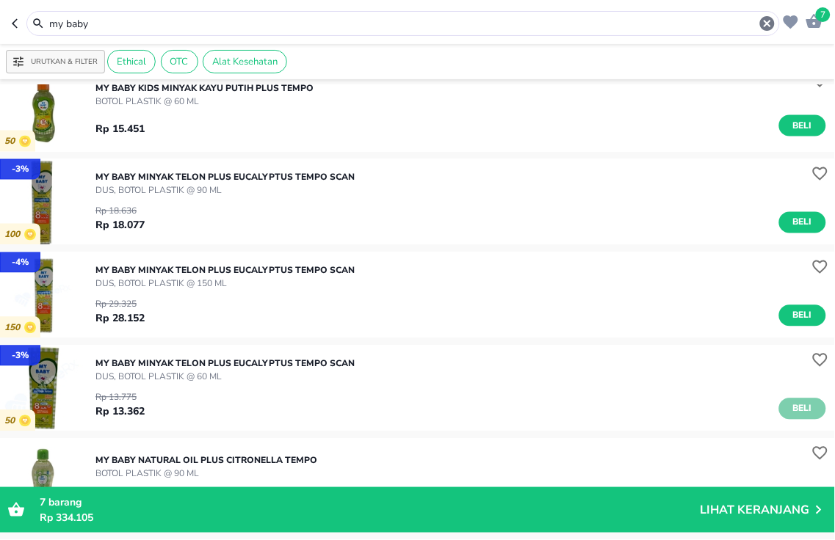
click at [790, 408] on span "Beli" at bounding box center [802, 409] width 25 height 15
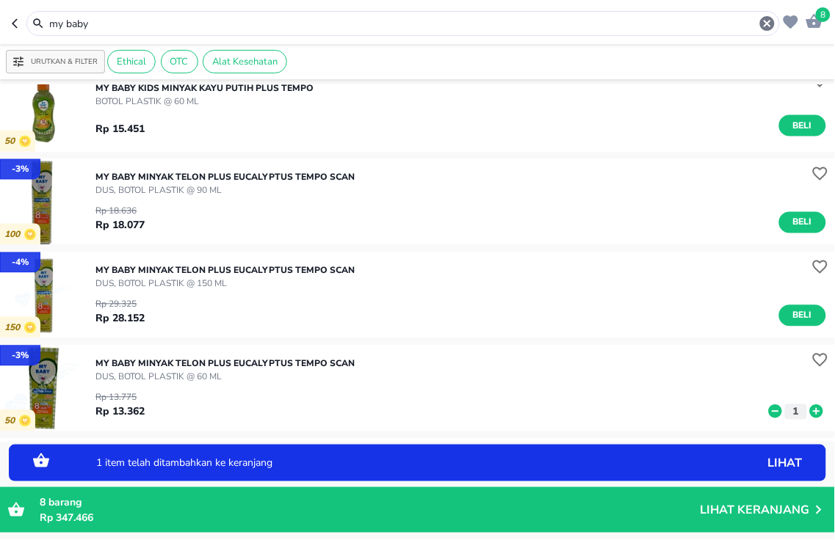
click at [810, 410] on icon at bounding box center [816, 411] width 13 height 13
click at [769, 409] on icon at bounding box center [775, 411] width 13 height 13
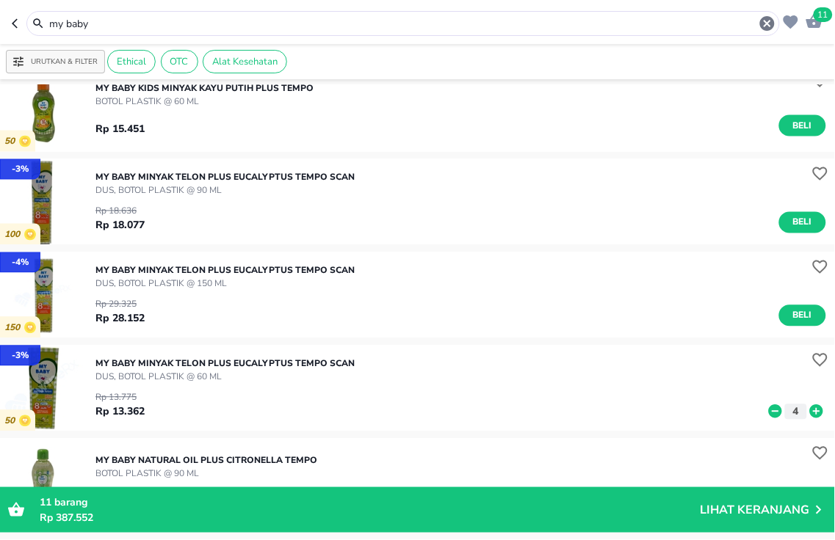
drag, startPoint x: 215, startPoint y: 30, endPoint x: 0, endPoint y: 10, distance: 216.1
click at [0, 16] on header "11 my baby" at bounding box center [417, 22] width 835 height 44
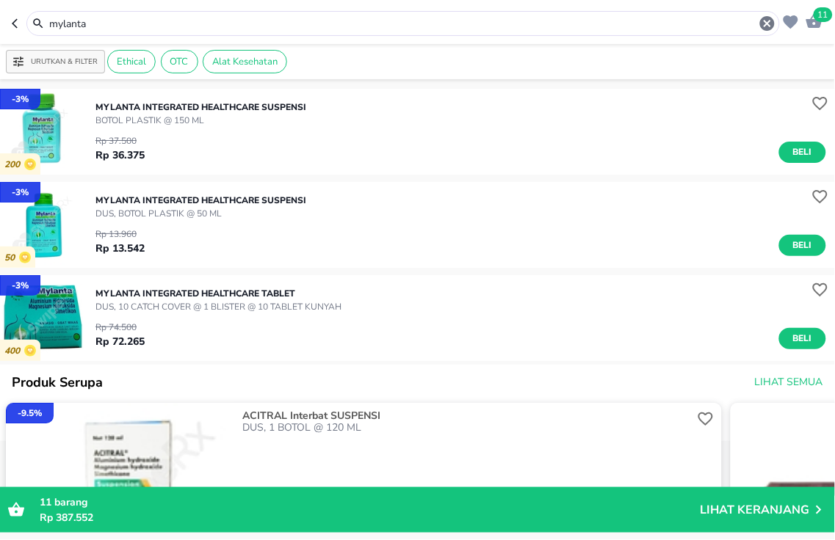
click at [790, 341] on span "Beli" at bounding box center [802, 338] width 25 height 15
drag, startPoint x: 214, startPoint y: 29, endPoint x: 0, endPoint y: -21, distance: 220.2
click at [0, 0] on html "Halo Apotek K24 [PERSON_NAME], selamat datang! 12 mylanta Urutkan & Filter Ethi…" at bounding box center [417, 0] width 835 height 0
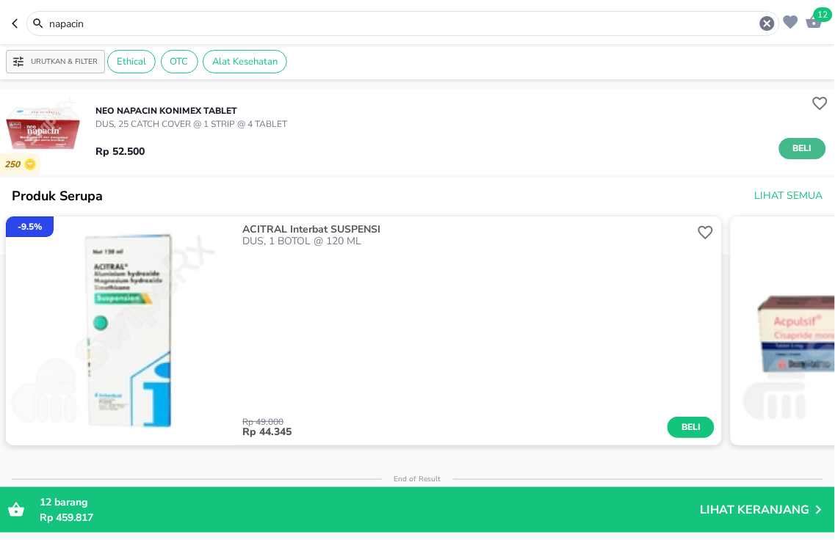
click at [790, 147] on span "Beli" at bounding box center [802, 148] width 25 height 15
drag, startPoint x: 298, startPoint y: 22, endPoint x: 0, endPoint y: 18, distance: 298.2
click at [0, 18] on header "13 napacin" at bounding box center [417, 22] width 835 height 44
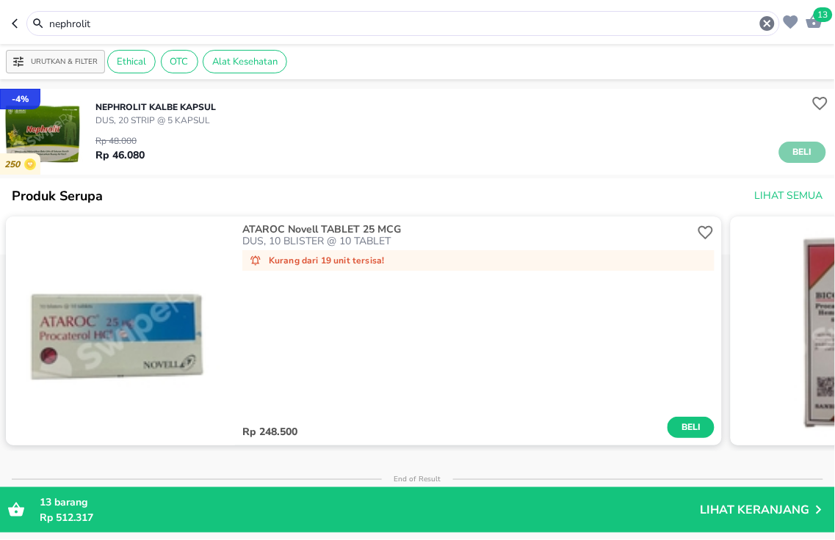
click at [790, 150] on span "Beli" at bounding box center [802, 152] width 25 height 15
drag, startPoint x: 332, startPoint y: 13, endPoint x: 166, endPoint y: 16, distance: 166.0
click at [59, 13] on div "nephrolit" at bounding box center [402, 23] width 753 height 25
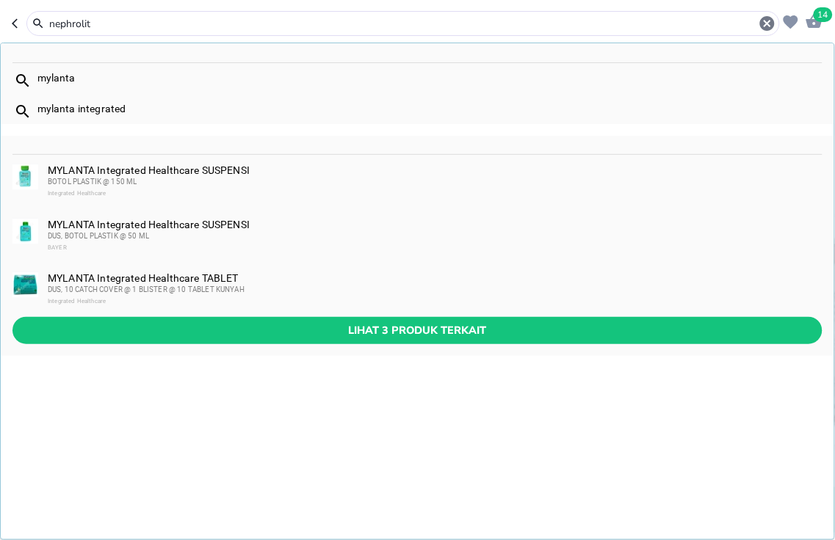
drag, startPoint x: 166, startPoint y: 16, endPoint x: 0, endPoint y: -43, distance: 176.3
click at [0, 0] on html "Halo Apotek K24 [PERSON_NAME], selamat datang! 14 nephrolit mylanta mylanta int…" at bounding box center [417, 0] width 835 height 0
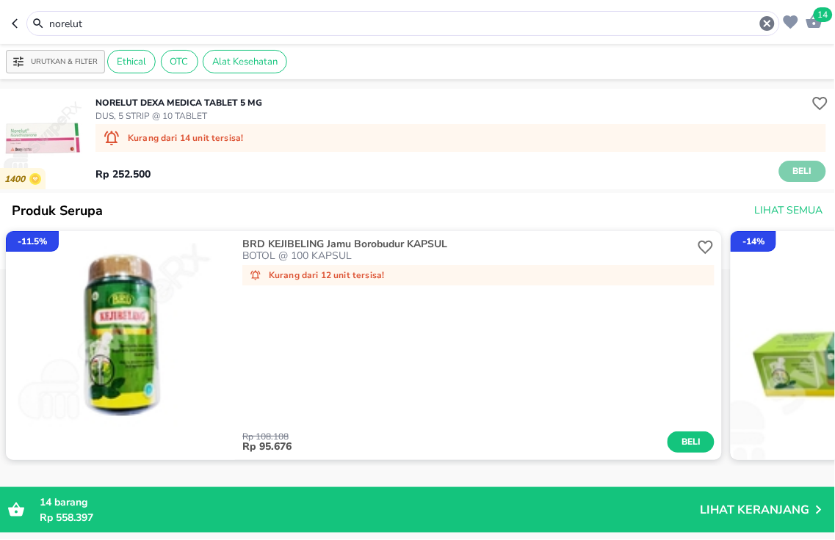
click at [790, 177] on span "Beli" at bounding box center [802, 171] width 25 height 15
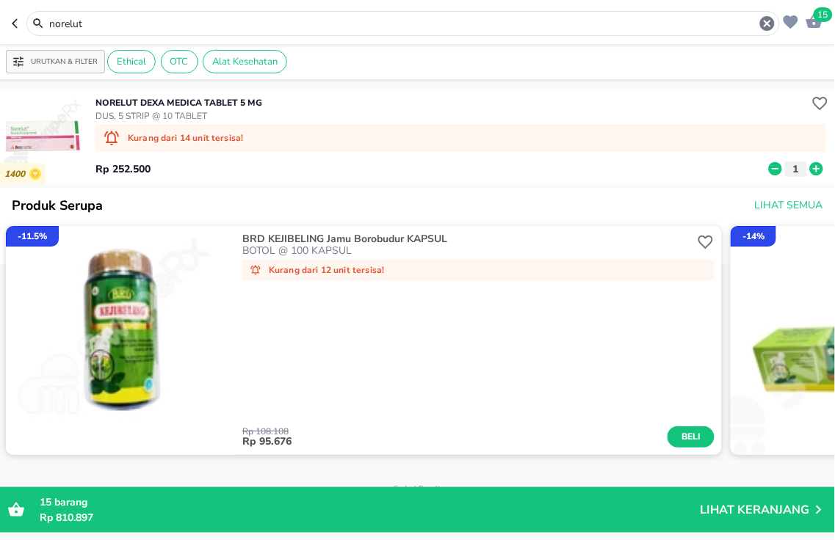
drag, startPoint x: 273, startPoint y: 18, endPoint x: 0, endPoint y: -84, distance: 291.9
click at [0, 0] on html "Halo Apotek K24 [PERSON_NAME], selamat datang! 15 norelut Urutkan & Filter Ethi…" at bounding box center [417, 0] width 835 height 0
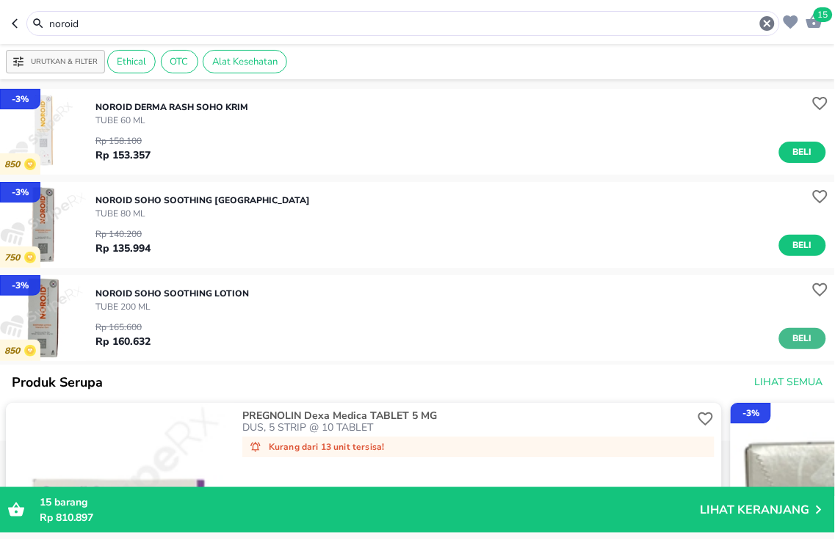
click at [800, 336] on span "Beli" at bounding box center [802, 338] width 25 height 15
click at [358, 28] on input "noroid" at bounding box center [403, 23] width 711 height 15
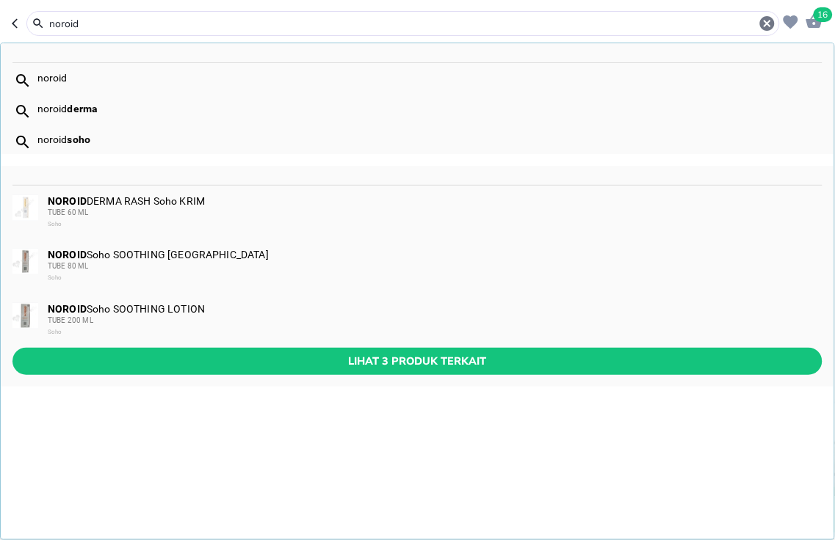
drag, startPoint x: 230, startPoint y: 18, endPoint x: 0, endPoint y: -18, distance: 232.5
click at [0, 0] on html "Halo Apotek K24 [PERSON_NAME], selamat datang! 16 noroid noroid noroid derma no…" at bounding box center [417, 0] width 835 height 0
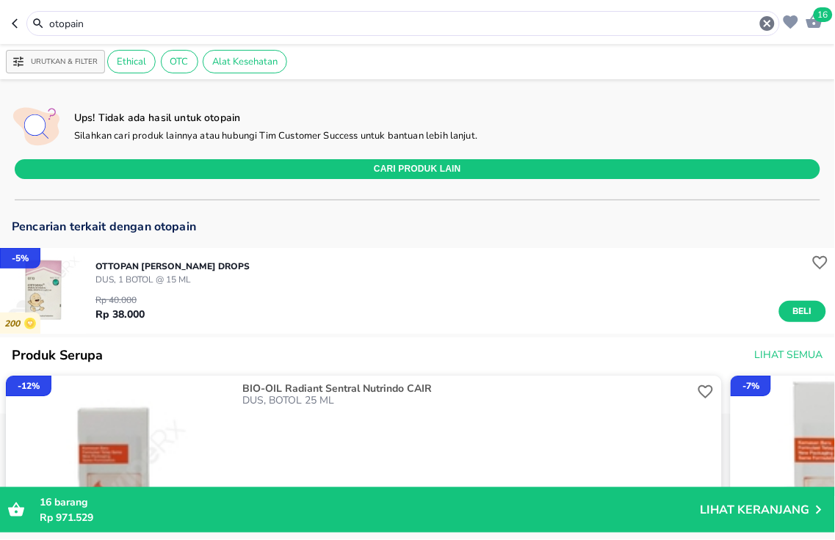
drag, startPoint x: 238, startPoint y: 29, endPoint x: 0, endPoint y: -5, distance: 240.4
click at [0, 0] on html "Halo Apotek K24 [PERSON_NAME], selamat datang! 16 otopain Urutkan & Filter Ethi…" at bounding box center [417, 0] width 835 height 0
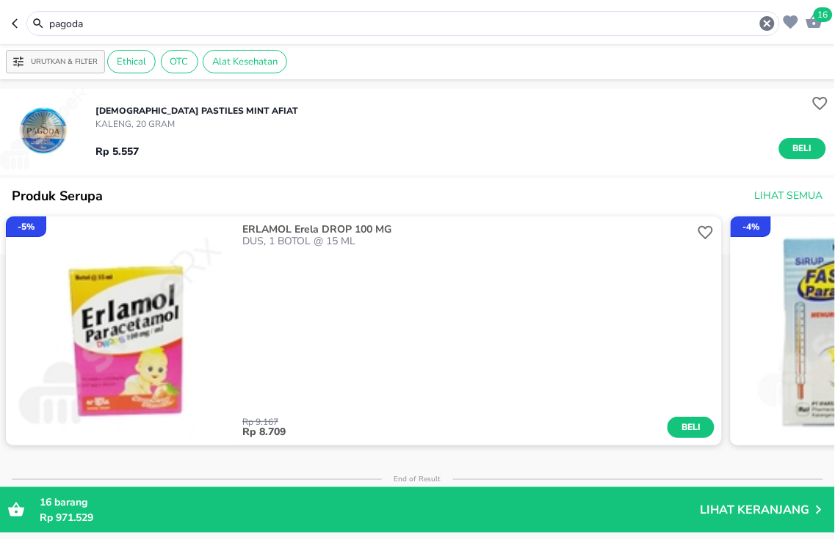
drag, startPoint x: 262, startPoint y: 24, endPoint x: 0, endPoint y: 12, distance: 262.4
click at [0, 33] on header "16 [DEMOGRAPHIC_DATA]" at bounding box center [417, 22] width 835 height 44
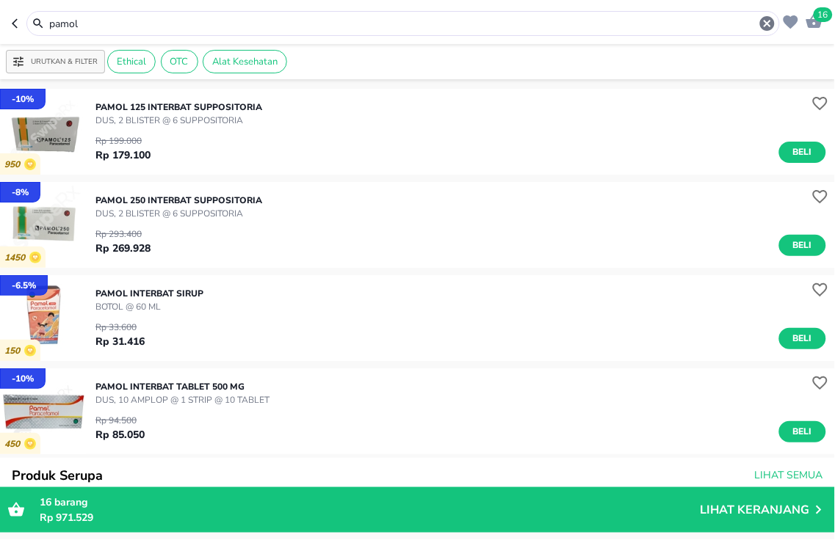
click at [806, 151] on button "Beli" at bounding box center [802, 152] width 47 height 21
click at [0, 12] on header "17 pamol" at bounding box center [417, 22] width 835 height 44
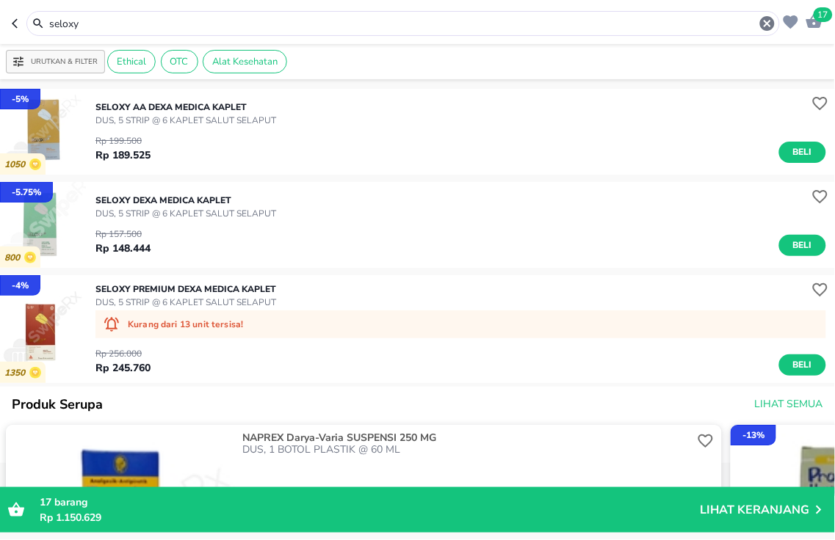
click at [791, 140] on div "Rp 199.500 Rp 189.525 Beli" at bounding box center [460, 145] width 731 height 36
click at [790, 154] on span "Beli" at bounding box center [802, 152] width 25 height 15
drag, startPoint x: 248, startPoint y: 22, endPoint x: 0, endPoint y: 4, distance: 248.8
click at [0, 12] on header "18 seloxy" at bounding box center [417, 22] width 835 height 44
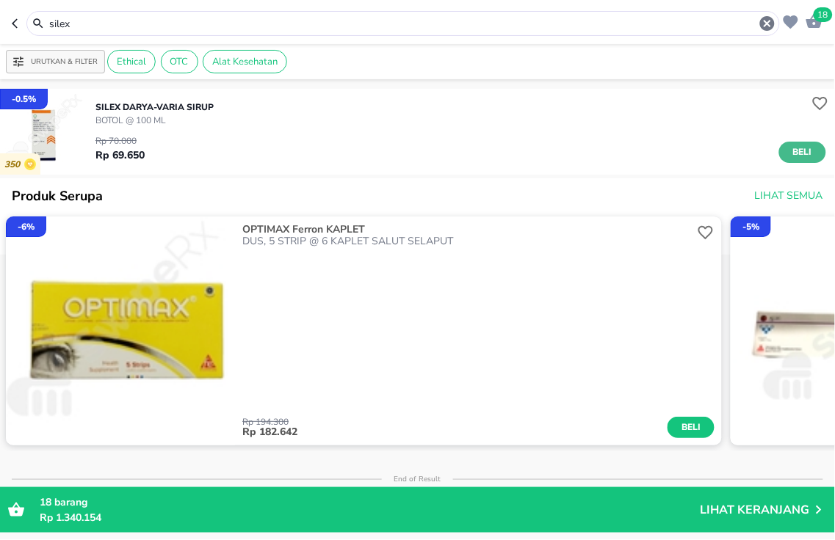
click at [790, 156] on span "Beli" at bounding box center [802, 152] width 25 height 15
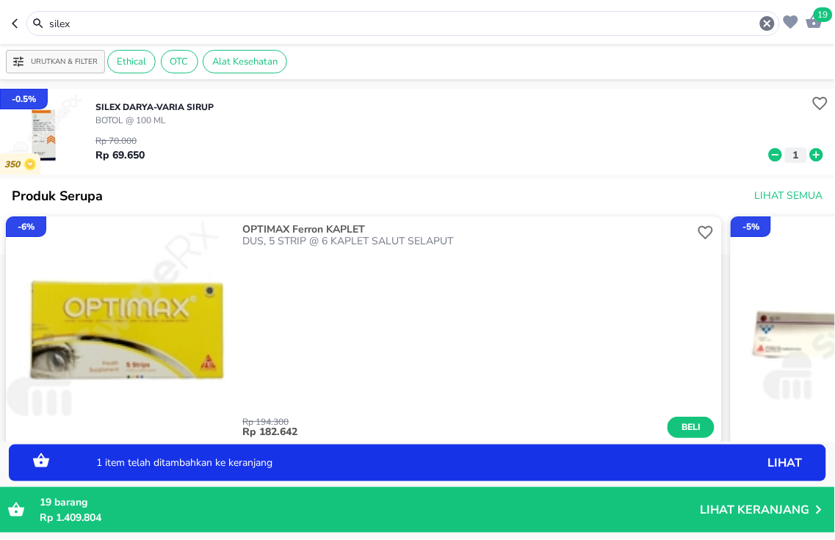
click at [807, 156] on icon at bounding box center [816, 155] width 19 height 16
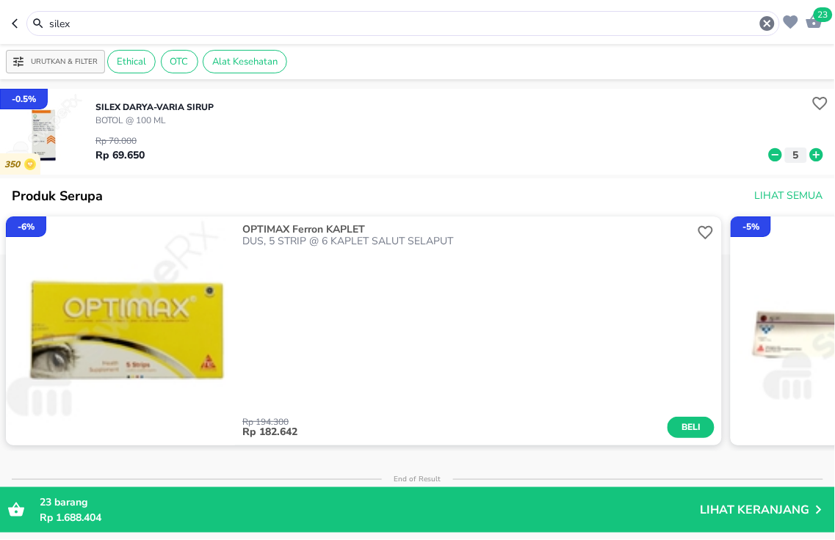
drag, startPoint x: 186, startPoint y: 23, endPoint x: 0, endPoint y: -62, distance: 204.1
click at [0, 0] on html "Halo Apotek K24 [PERSON_NAME], selamat datang! 23 silex Urutkan & Filter Ethica…" at bounding box center [417, 0] width 835 height 0
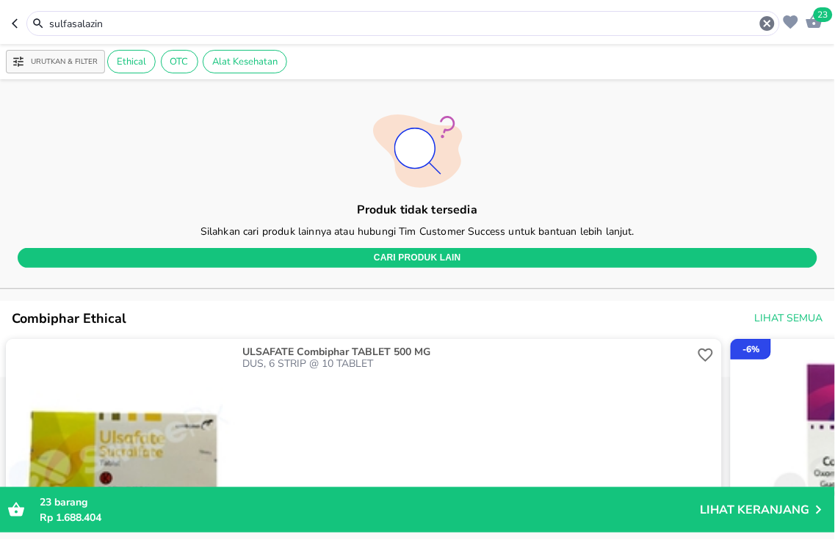
drag, startPoint x: 295, startPoint y: 17, endPoint x: 0, endPoint y: -78, distance: 310.0
click at [0, 0] on html "Halo Apotek K24 [PERSON_NAME], selamat datang! 23 sulfasalazin Urutkan & Filter…" at bounding box center [417, 0] width 835 height 0
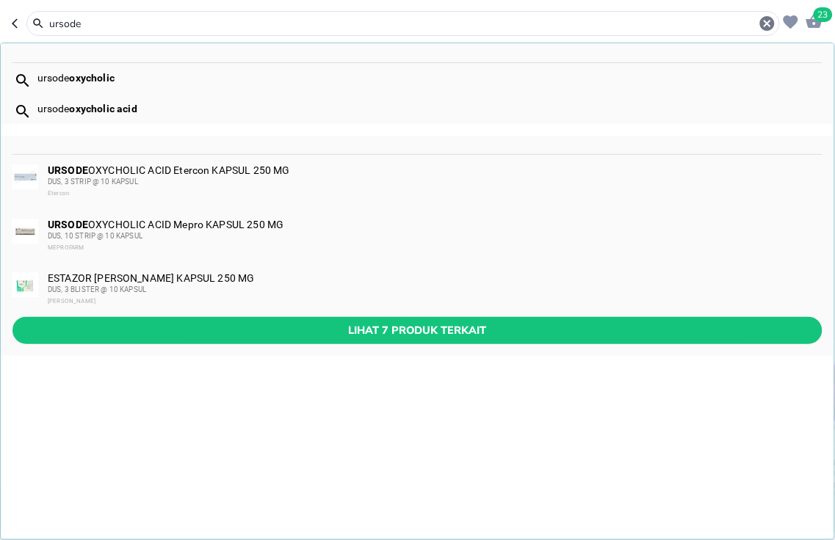
type input "ursode"
click at [152, 187] on div "DUS, 3 STRIP @ 10 KAPSUL" at bounding box center [434, 182] width 773 height 12
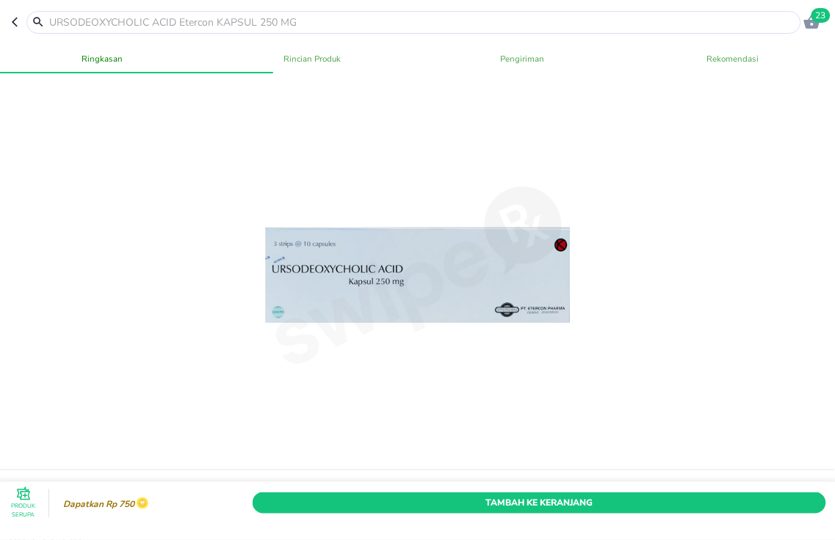
click at [573, 493] on button "Tambah Ke Keranjang" at bounding box center [539, 503] width 573 height 21
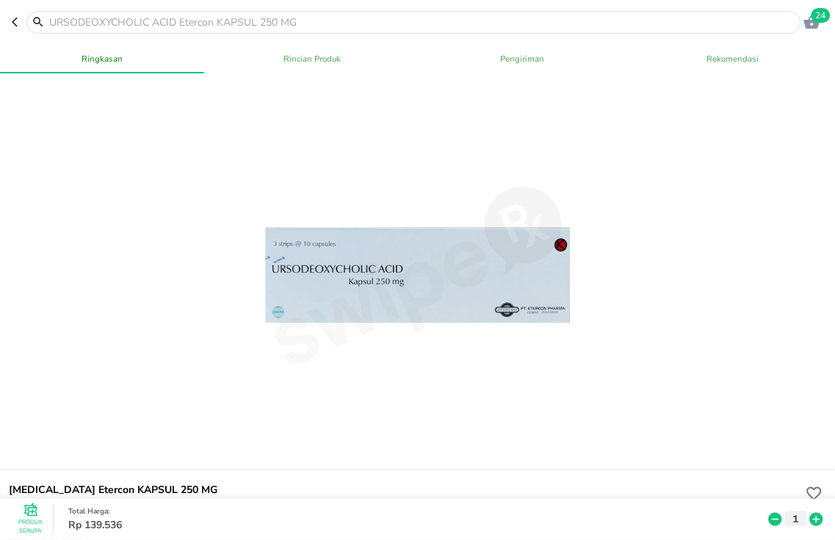
click at [312, 32] on div at bounding box center [413, 22] width 775 height 23
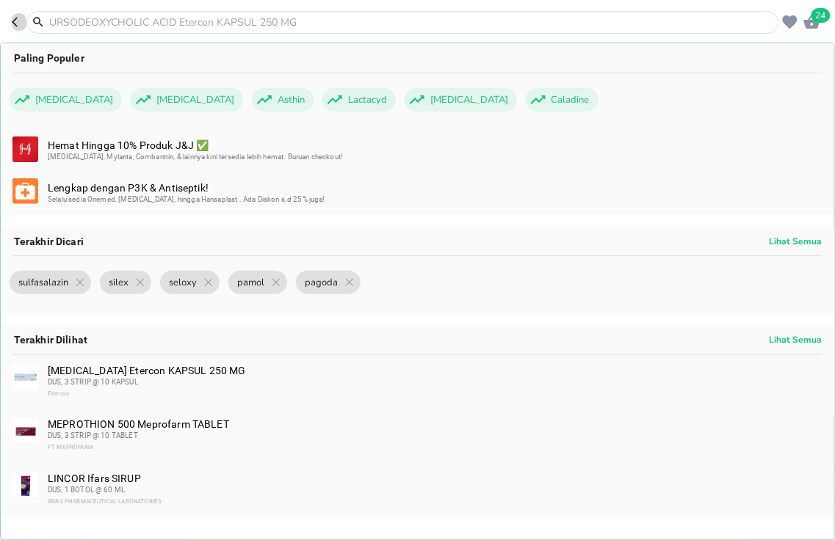
click at [12, 28] on button "button" at bounding box center [19, 22] width 15 height 23
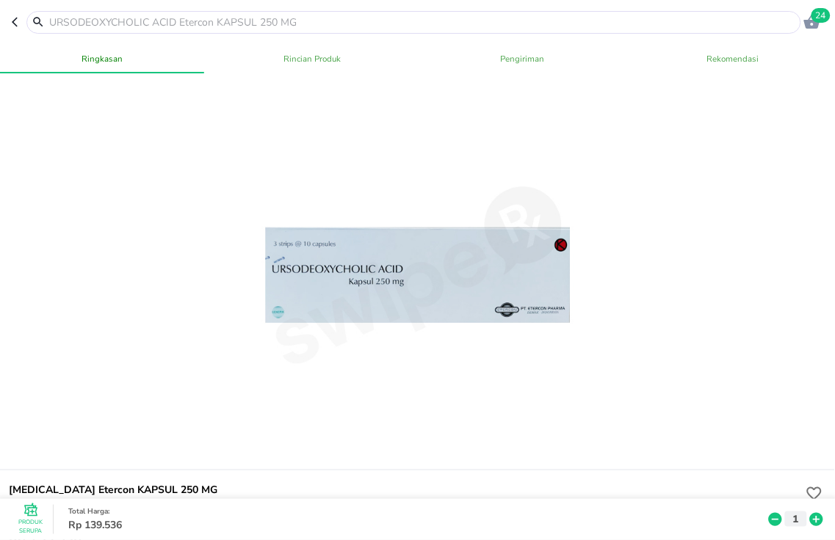
click at [95, 23] on input "text" at bounding box center [423, 22] width 750 height 15
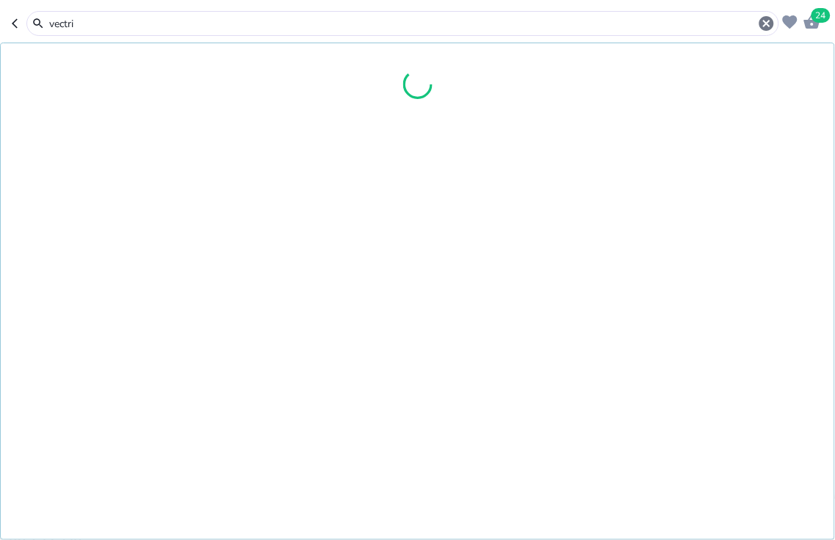
type input "[MEDICAL_DATA]"
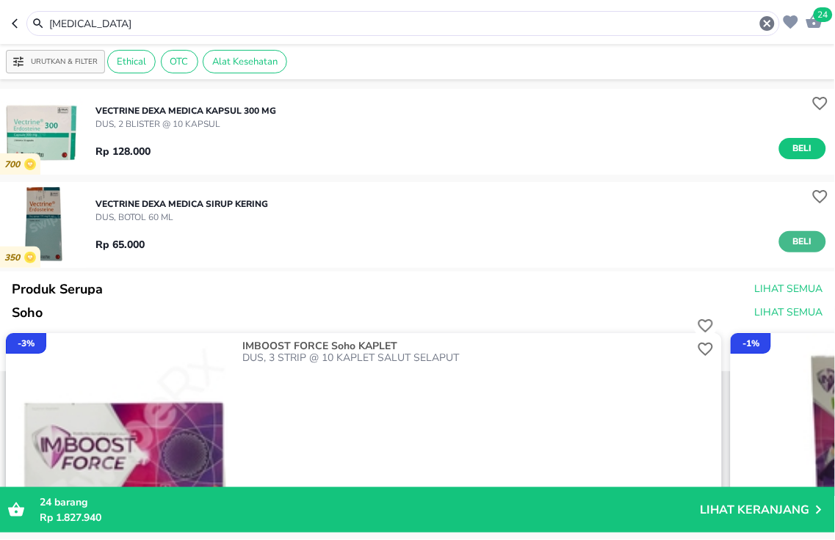
click at [801, 245] on span "Beli" at bounding box center [802, 241] width 25 height 15
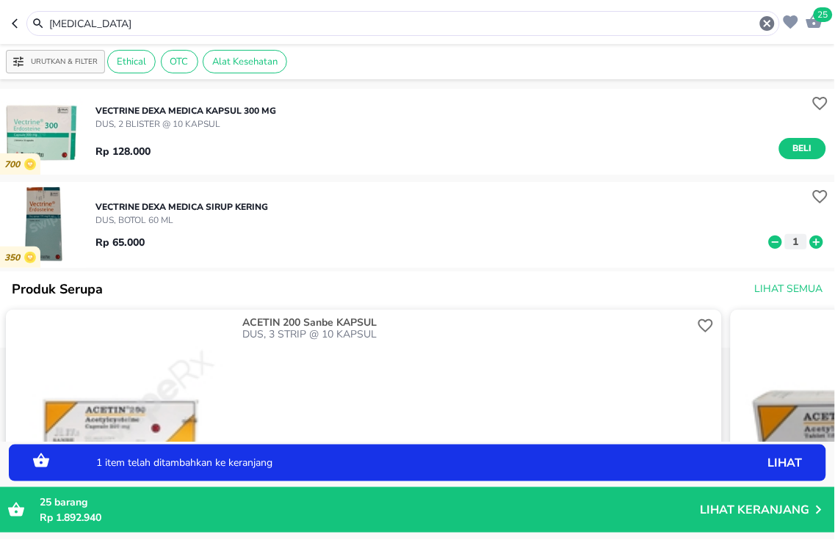
click at [810, 247] on icon at bounding box center [816, 241] width 13 height 13
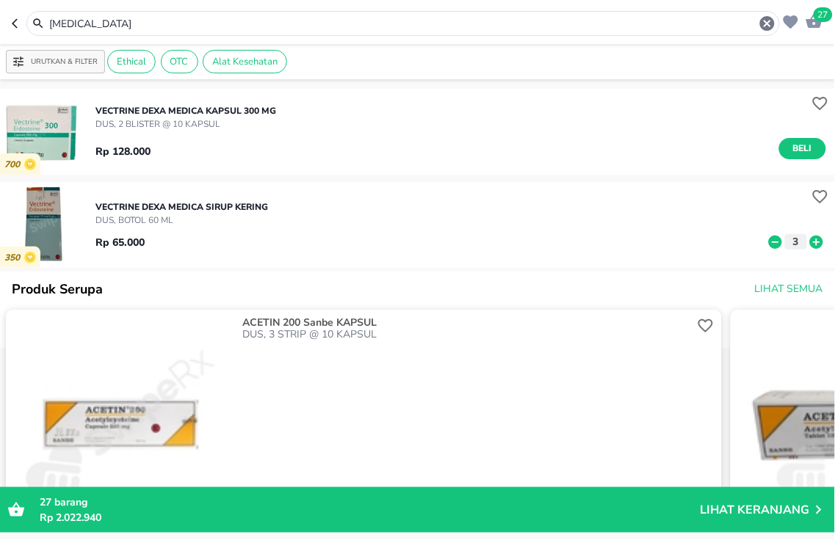
drag, startPoint x: 220, startPoint y: 24, endPoint x: 0, endPoint y: -40, distance: 229.4
click at [0, 0] on html "Halo Apotek K24 [PERSON_NAME], selamat datang! 27 [MEDICAL_DATA] Urutkan & Filt…" at bounding box center [417, 0] width 835 height 0
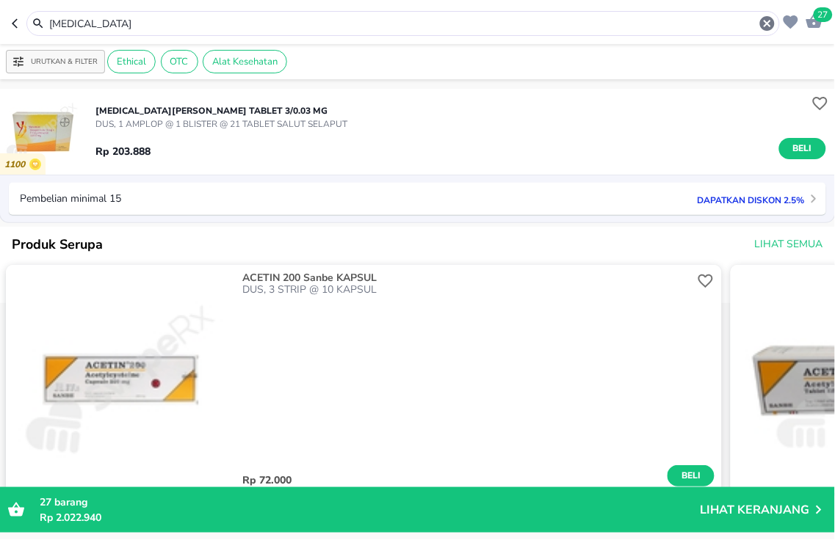
click at [797, 150] on span "Beli" at bounding box center [802, 148] width 25 height 15
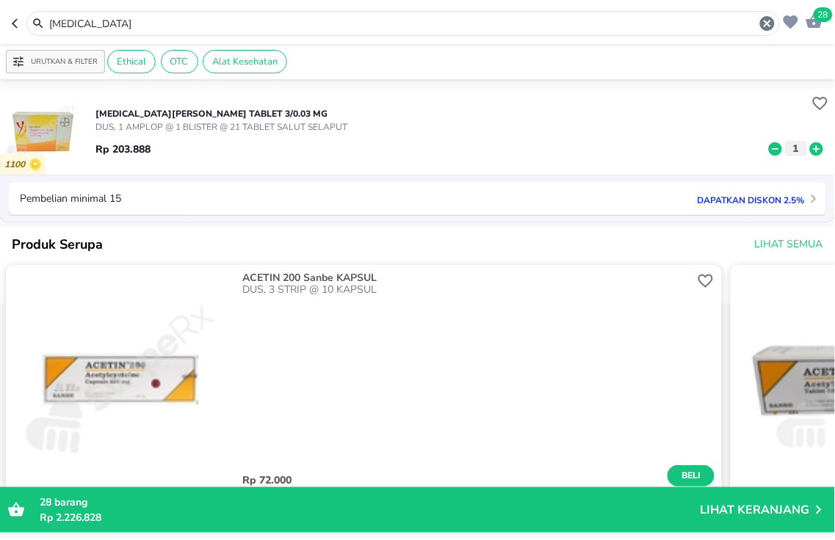
drag, startPoint x: 330, startPoint y: 26, endPoint x: 0, endPoint y: 15, distance: 330.6
click at [0, 15] on header "28 [MEDICAL_DATA]" at bounding box center [417, 22] width 835 height 44
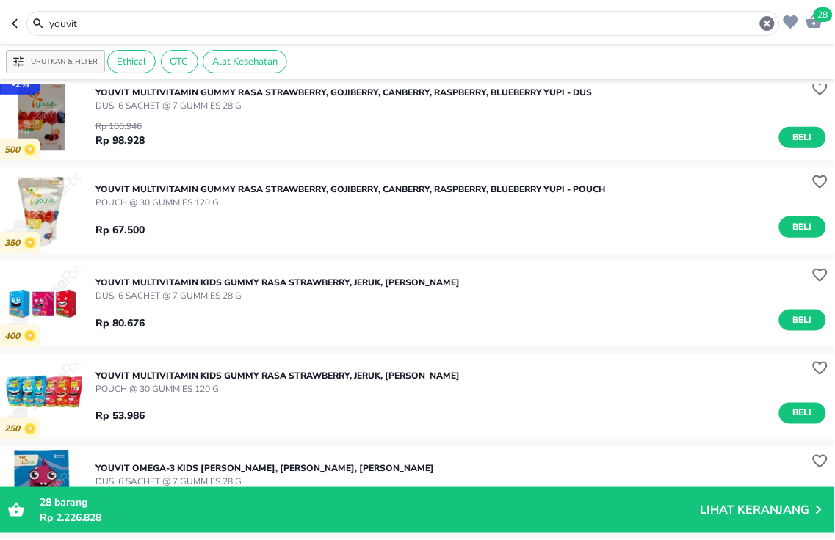
scroll to position [245, 0]
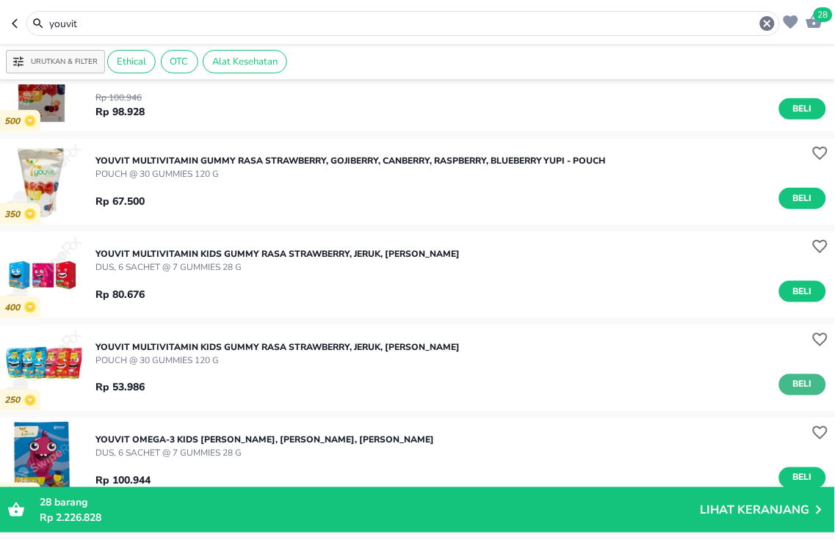
click at [790, 385] on span "Beli" at bounding box center [802, 384] width 25 height 15
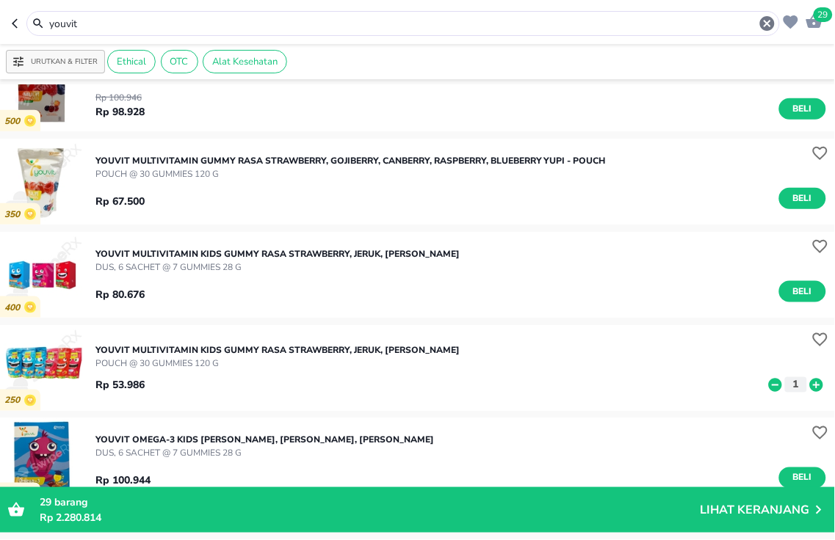
drag, startPoint x: 267, startPoint y: 27, endPoint x: 0, endPoint y: -84, distance: 289.7
click at [0, 0] on html "Halo Apotek K24 [PERSON_NAME], selamat datang! 29 youvit Urutkan & Filter Ethic…" at bounding box center [417, 0] width 835 height 0
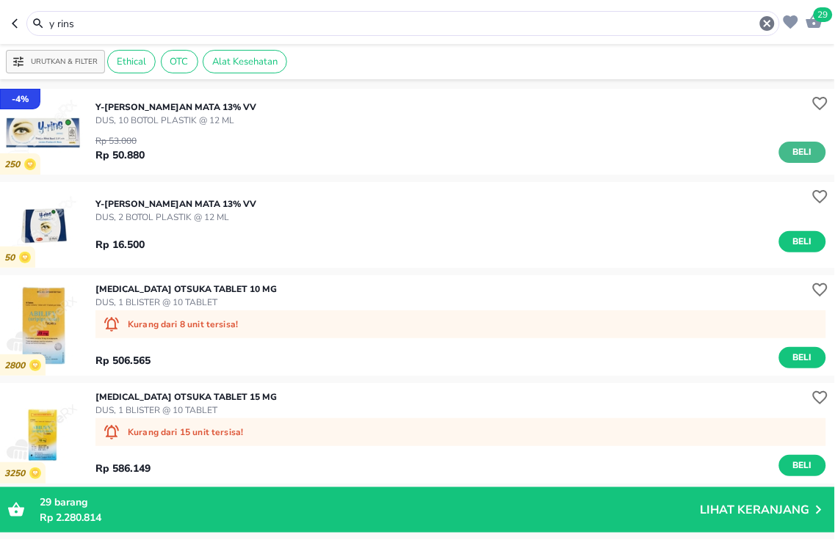
click at [790, 154] on span "Beli" at bounding box center [802, 152] width 25 height 15
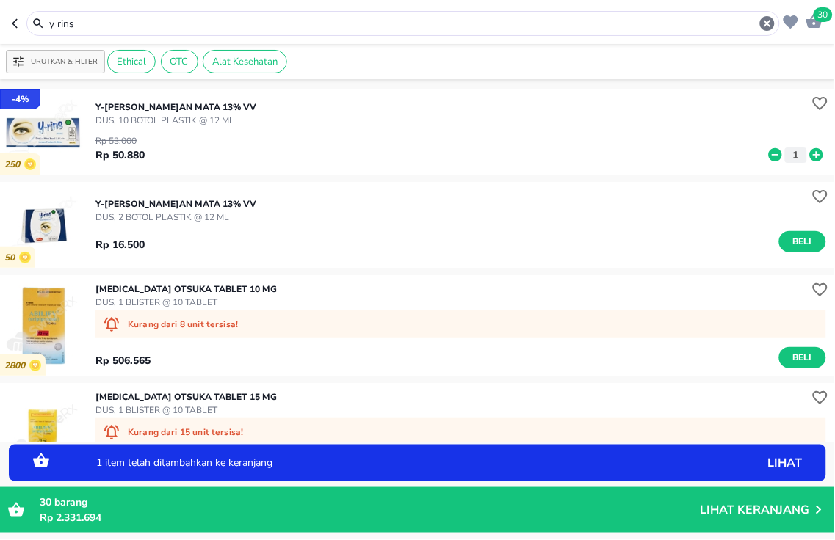
click at [810, 158] on icon at bounding box center [816, 154] width 13 height 13
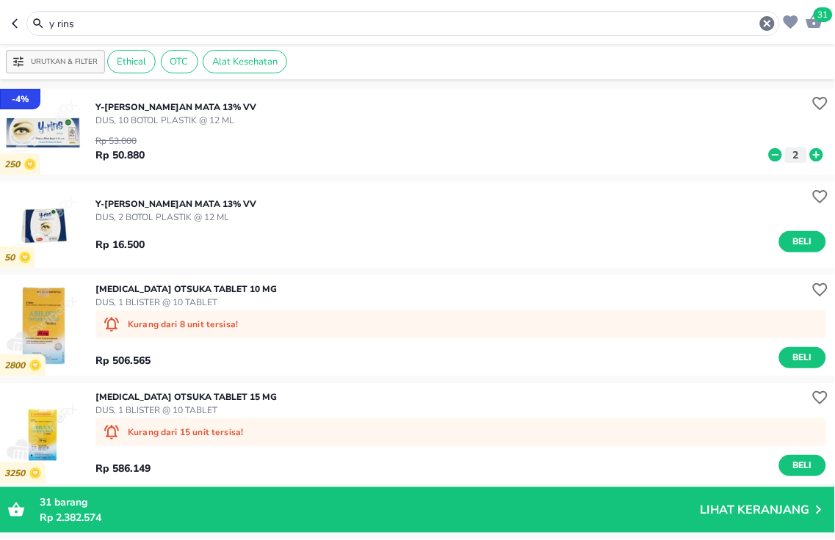
drag, startPoint x: 164, startPoint y: 26, endPoint x: 0, endPoint y: 10, distance: 164.5
click at [0, 21] on header "31 y rins" at bounding box center [417, 22] width 835 height 44
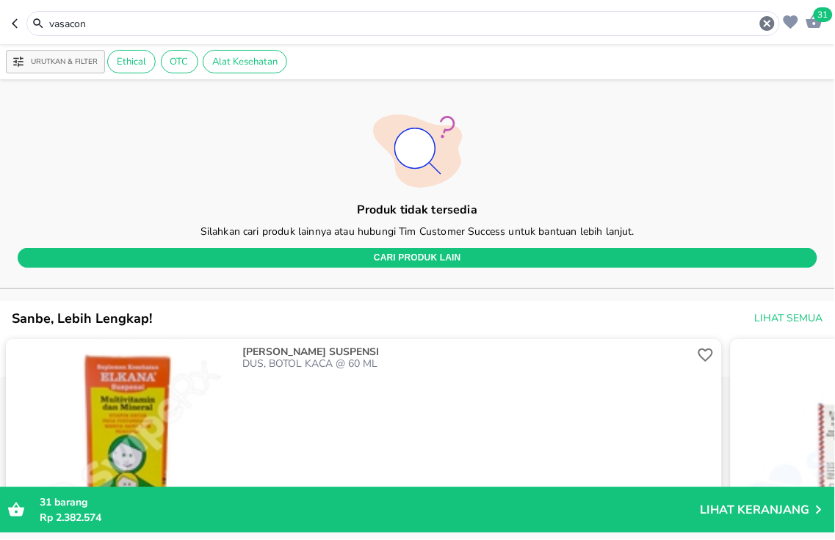
drag, startPoint x: 253, startPoint y: 22, endPoint x: 0, endPoint y: 22, distance: 253.3
click at [0, 22] on header "31 vasacon" at bounding box center [417, 22] width 835 height 44
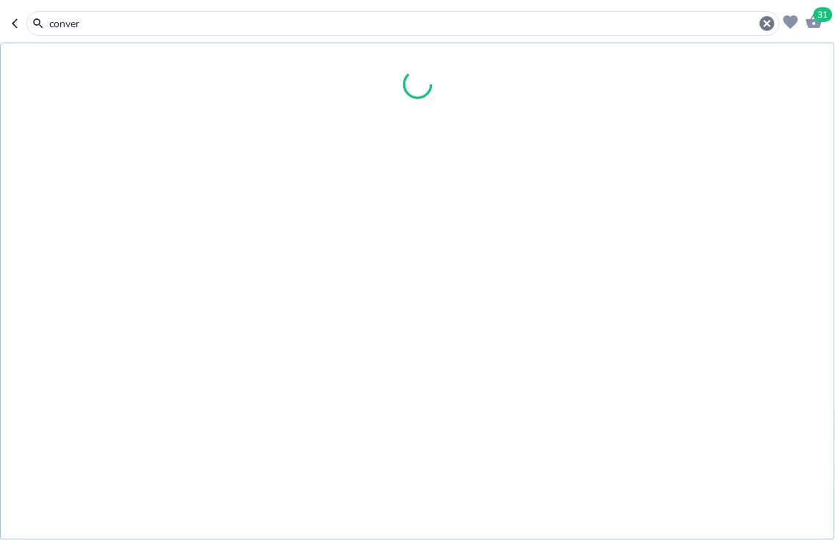
type input "conver"
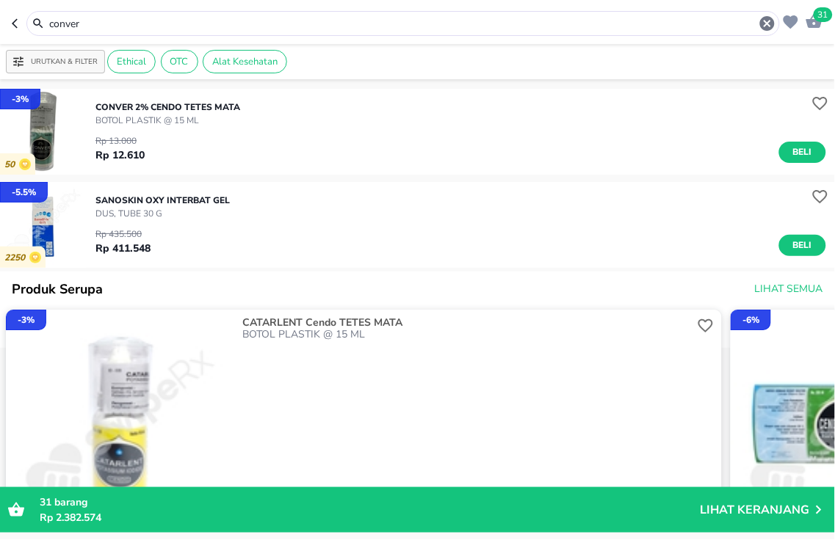
drag, startPoint x: 194, startPoint y: 26, endPoint x: 0, endPoint y: 8, distance: 194.7
click at [0, 22] on header "31 conver" at bounding box center [417, 22] width 835 height 44
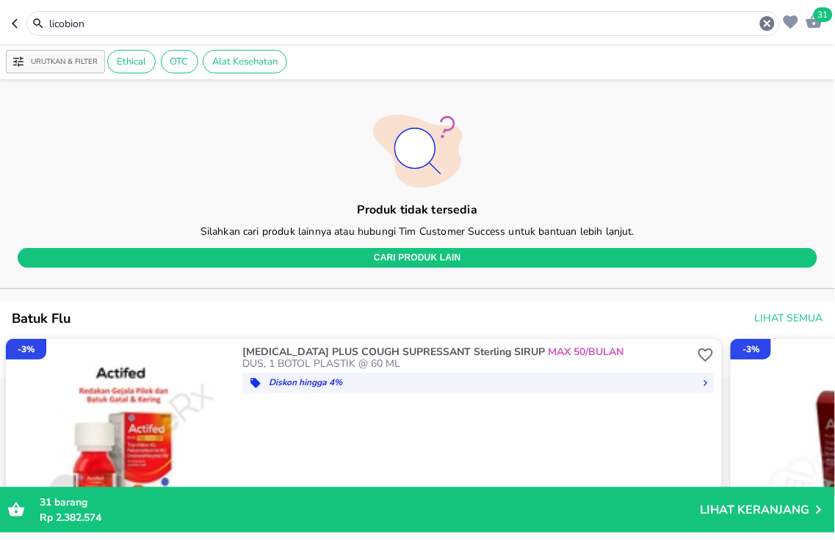
drag, startPoint x: 129, startPoint y: 16, endPoint x: 0, endPoint y: 4, distance: 129.8
click at [0, 6] on header "31 licobion" at bounding box center [417, 22] width 835 height 44
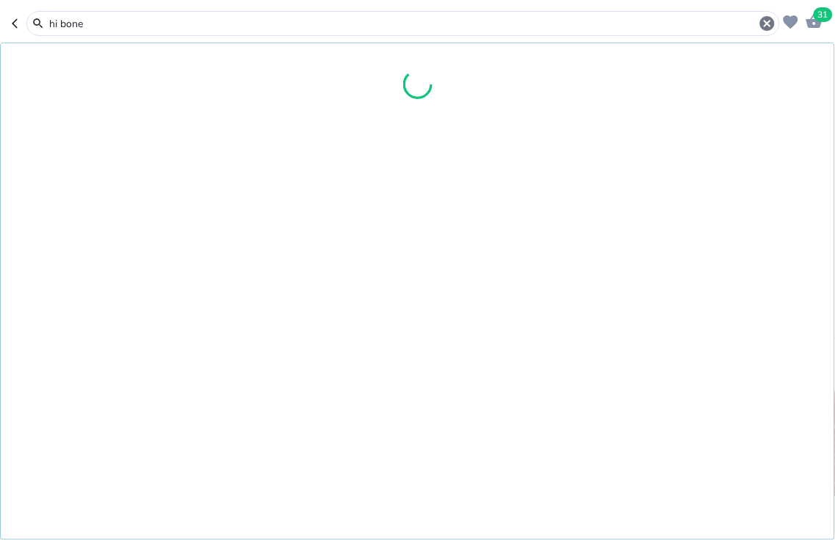
type input "hi bone"
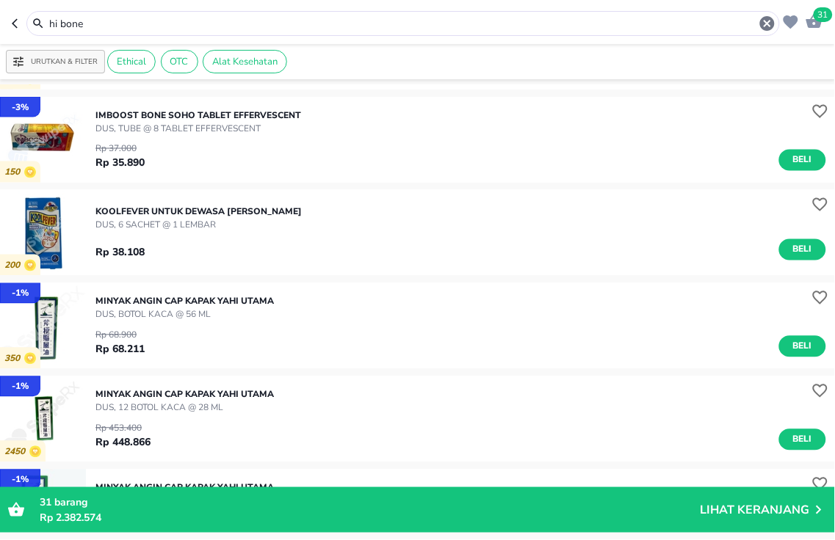
scroll to position [489, 0]
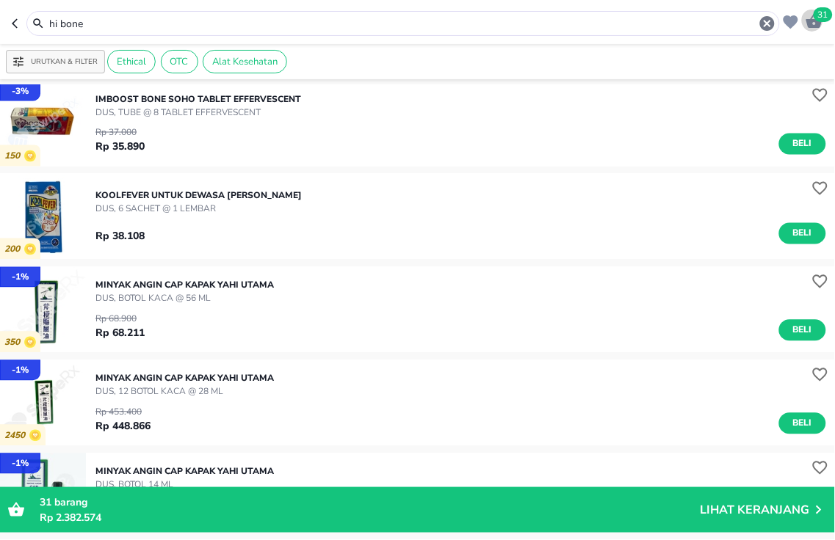
click at [811, 16] on icon "button" at bounding box center [815, 21] width 18 height 18
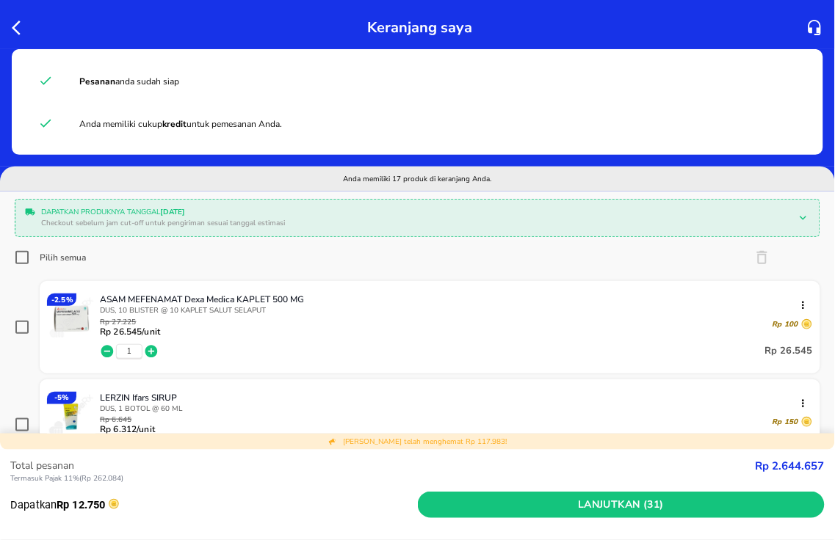
click at [18, 259] on input "Pilih semua" at bounding box center [22, 257] width 15 height 15
checkbox input "true"
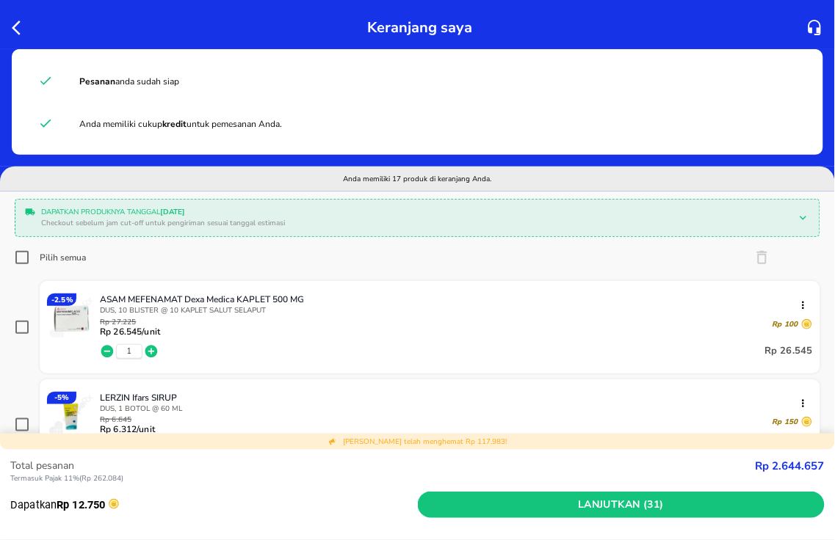
checkbox input "true"
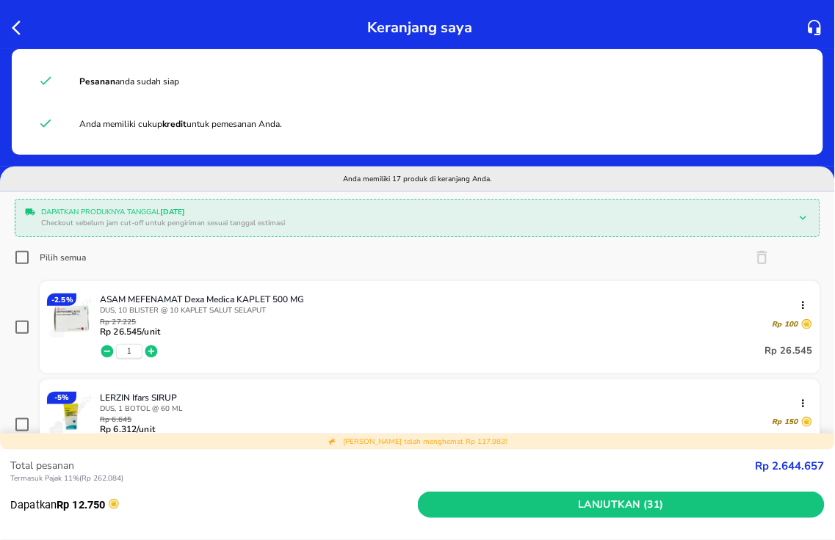
checkbox input "true"
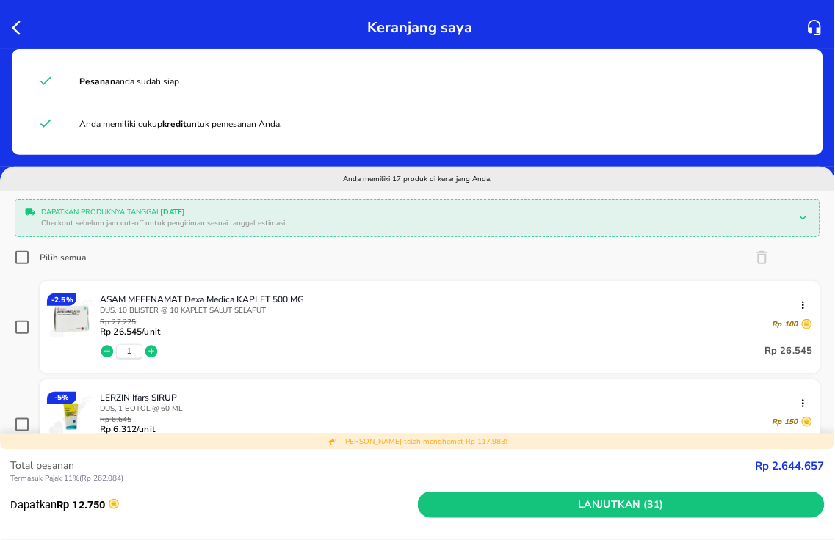
checkbox input "true"
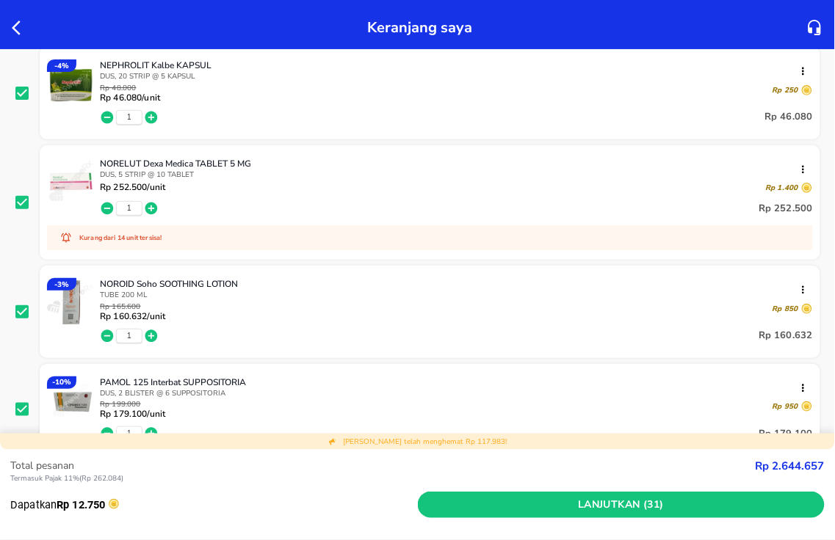
scroll to position [1142, 0]
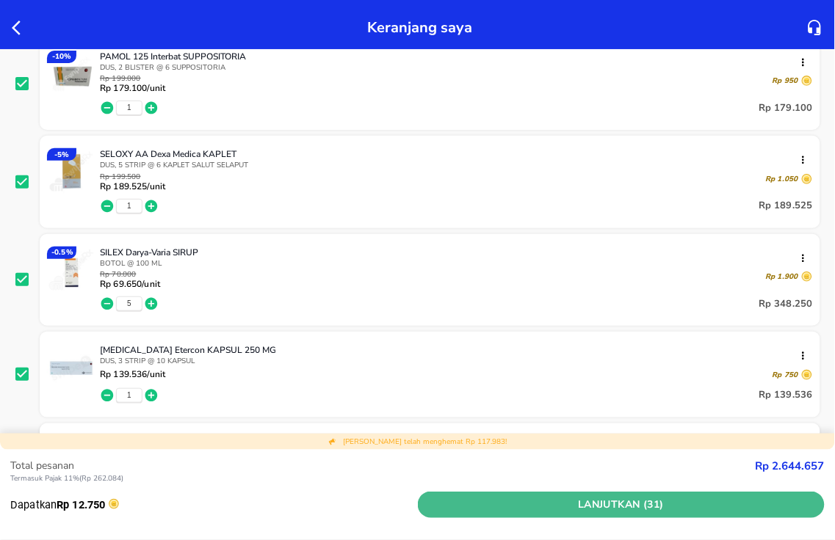
click at [613, 509] on span "Lanjutkan (31)" at bounding box center [622, 505] width 396 height 18
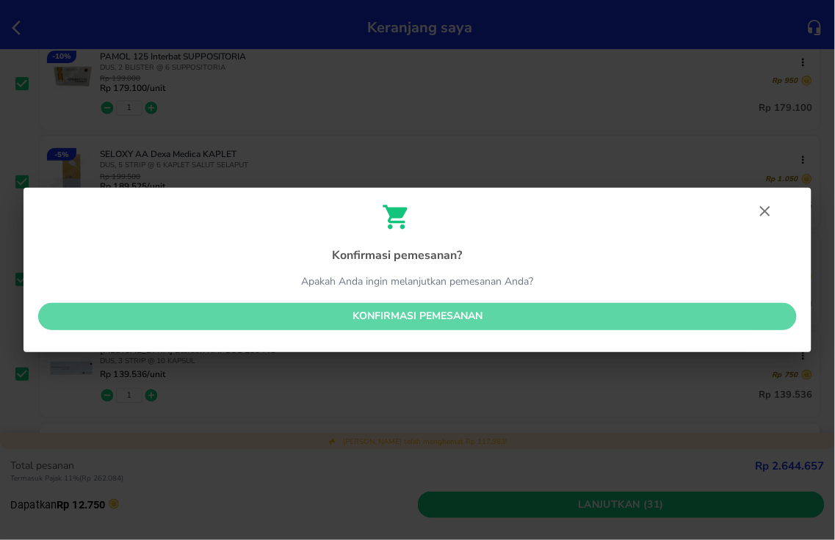
click at [402, 311] on span "Konfirmasi pemesanan" at bounding box center [417, 317] width 735 height 18
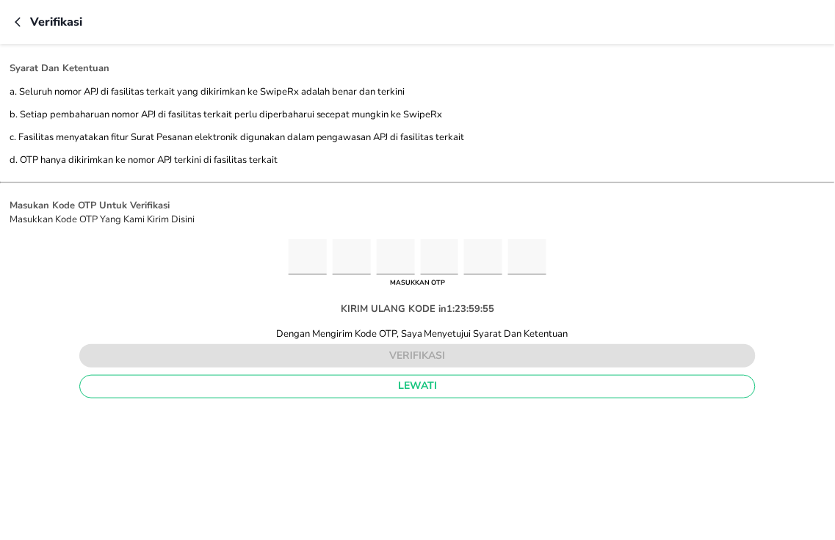
click at [309, 254] on input "Please enter OTP character 1" at bounding box center [308, 257] width 38 height 36
type input "4"
type input "1"
type input "2"
type input "1"
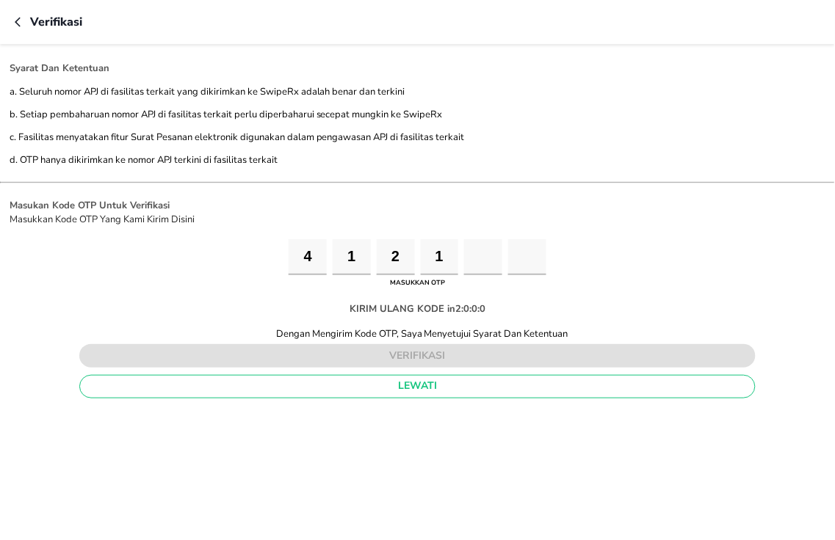
type input "5"
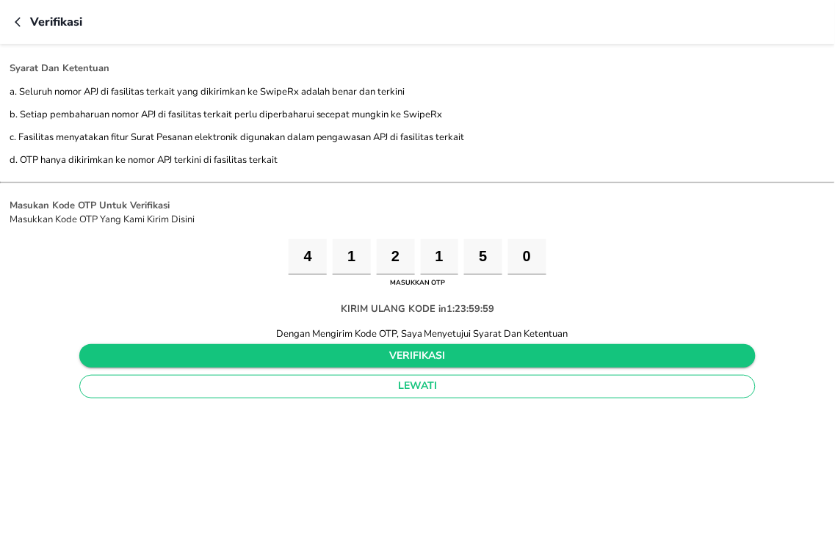
type input "0"
click at [415, 358] on span "verifikasi" at bounding box center [417, 356] width 653 height 18
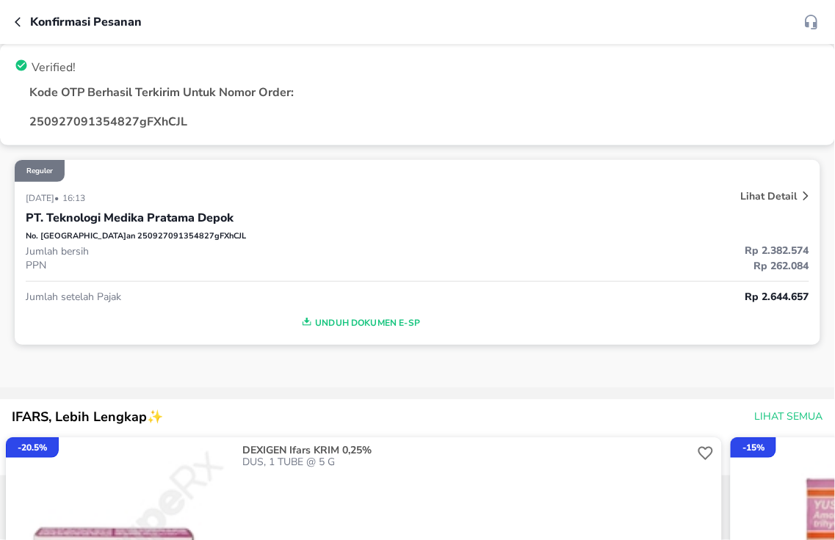
click at [11, 23] on div "Konfirmasi pesanan" at bounding box center [417, 22] width 835 height 44
click at [16, 21] on icon "button" at bounding box center [18, 22] width 6 height 10
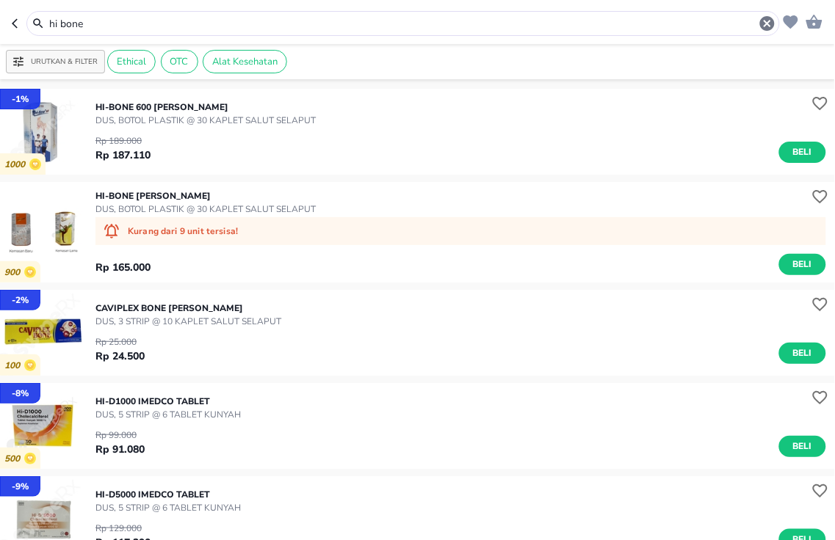
drag, startPoint x: 83, startPoint y: 25, endPoint x: 0, endPoint y: -79, distance: 132.7
click at [0, 0] on html "Halo Apotek K24 Asmawi, selamat datang! hi bone Urutkan & Filter Ethical OTC Al…" at bounding box center [417, 0] width 835 height 0
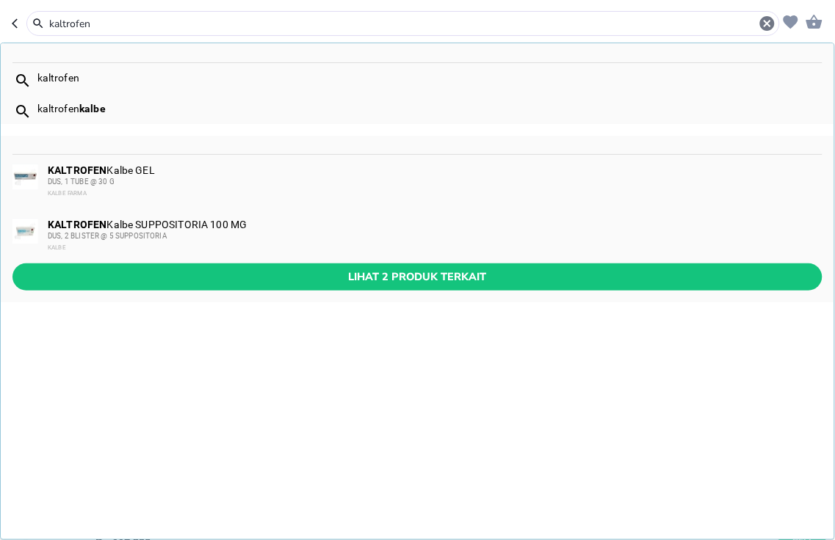
type input "kaltrofen"
click at [170, 178] on div "DUS, 1 TUBE @ 30 G" at bounding box center [434, 182] width 773 height 12
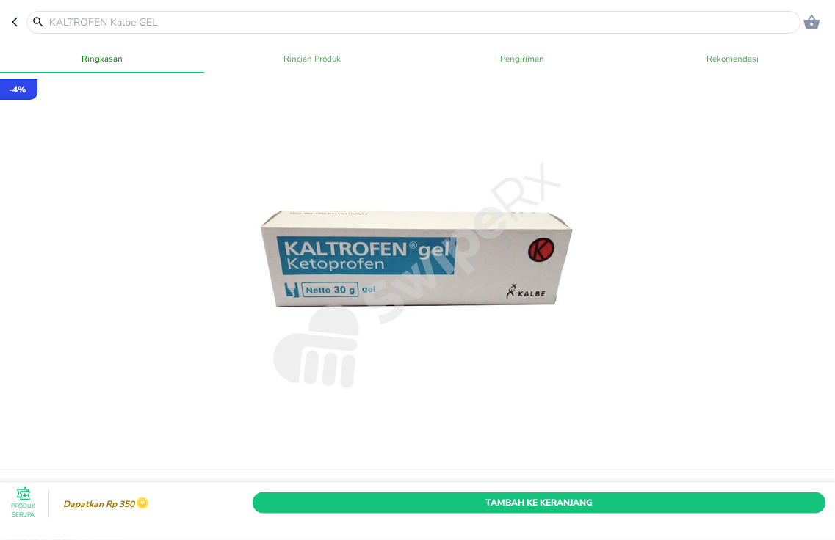
click at [164, 23] on input "text" at bounding box center [423, 22] width 750 height 15
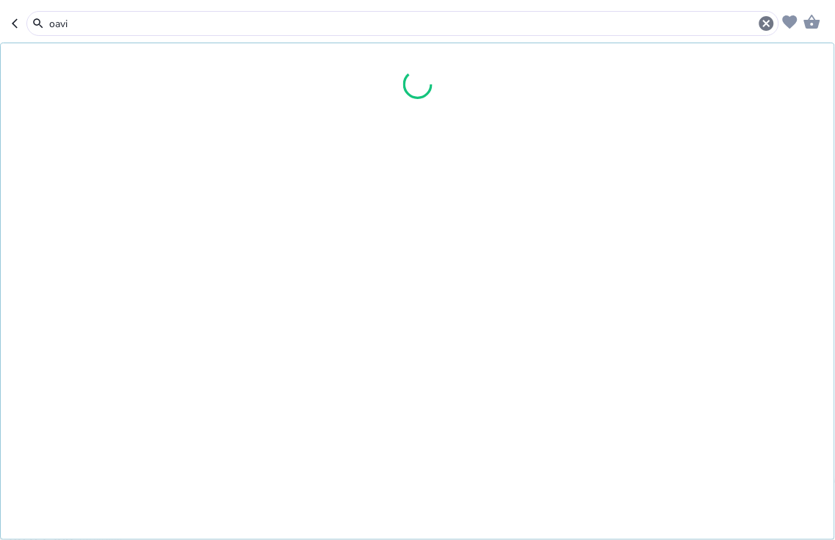
type input "oavit"
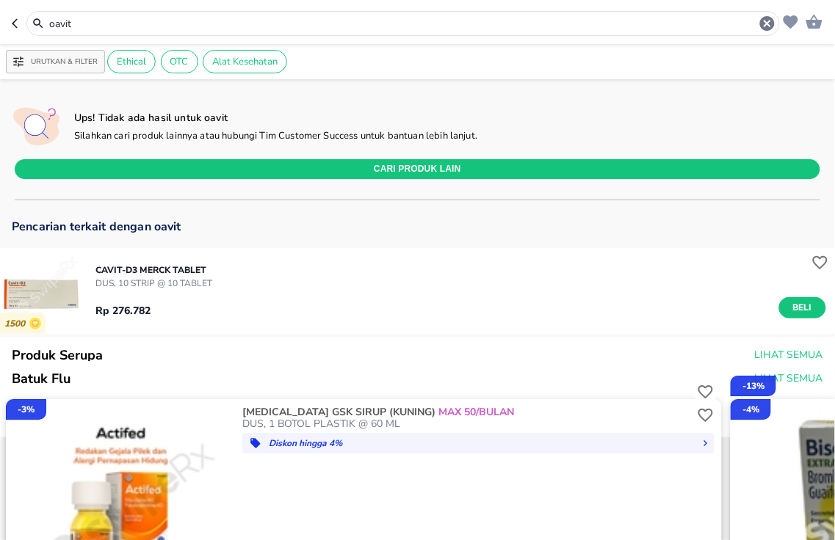
click at [0, 0] on html "Halo Apotek K24 Asmawi, selamat datang! oavit Urutkan & Filter Ethical OTC Alat…" at bounding box center [417, 0] width 835 height 0
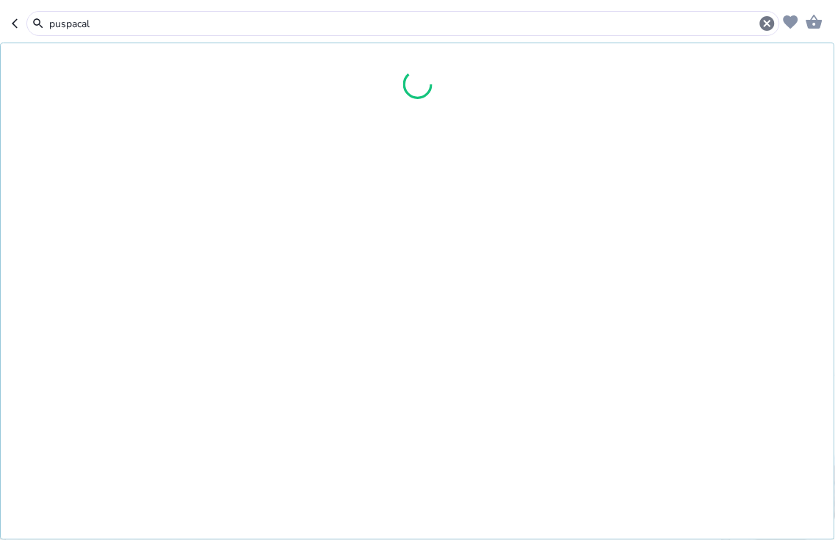
type input "puspacal"
